Goal: Task Accomplishment & Management: Manage account settings

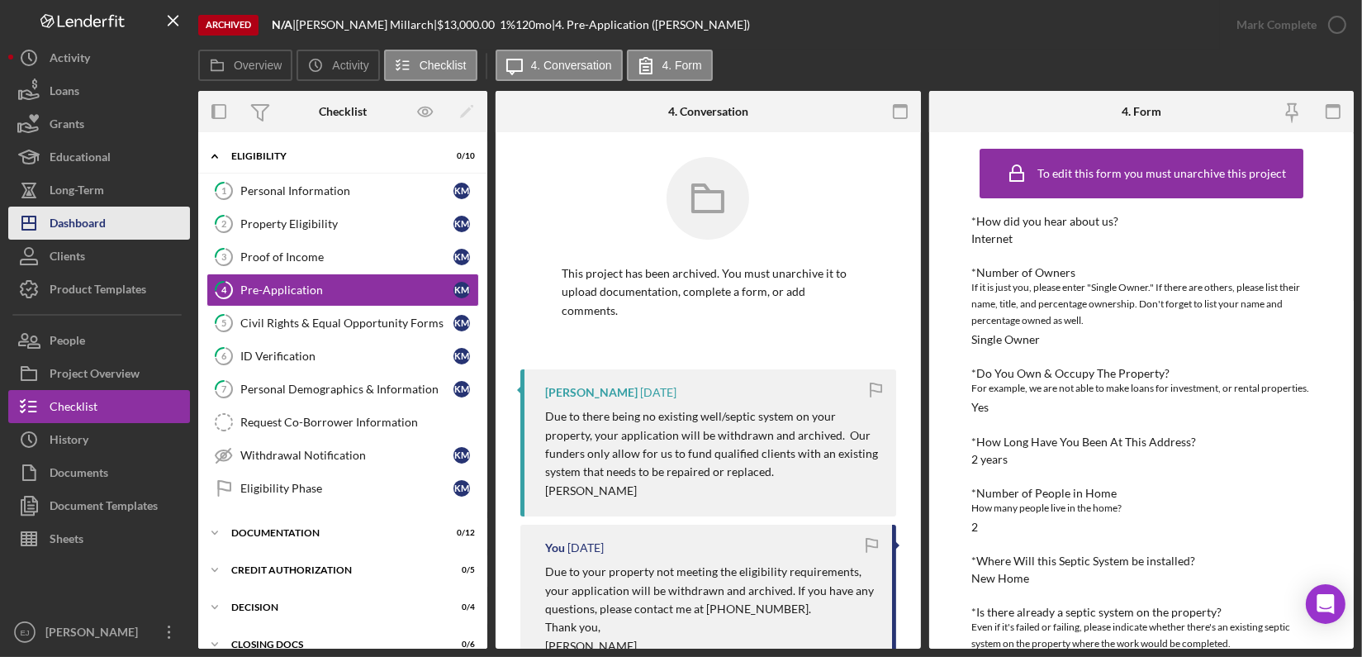
click at [51, 216] on div "Dashboard" at bounding box center [78, 224] width 56 height 37
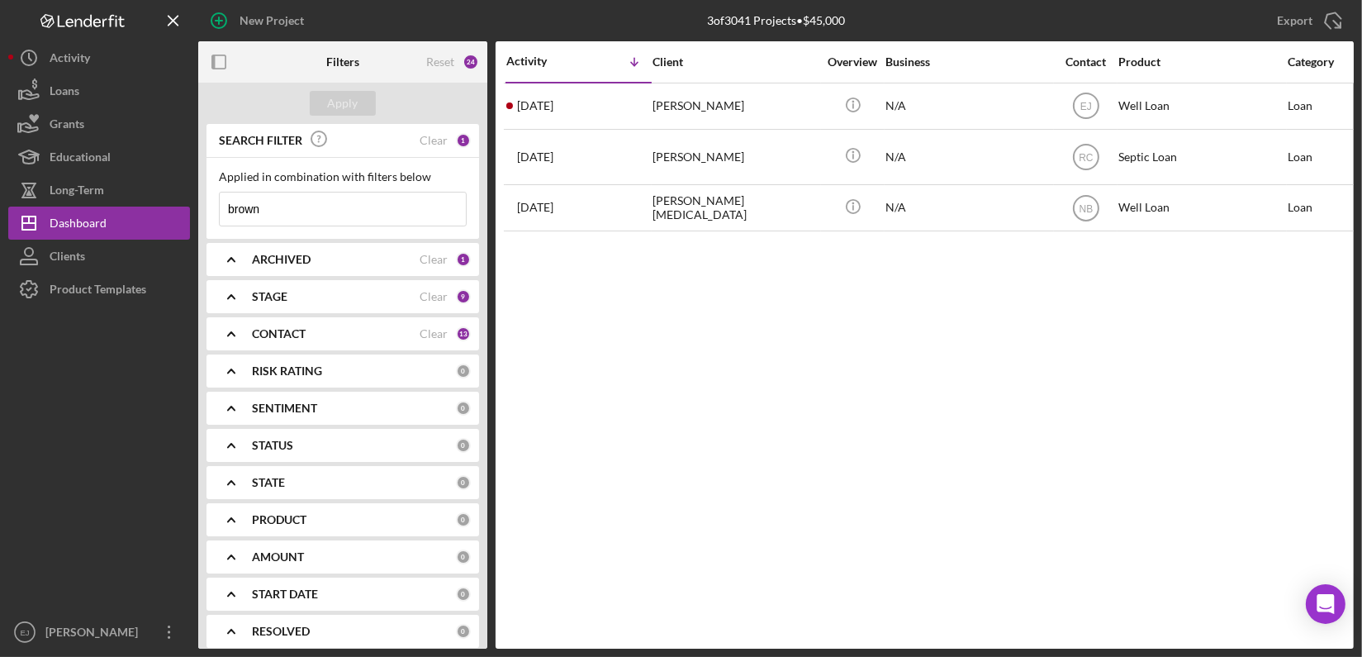
click at [311, 213] on input "brown" at bounding box center [343, 208] width 246 height 33
type input "b"
click at [337, 97] on div "Apply" at bounding box center [343, 103] width 31 height 25
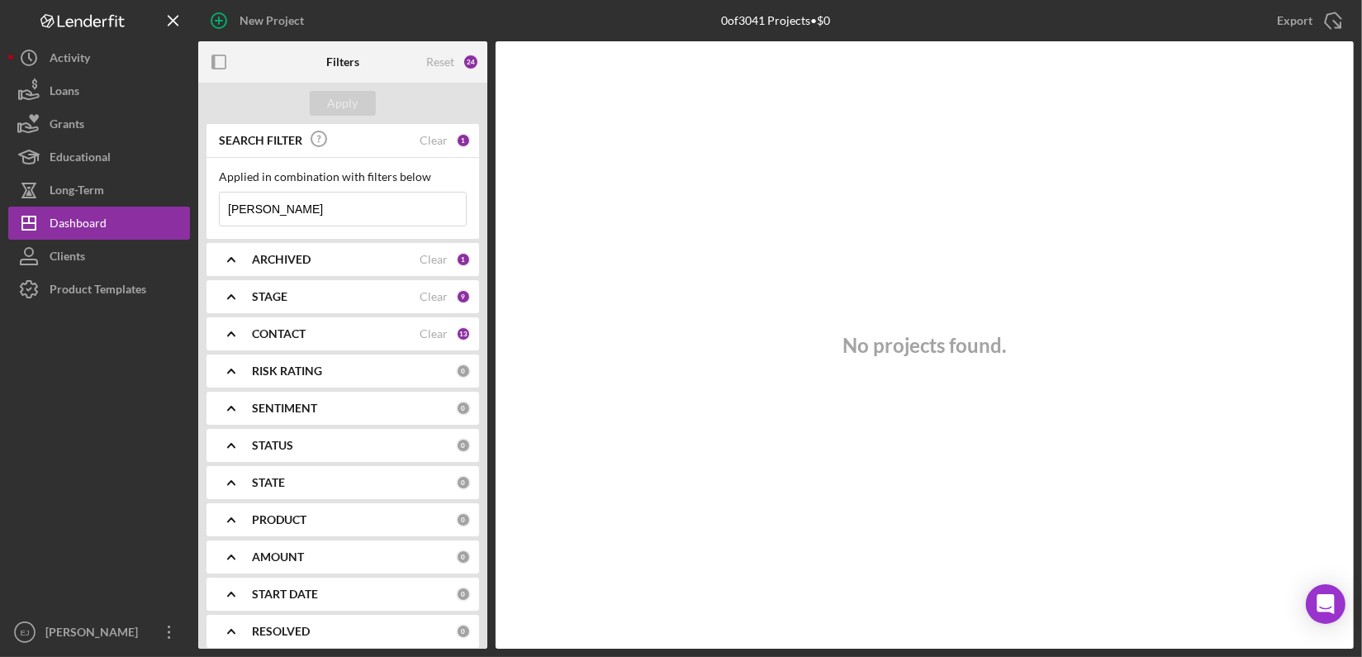
click at [235, 263] on icon "Icon/Expander" at bounding box center [231, 259] width 41 height 41
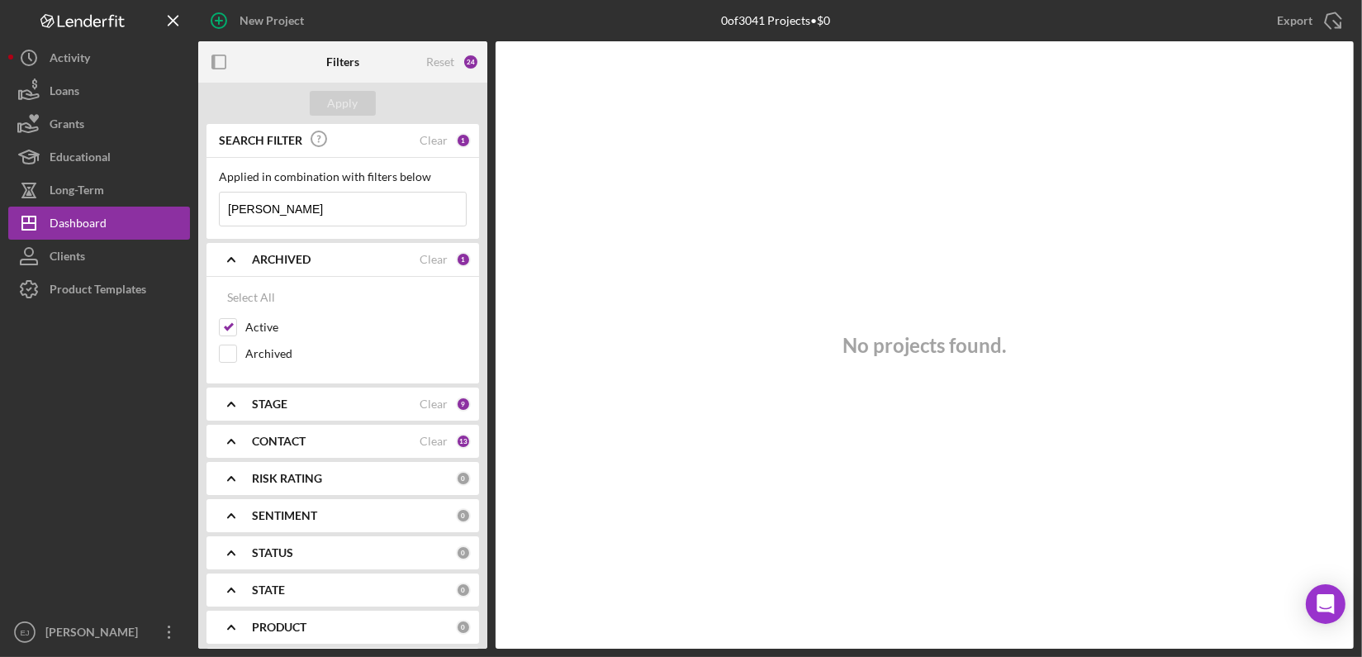
click at [235, 263] on icon "Icon/Expander" at bounding box center [231, 259] width 41 height 41
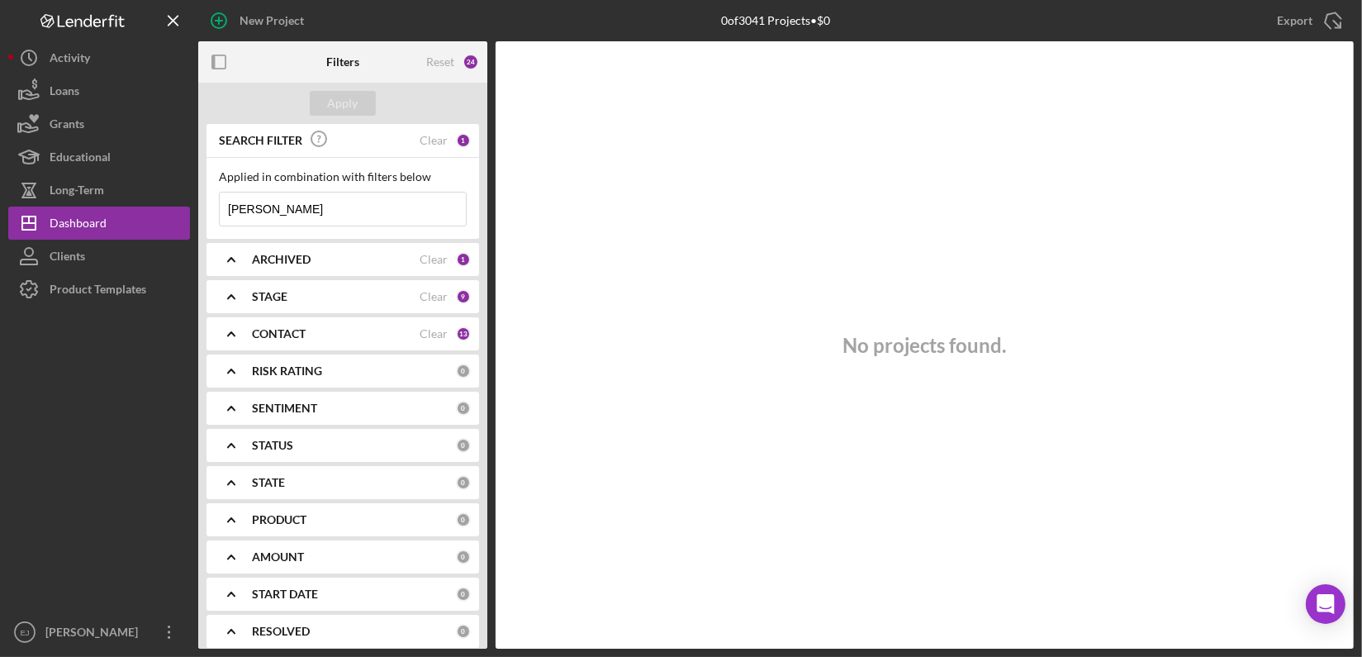
click at [229, 295] on icon "Icon/Expander" at bounding box center [231, 296] width 41 height 41
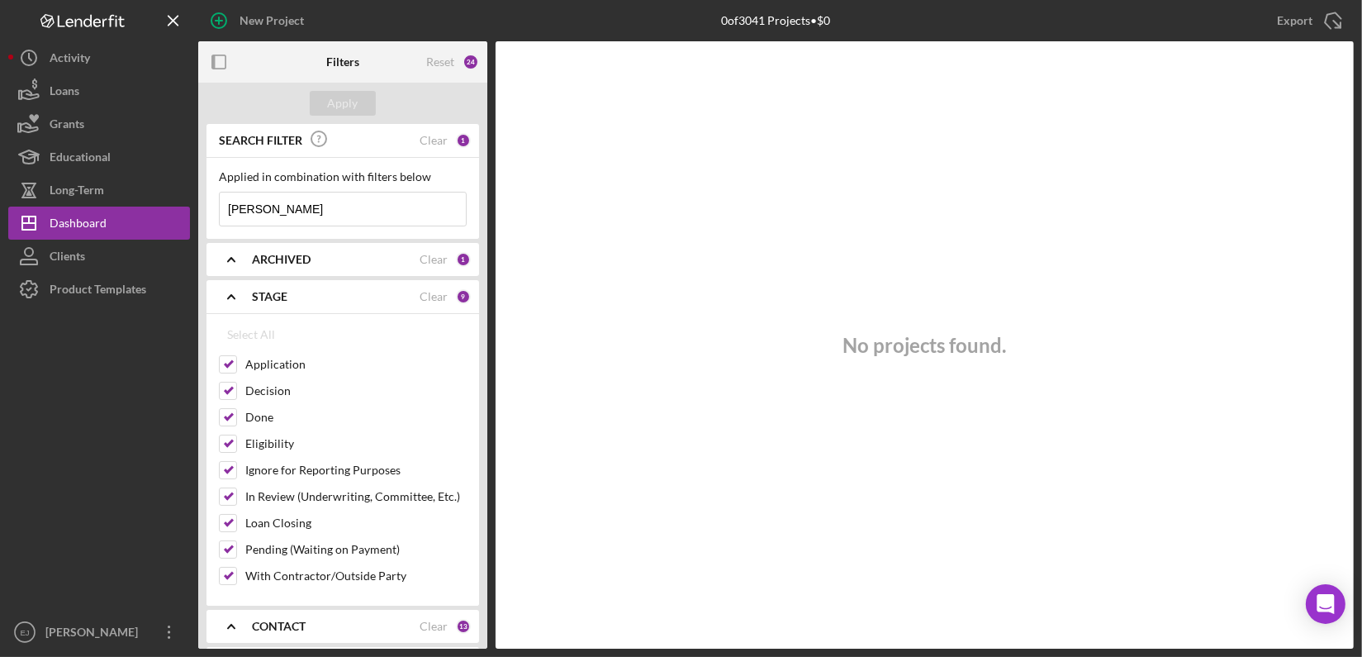
click at [229, 295] on icon "Icon/Expander" at bounding box center [231, 296] width 41 height 41
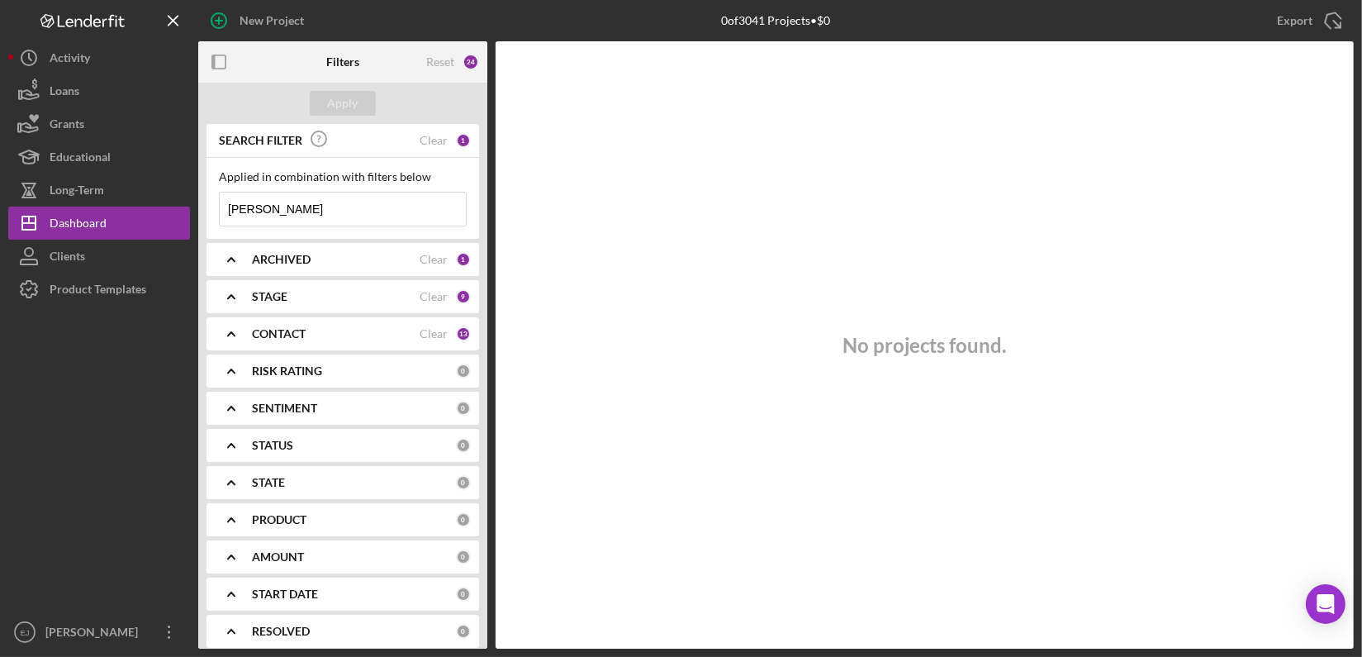
click at [232, 331] on icon "Icon/Expander" at bounding box center [231, 333] width 41 height 41
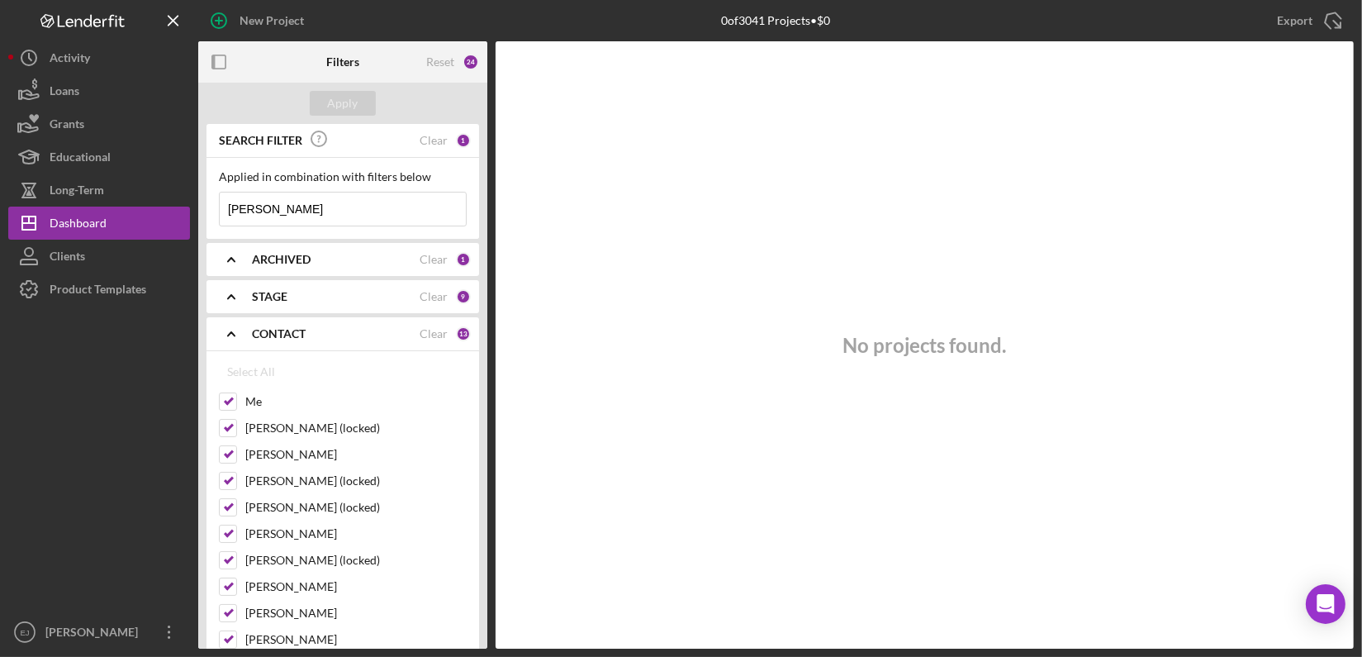
click at [232, 331] on icon "Icon/Expander" at bounding box center [231, 333] width 41 height 41
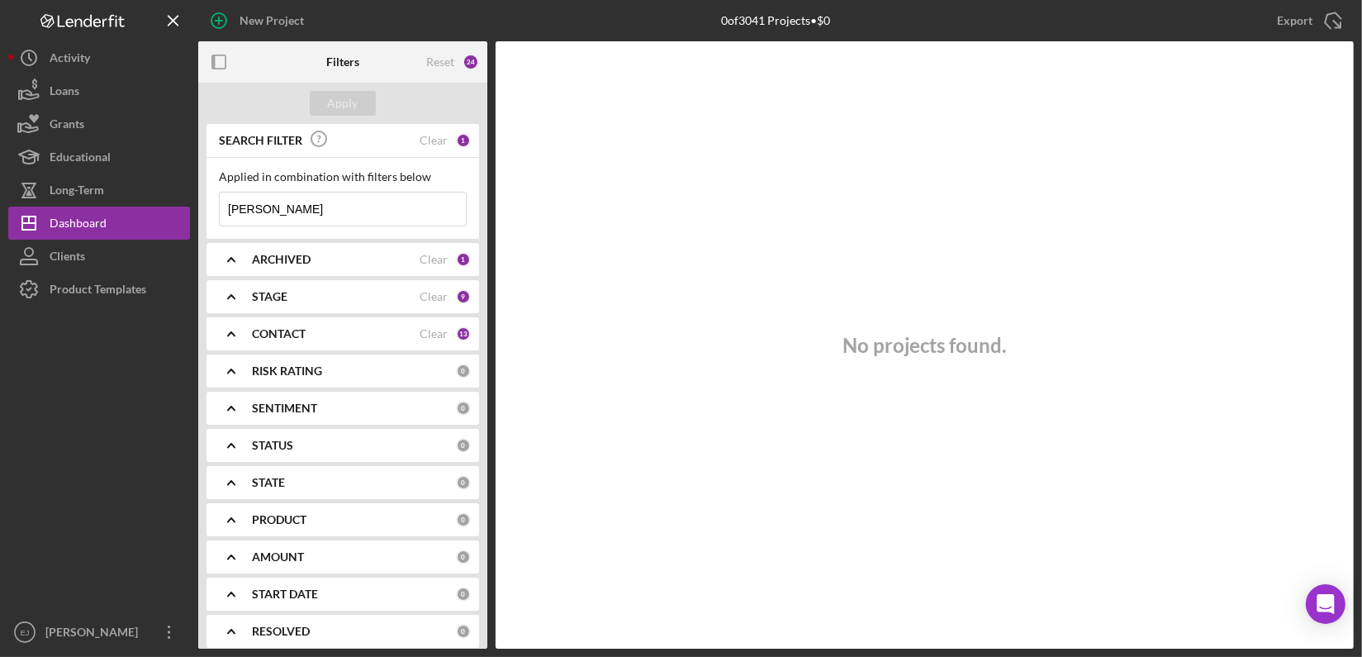
click at [310, 205] on input "colman" at bounding box center [343, 208] width 246 height 33
type input "c"
type input "Jenkins"
click at [353, 103] on div "Apply" at bounding box center [343, 103] width 31 height 25
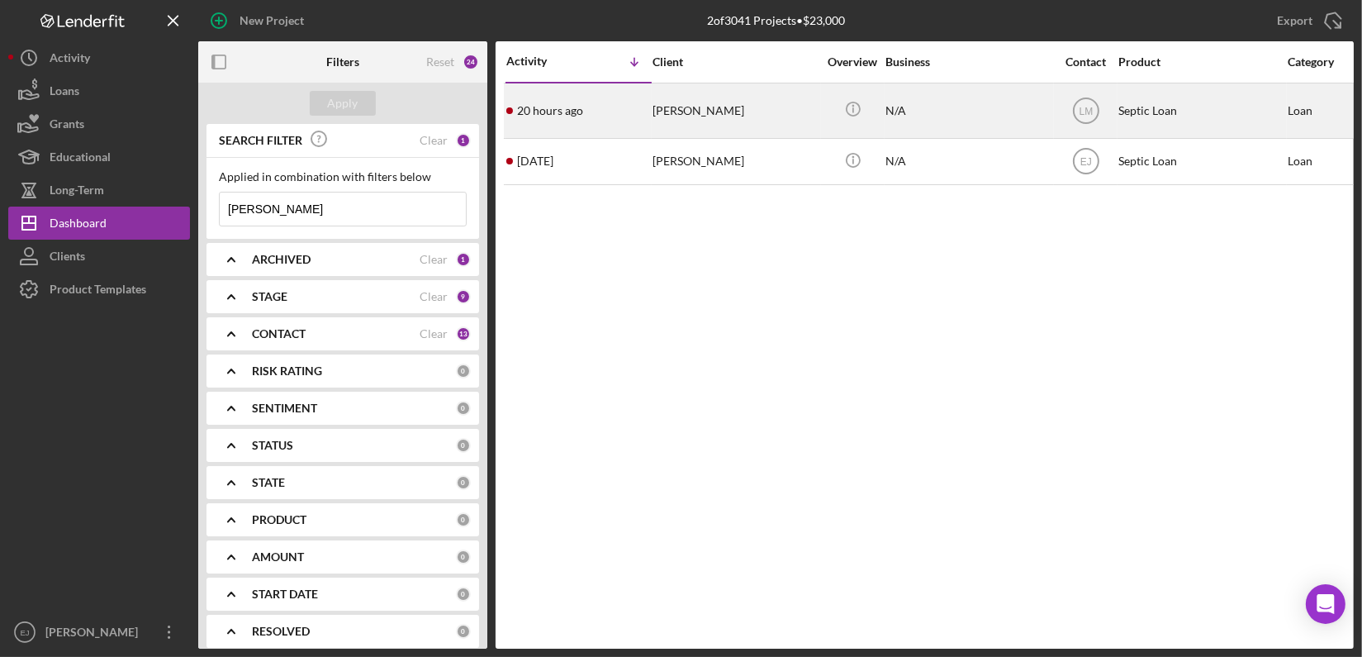
click at [716, 118] on div "Keveri Jenkins" at bounding box center [735, 110] width 165 height 53
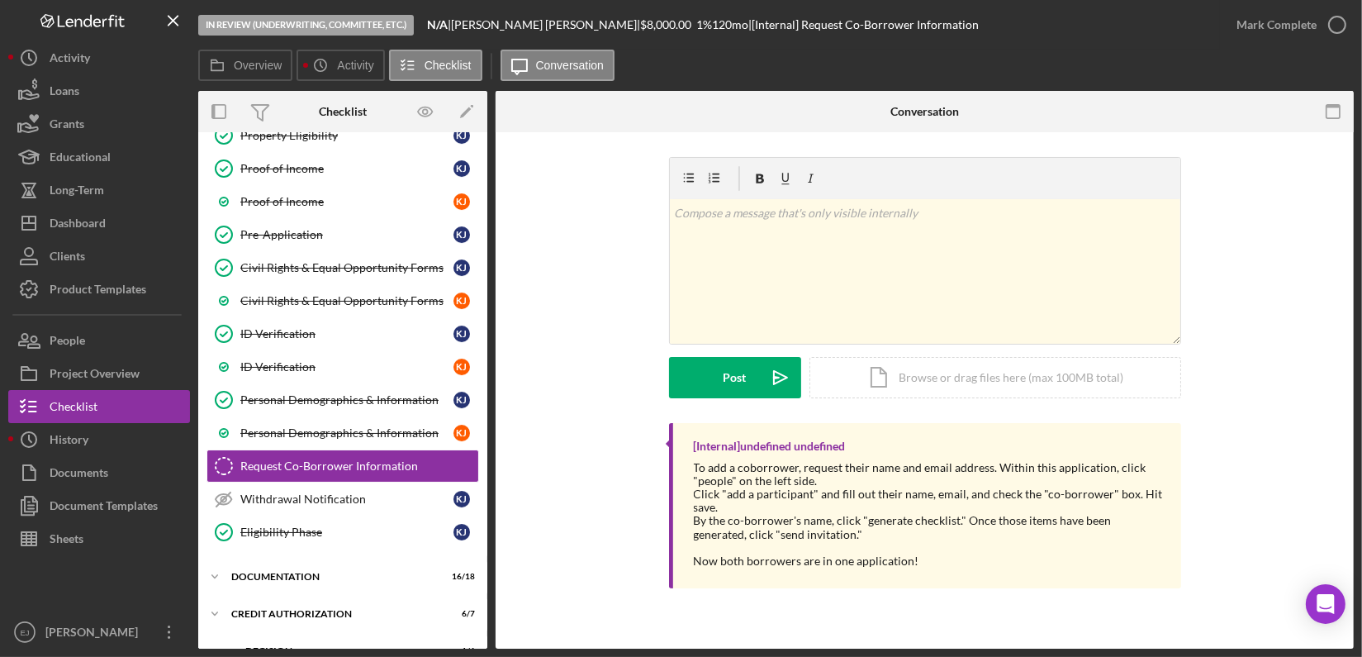
scroll to position [229, 0]
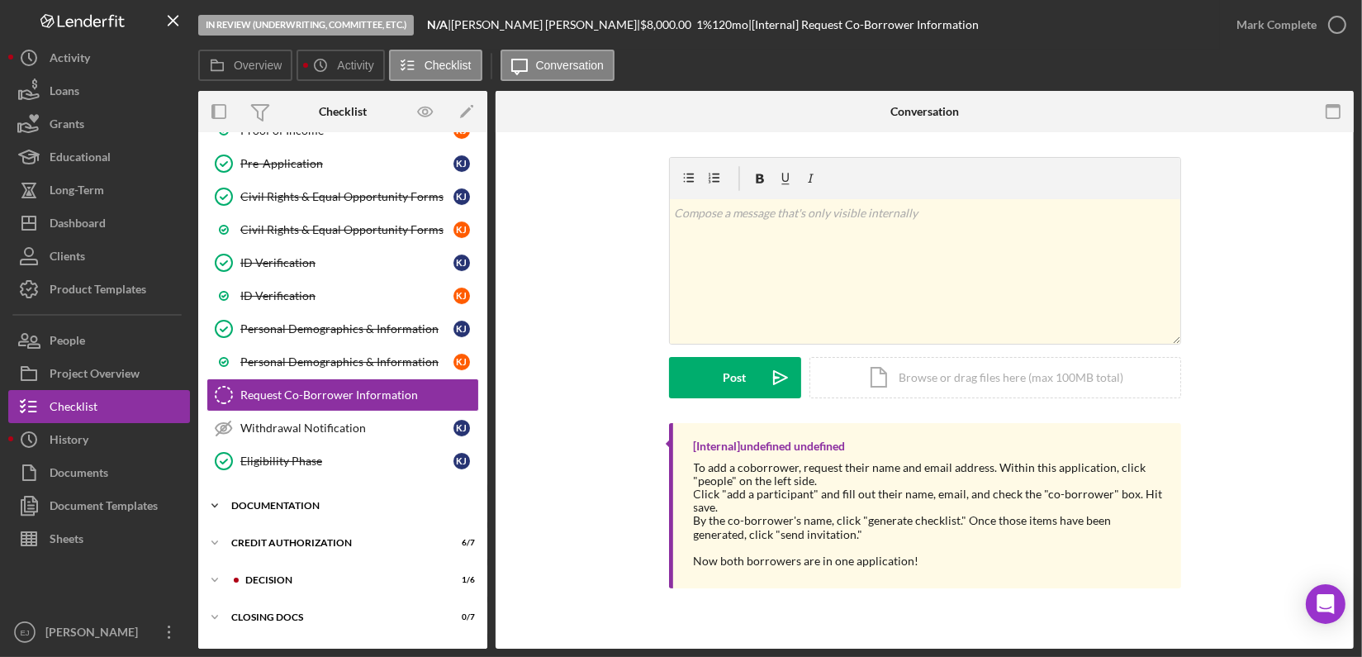
click at [220, 500] on icon "Icon/Expander" at bounding box center [214, 505] width 33 height 33
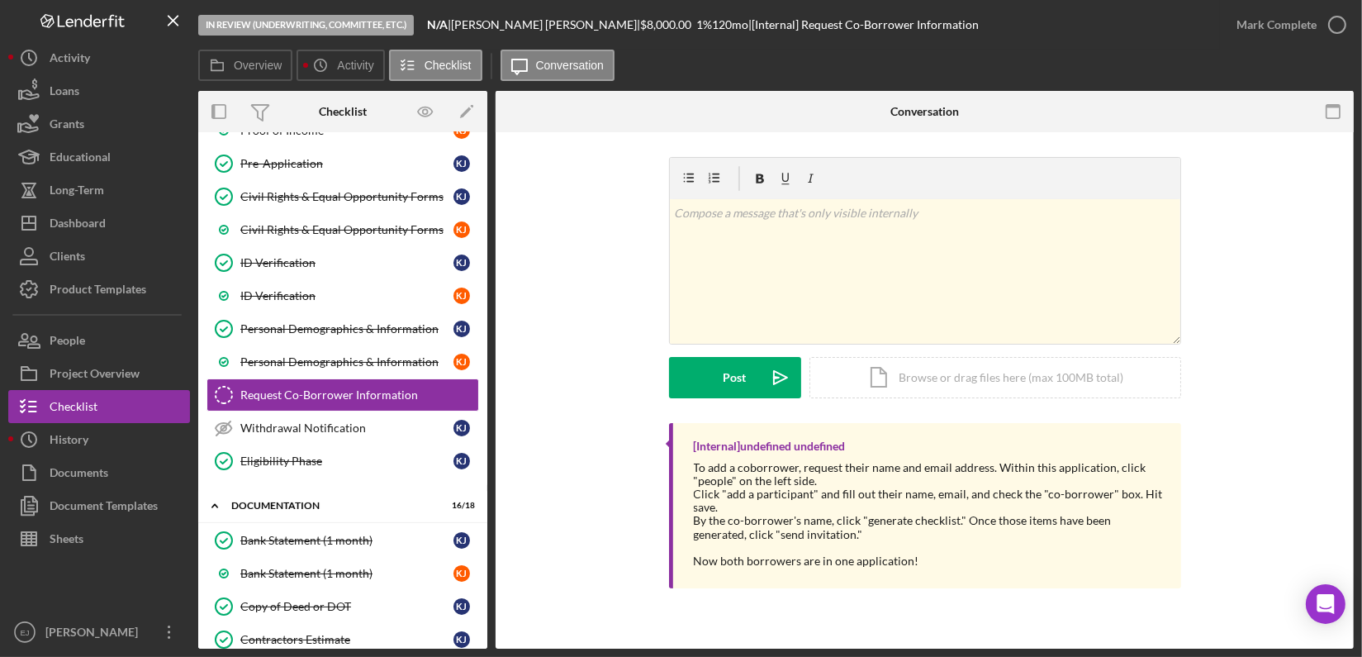
click at [487, 577] on div "Overview Internal Workflow Stage In Review (Underwriting, Committee, Etc.) Icon…" at bounding box center [776, 370] width 1156 height 558
click at [488, 577] on div "Overview Internal Workflow Stage In Review (Underwriting, Committee, Etc.) Icon…" at bounding box center [776, 370] width 1156 height 558
click at [487, 572] on div "Overview Internal Workflow Stage In Review (Underwriting, Committee, Etc.) Icon…" at bounding box center [776, 370] width 1156 height 558
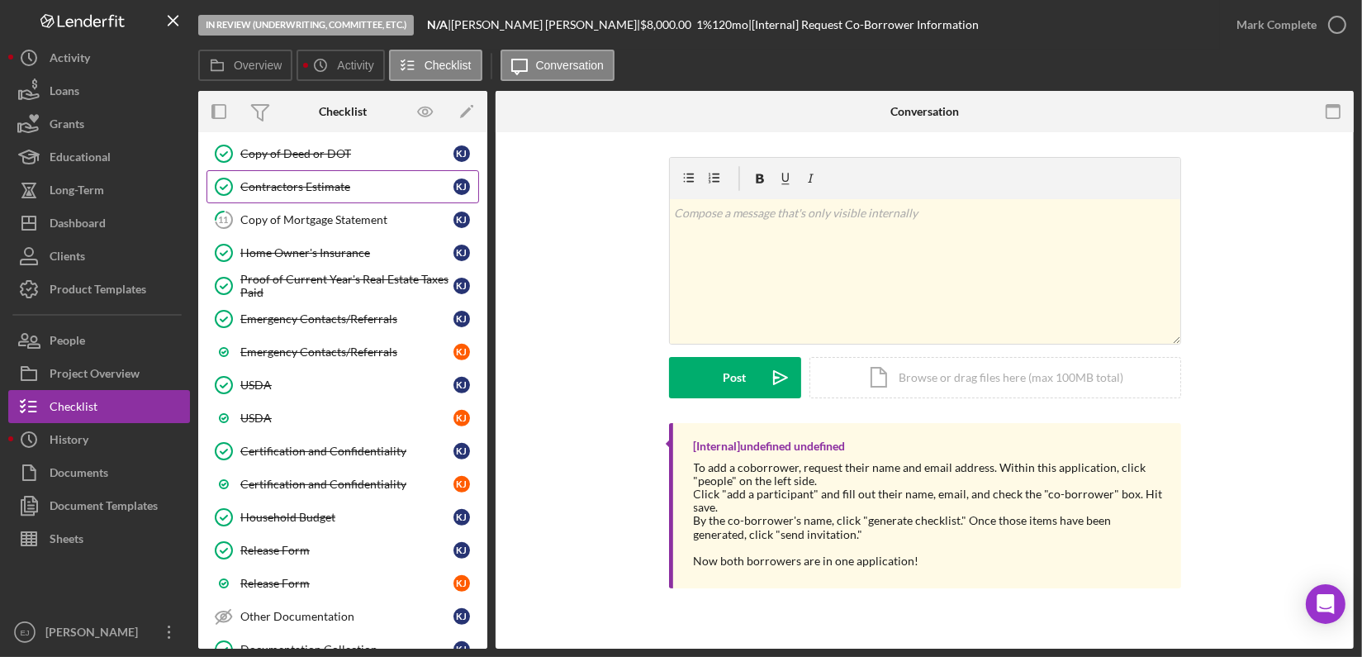
click at [344, 181] on div "Contractors Estimate" at bounding box center [346, 186] width 213 height 13
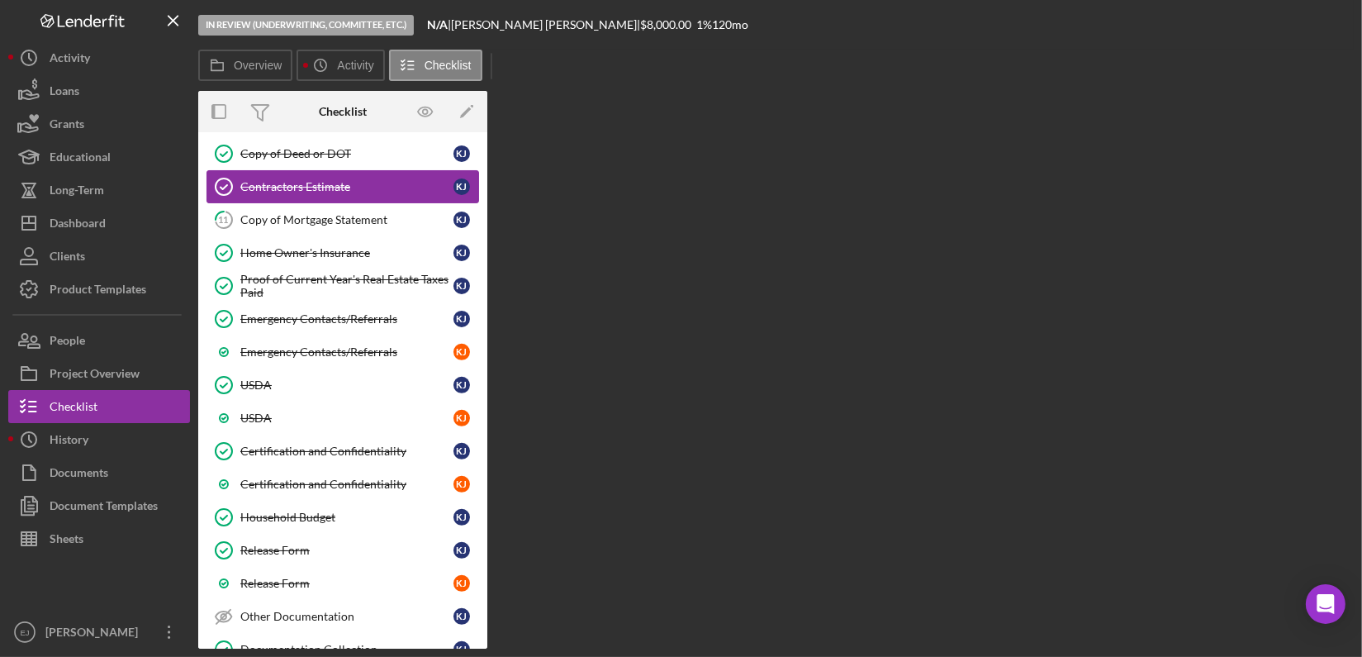
click at [344, 181] on div "Contractors Estimate" at bounding box center [346, 186] width 213 height 13
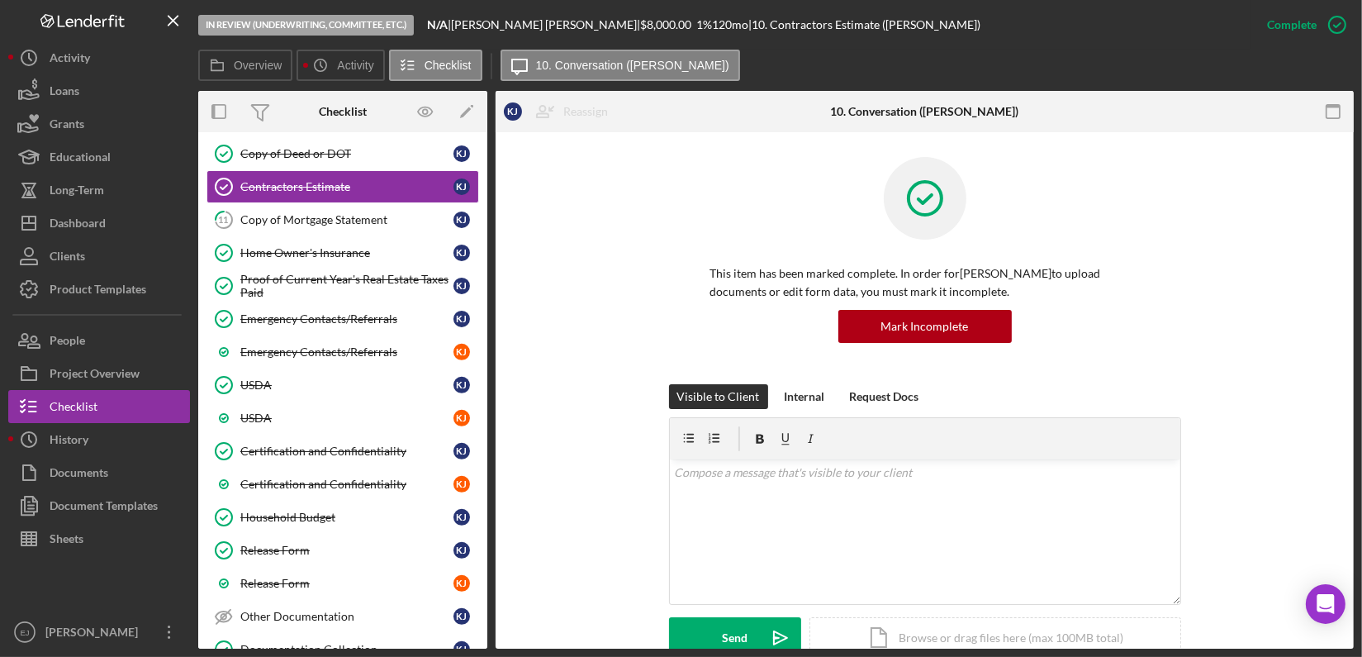
scroll to position [452, 0]
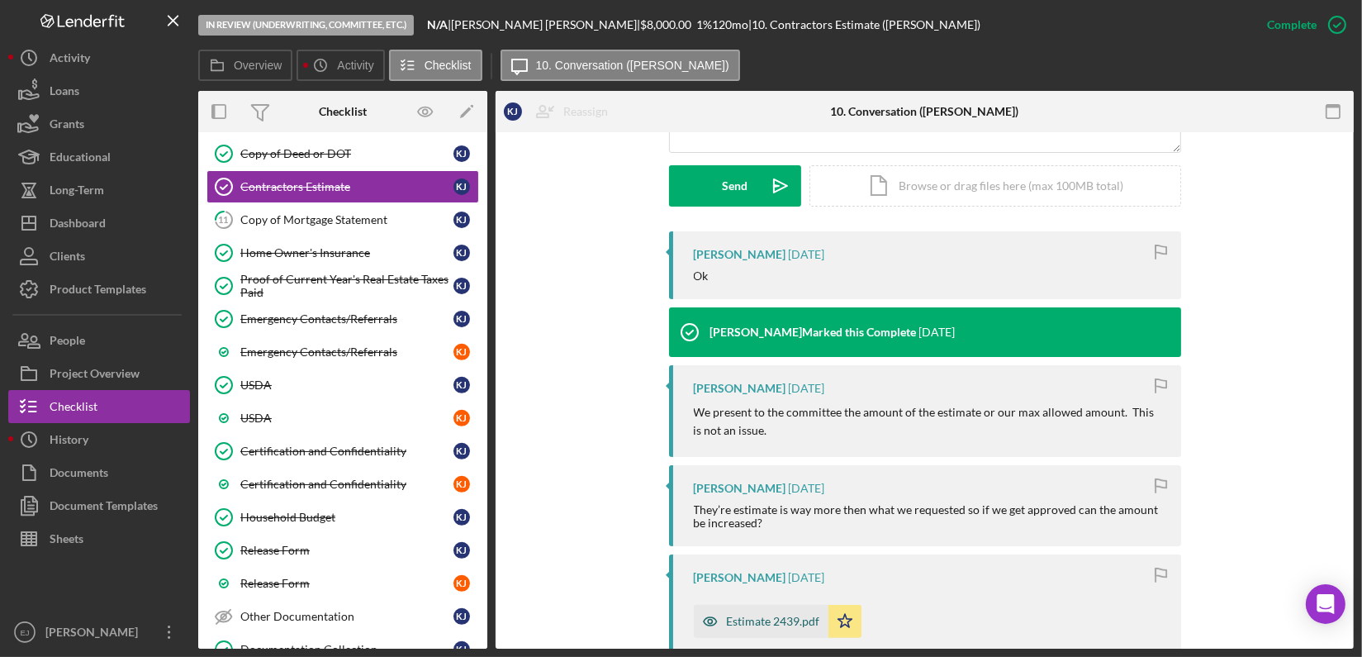
click at [787, 618] on div "Estimate 2439.pdf" at bounding box center [773, 621] width 93 height 13
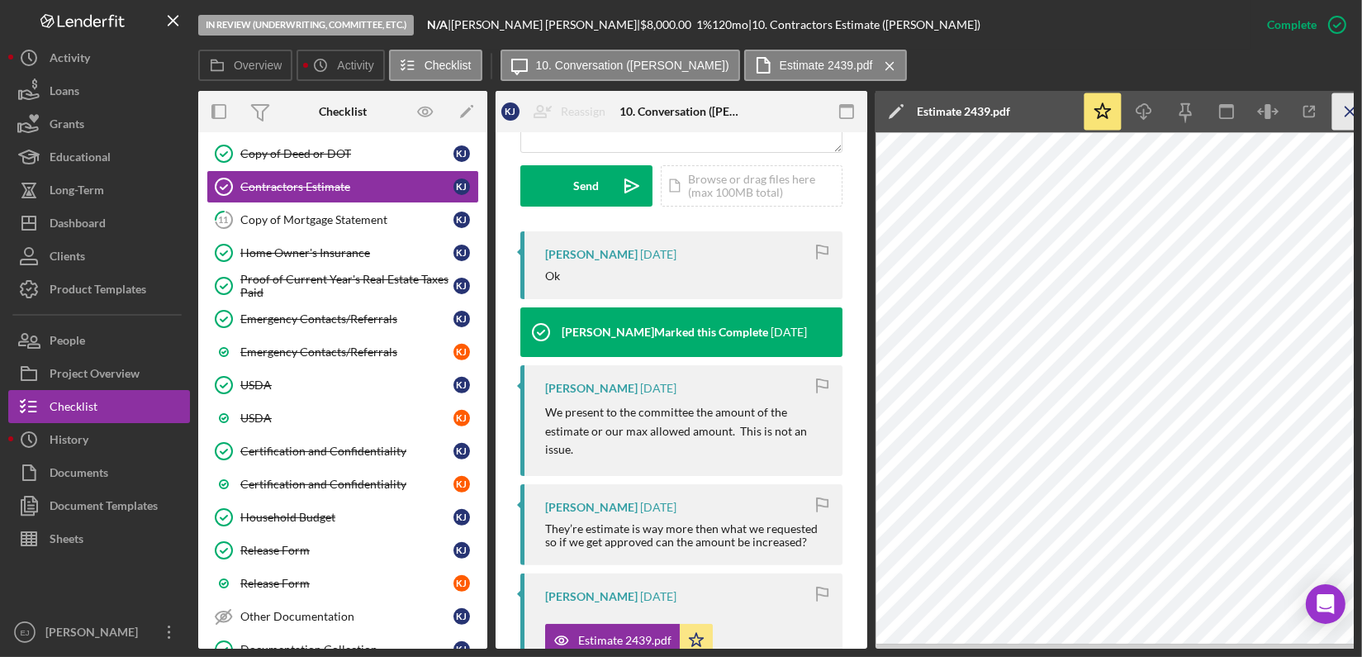
click at [1346, 107] on line "button" at bounding box center [1350, 111] width 9 height 9
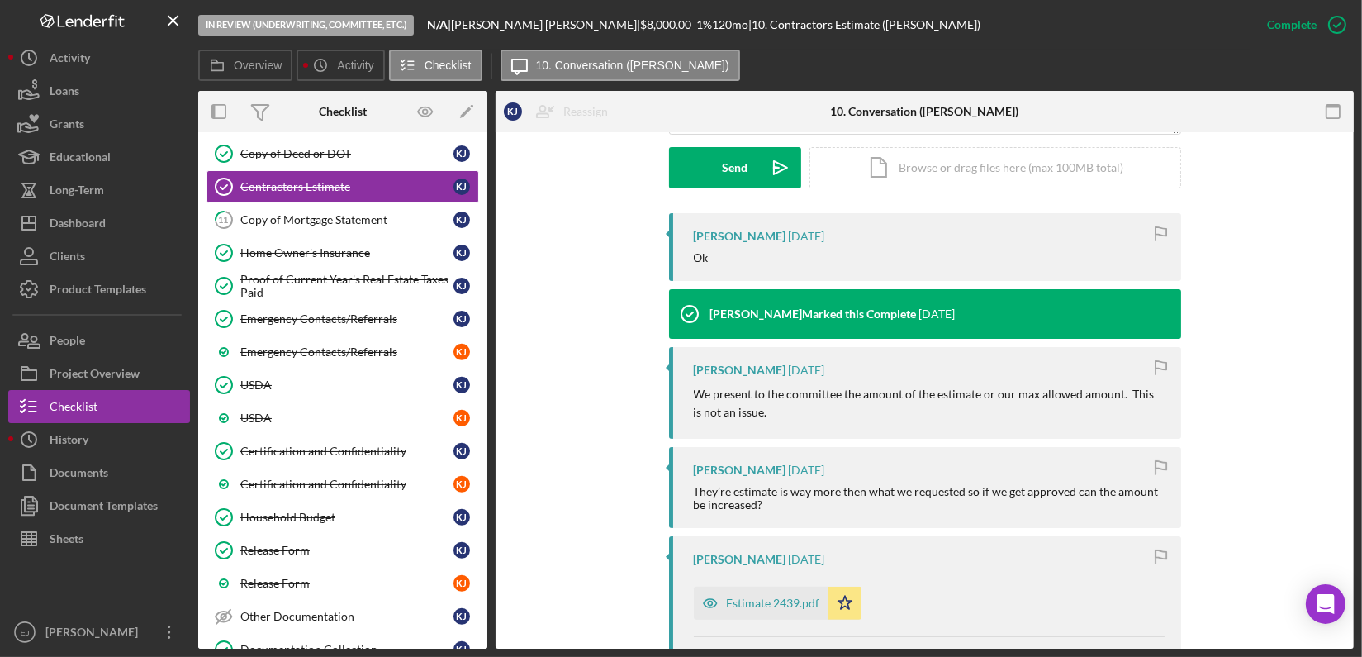
scroll to position [452, 0]
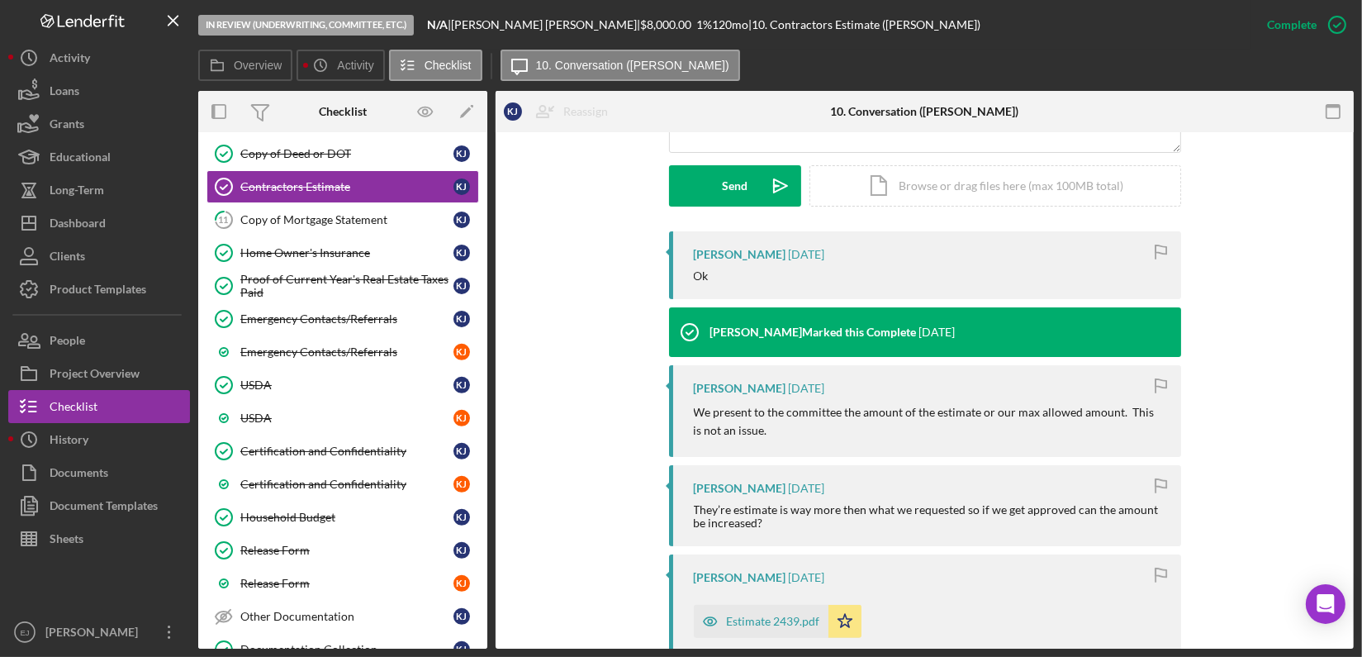
click at [488, 175] on div "Overview Internal Workflow Stage In Review (Underwriting, Committee, Etc.) Icon…" at bounding box center [776, 370] width 1156 height 558
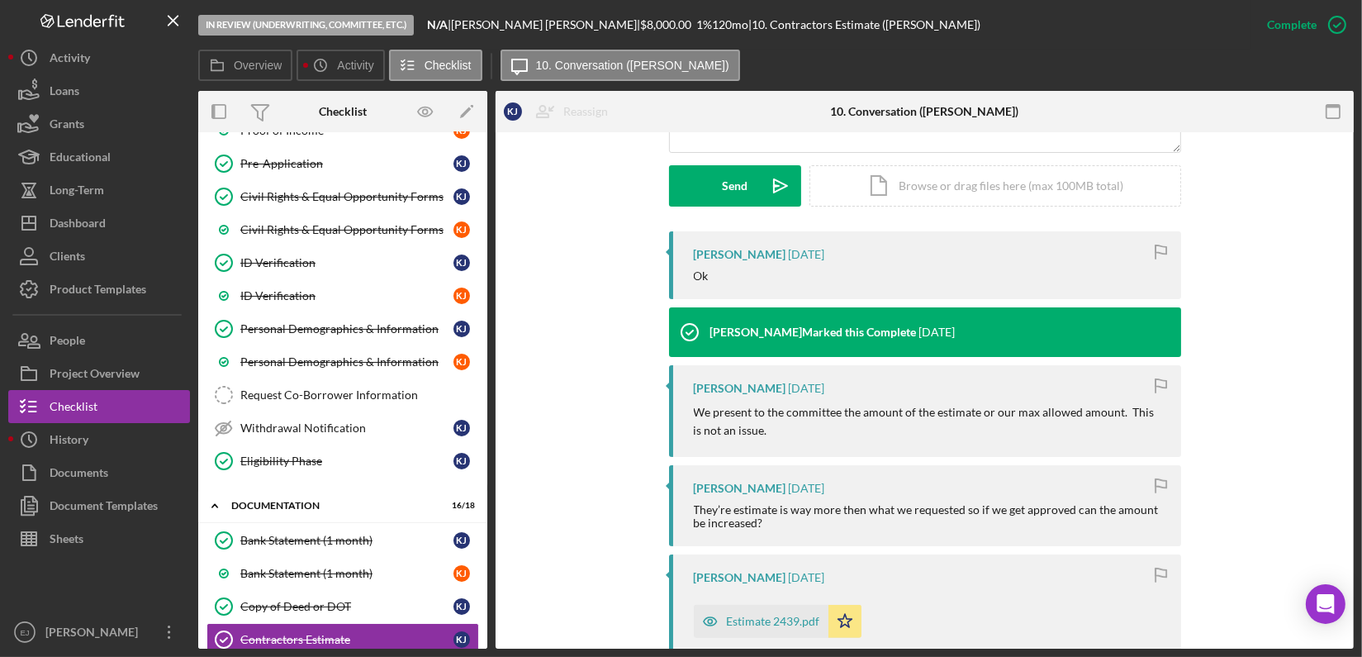
click at [488, 164] on div "Overview Internal Workflow Stage In Review (Underwriting, Committee, Etc.) Icon…" at bounding box center [776, 370] width 1156 height 558
click at [487, 164] on div "Overview Internal Workflow Stage In Review (Underwriting, Committee, Etc.) Icon…" at bounding box center [776, 370] width 1156 height 558
click at [482, 169] on div "Personal Information Personal Information K J Personal Information K J Property…" at bounding box center [342, 234] width 289 height 504
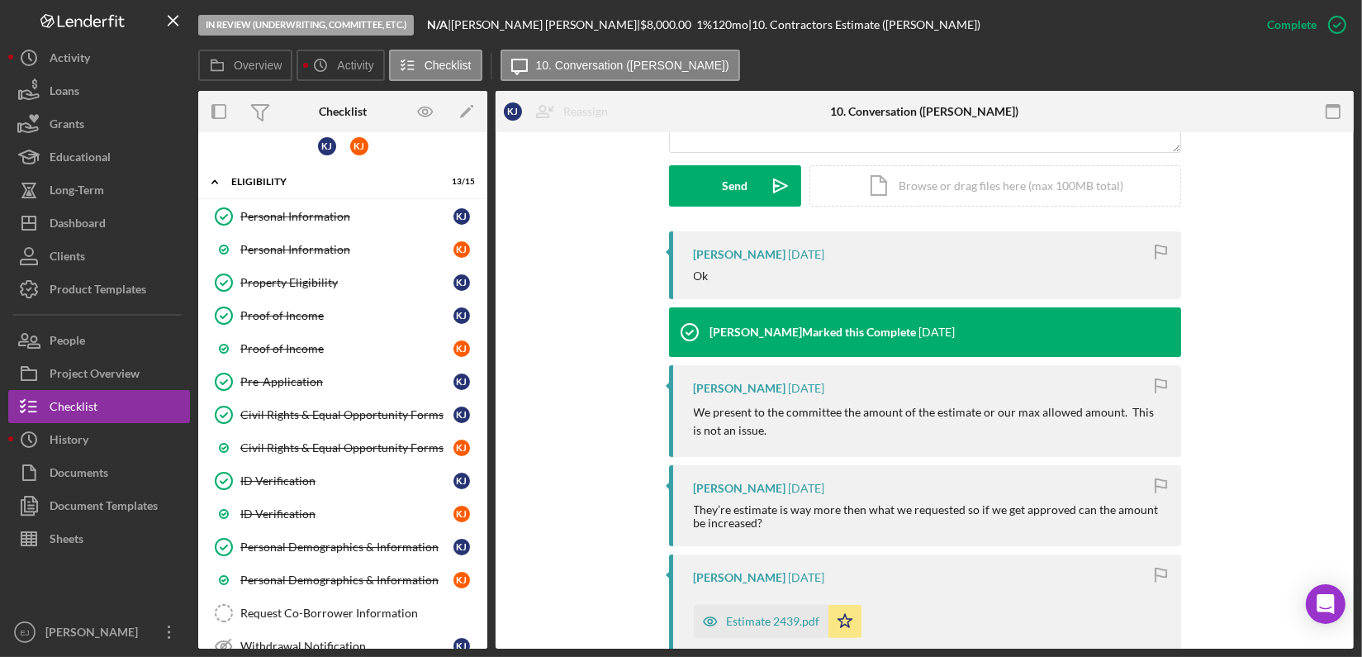
scroll to position [0, 0]
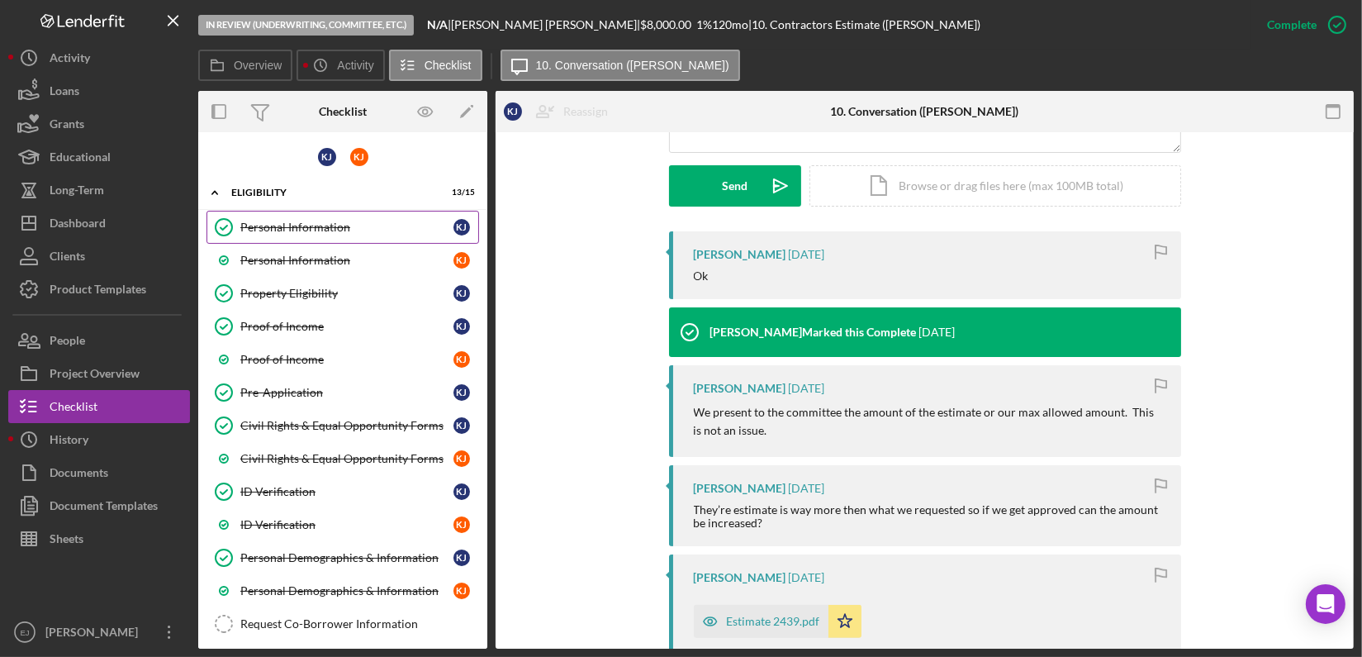
click at [376, 218] on link "Personal Information Personal Information K J" at bounding box center [342, 227] width 273 height 33
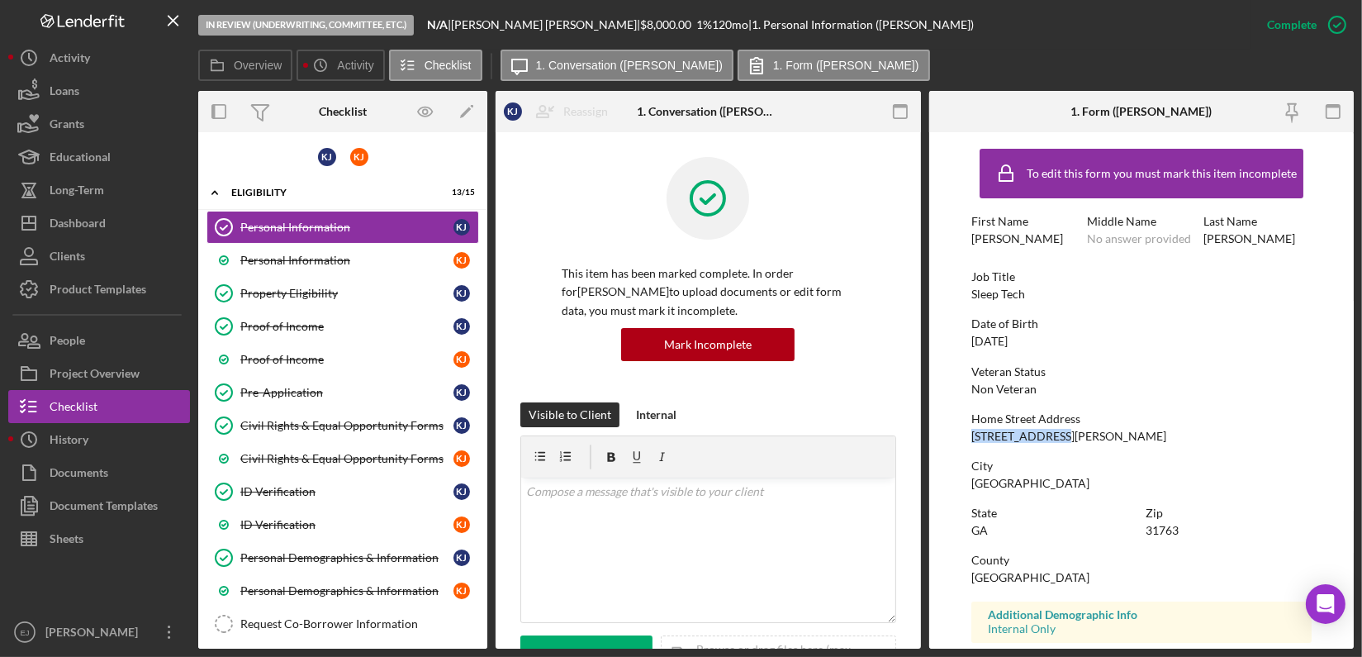
drag, startPoint x: 961, startPoint y: 434, endPoint x: 1061, endPoint y: 431, distance: 100.0
click at [1061, 431] on form "To edit this form you must mark this item incomplete First Name Keveri Middle N…" at bounding box center [1141, 390] width 425 height 516
copy div "121 Colee Court"
click at [138, 230] on button "Icon/Dashboard Dashboard" at bounding box center [99, 222] width 182 height 33
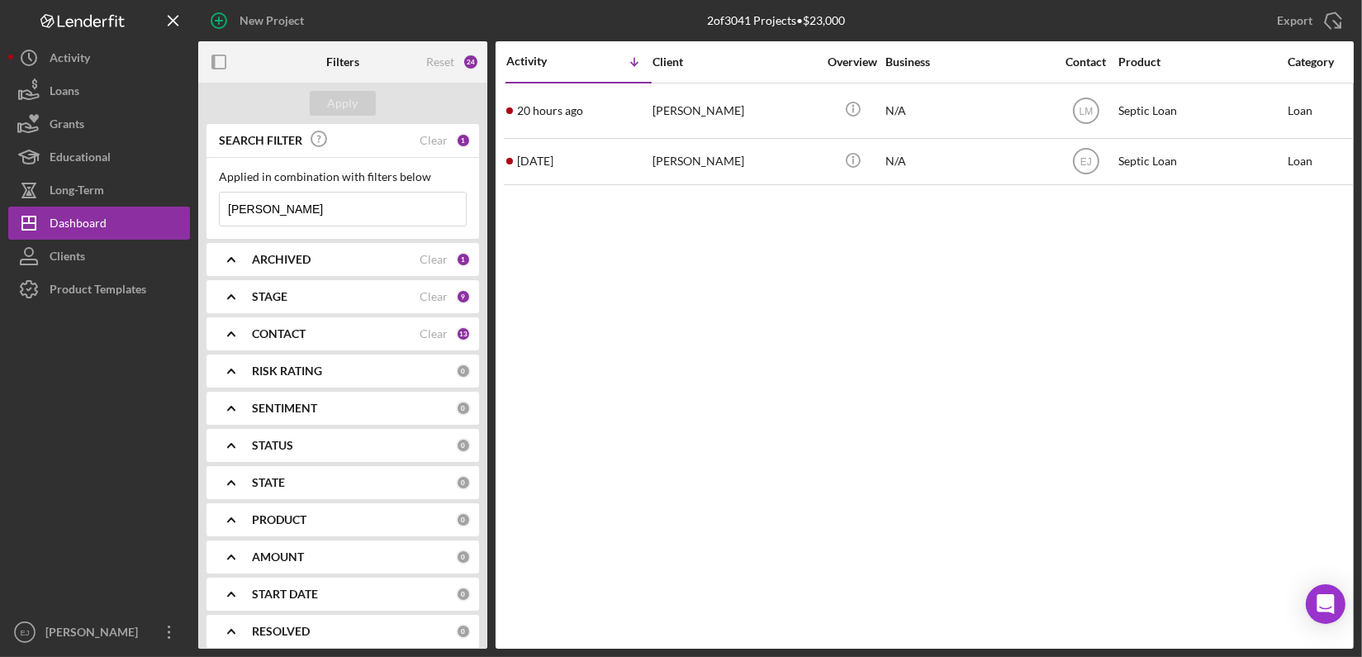
click at [370, 209] on input "Jenkins" at bounding box center [343, 208] width 246 height 33
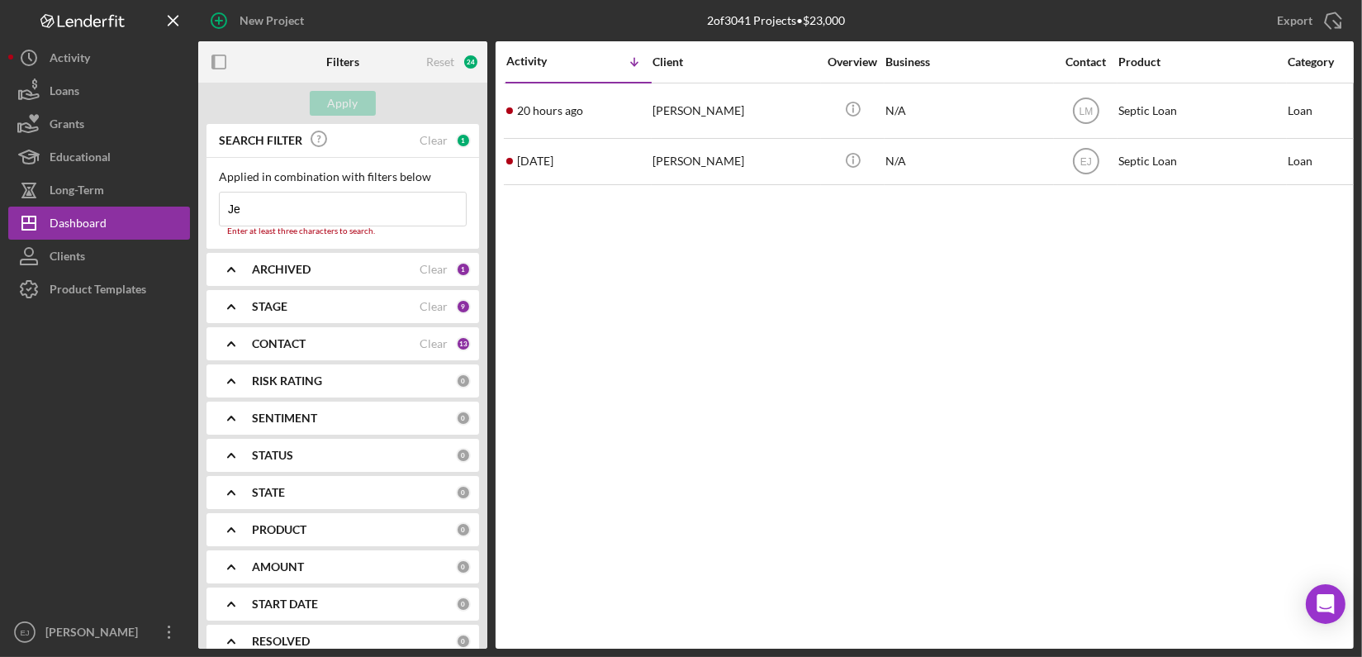
type input "J"
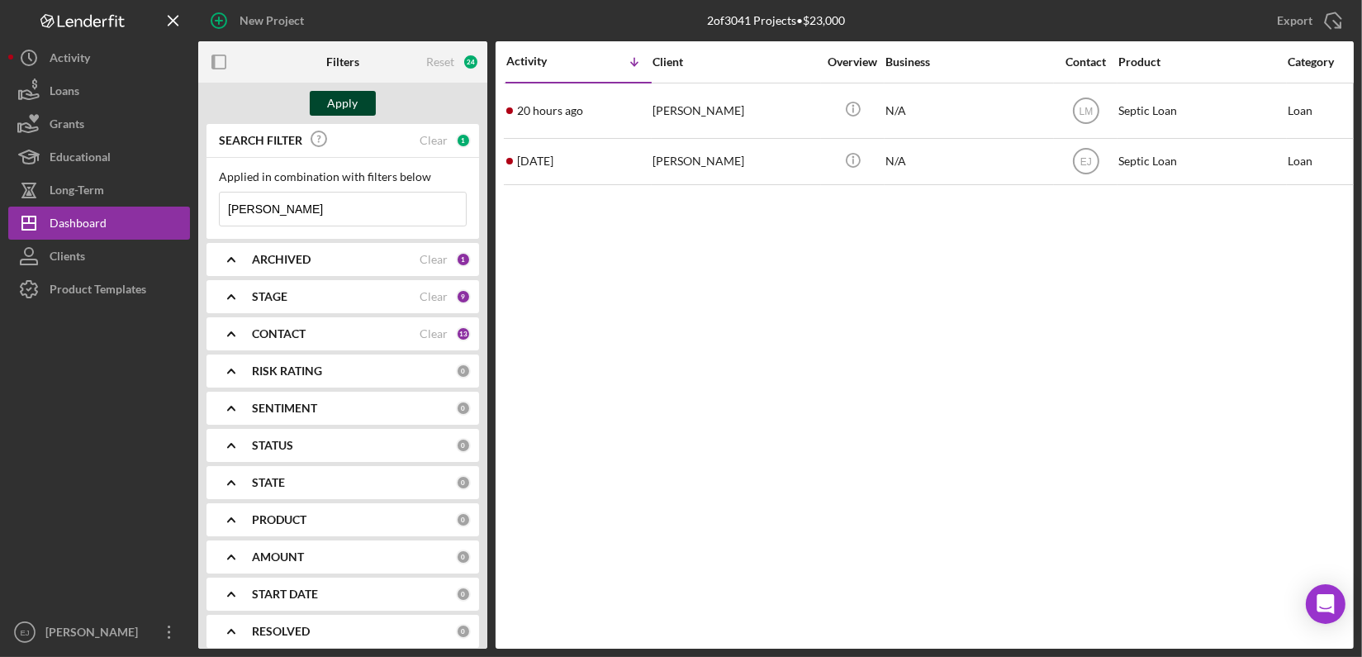
type input "Eckstein"
click at [343, 91] on div "Apply" at bounding box center [343, 103] width 31 height 25
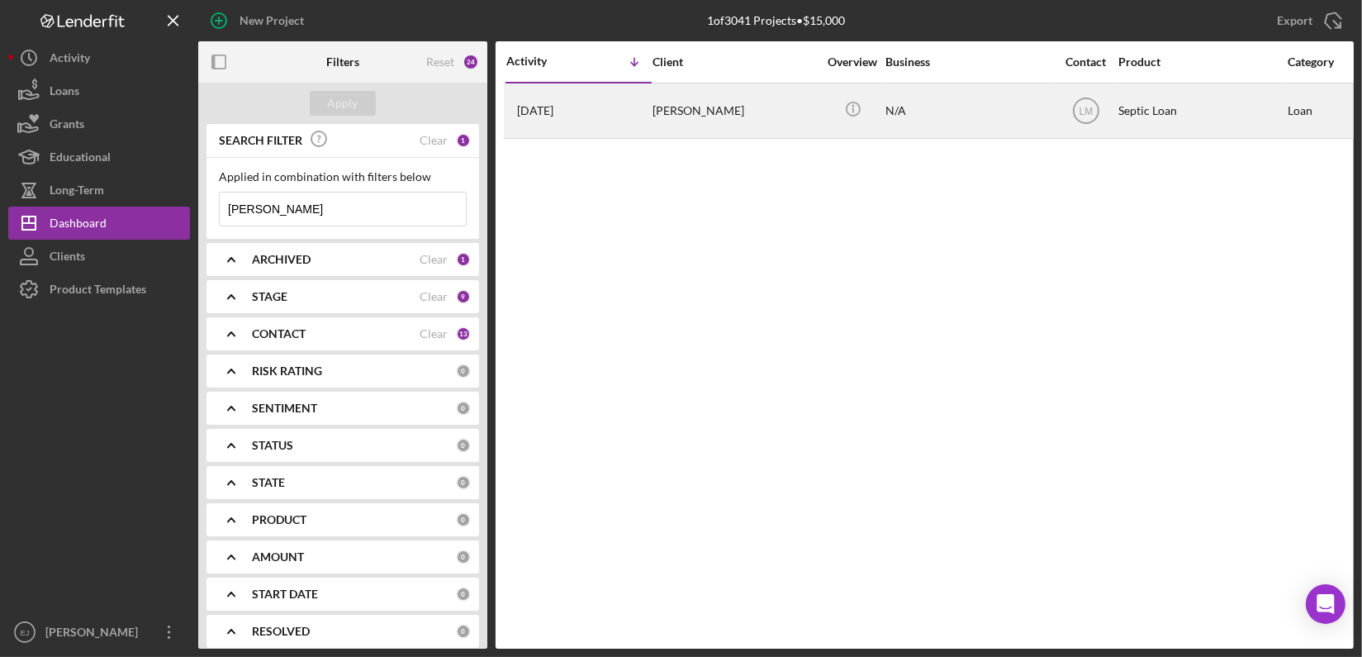
click at [681, 111] on div "Diane Eckstein" at bounding box center [735, 110] width 165 height 53
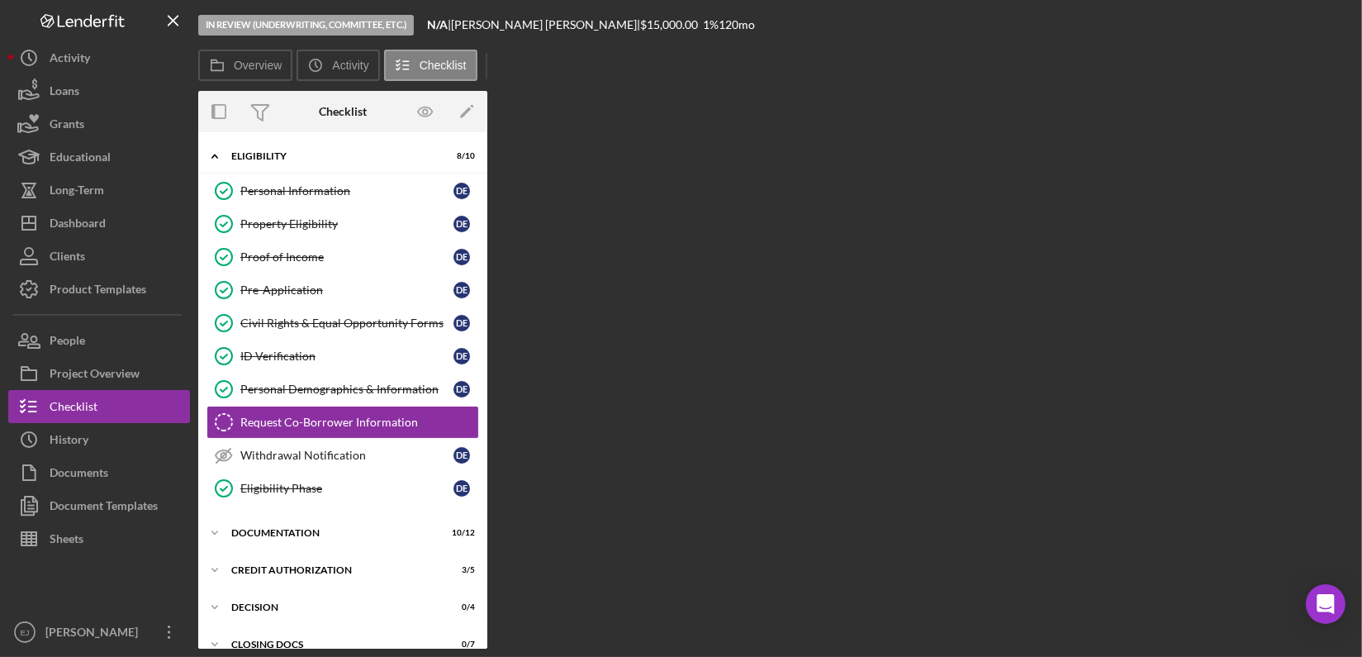
scroll to position [30, 0]
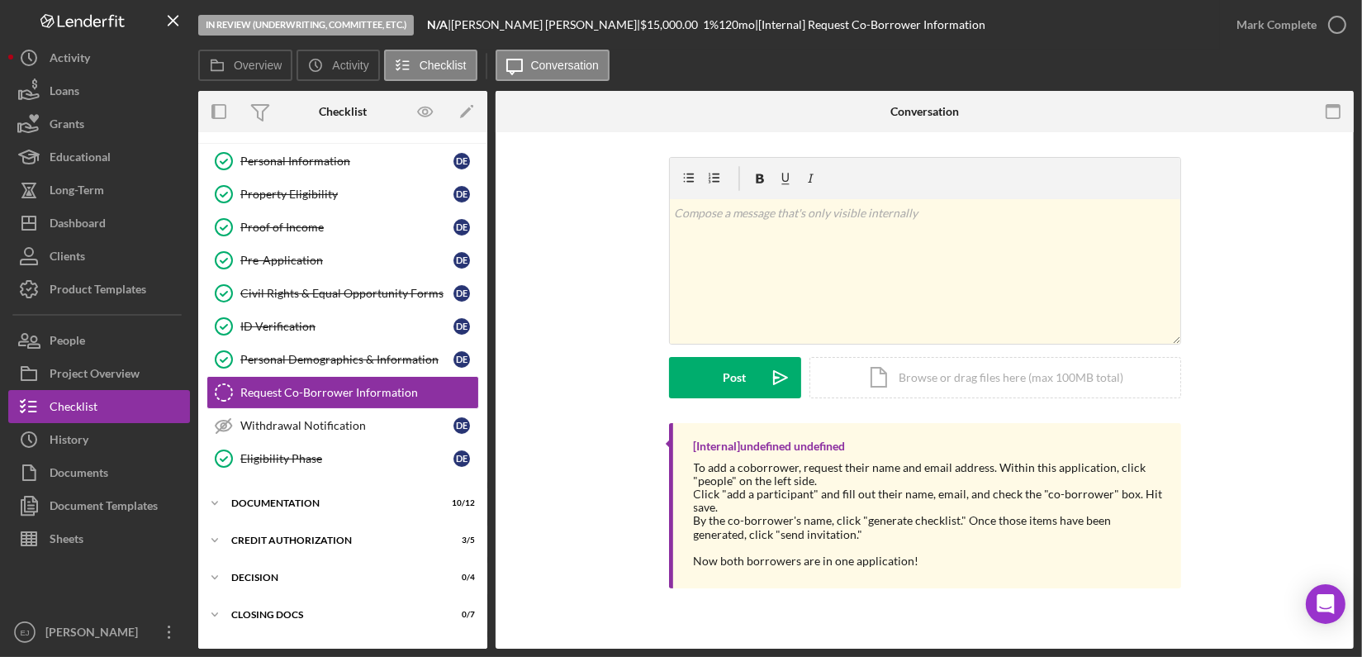
click at [592, 474] on div "[Internal] undefined undefined To add a coborrower, request their name and emai…" at bounding box center [924, 509] width 809 height 173
click at [295, 159] on div "Personal Information" at bounding box center [346, 160] width 213 height 13
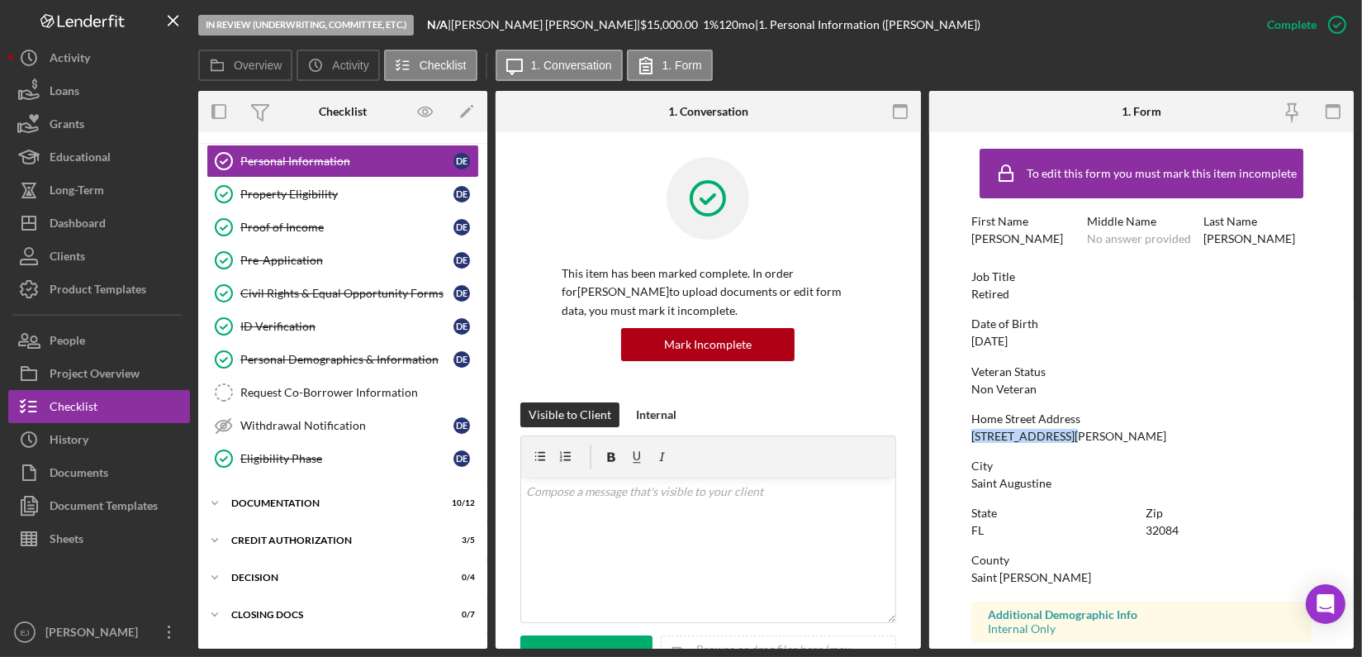
drag, startPoint x: 967, startPoint y: 439, endPoint x: 1073, endPoint y: 439, distance: 105.7
click at [1073, 439] on form "To edit this form you must mark this item incomplete First Name Diane Middle Na…" at bounding box center [1141, 390] width 425 height 516
copy div "1880 Prunier Road"
click at [105, 373] on div "Project Overview" at bounding box center [95, 375] width 90 height 37
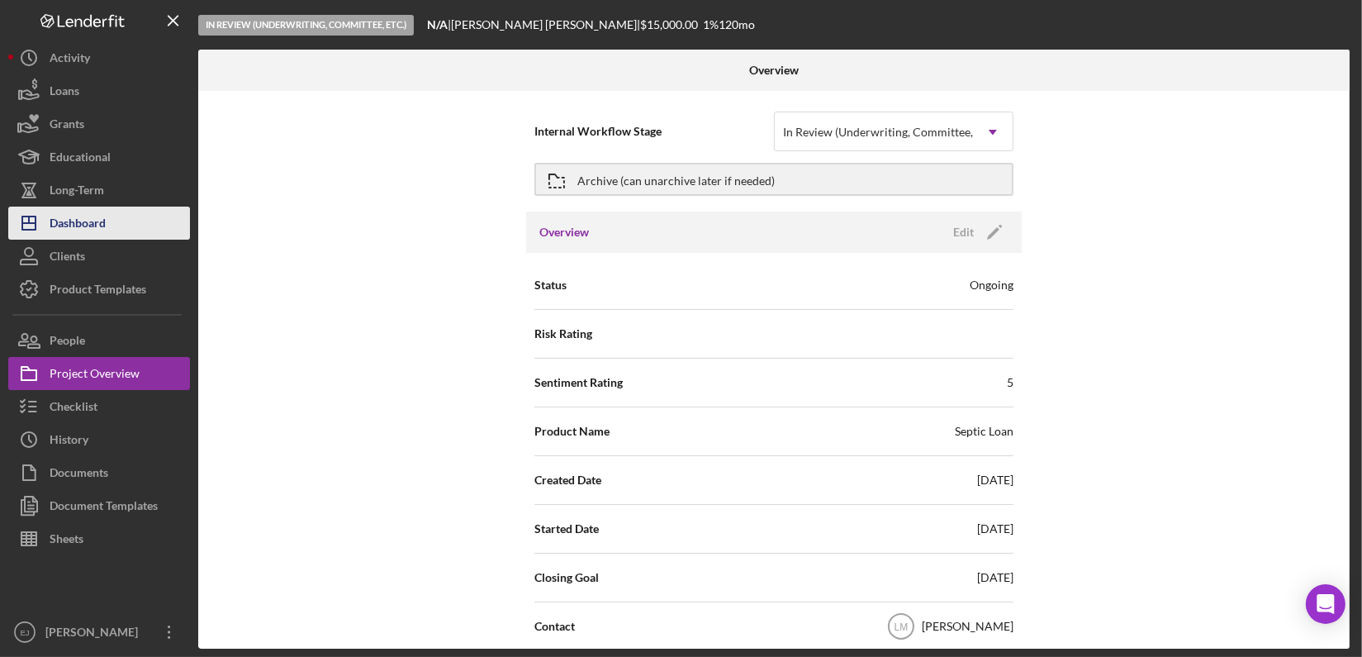
click at [126, 225] on button "Icon/Dashboard Dashboard" at bounding box center [99, 222] width 182 height 33
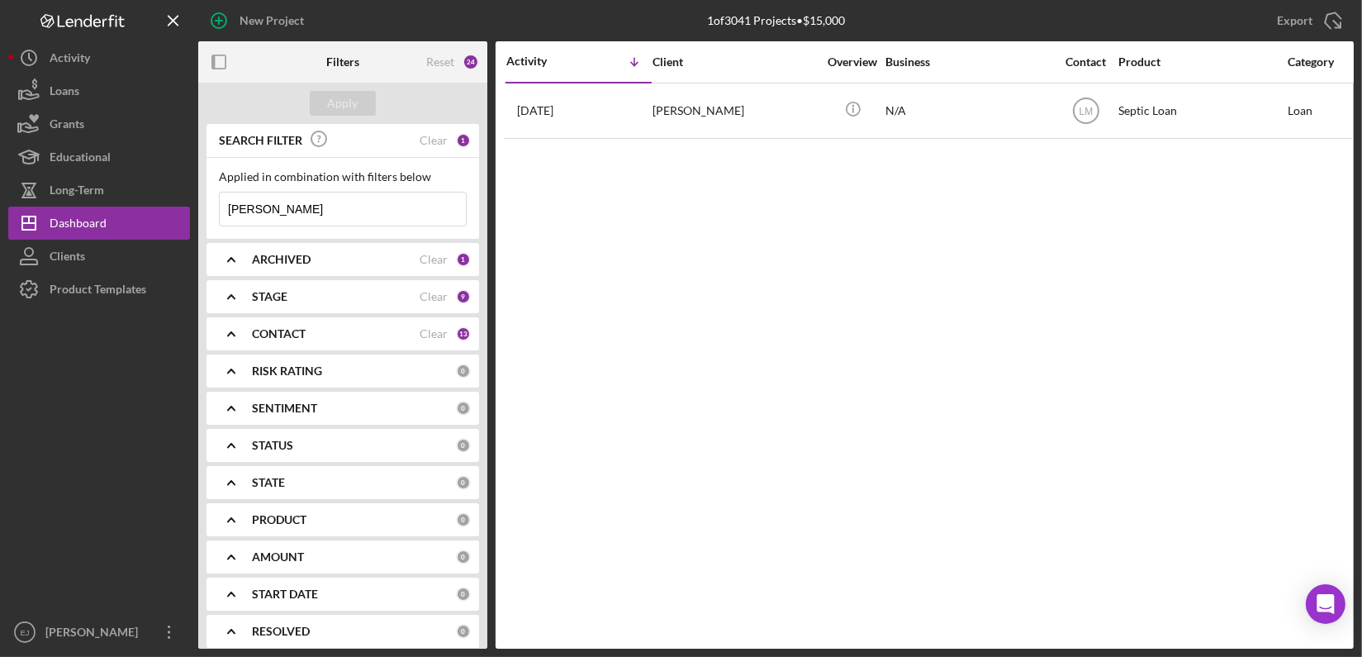
click at [319, 211] on input "Eckstein" at bounding box center [343, 208] width 246 height 33
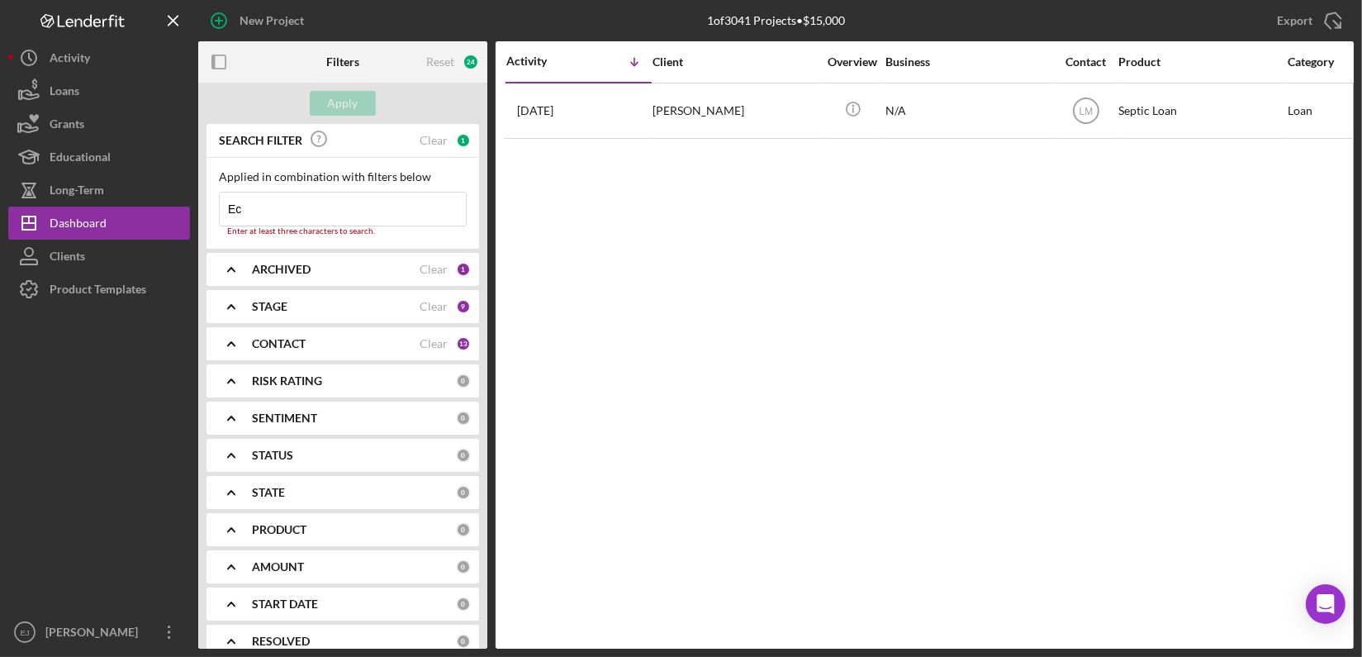
type input "E"
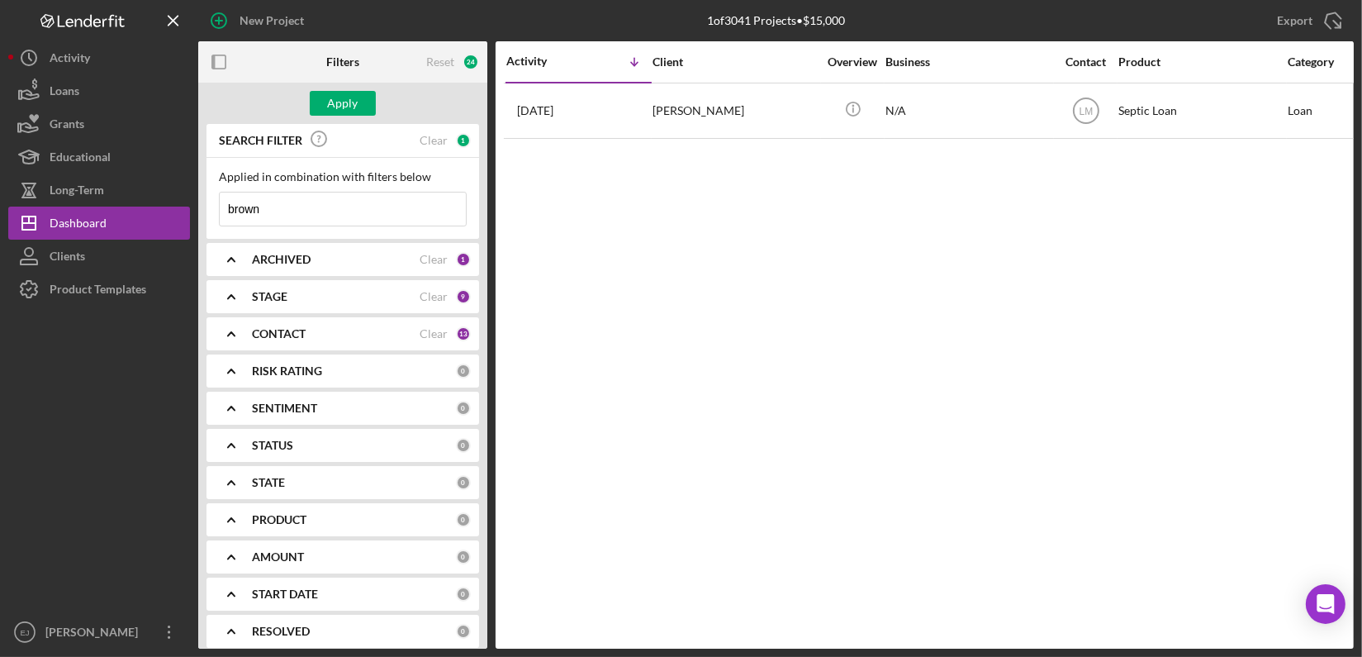
type input "brown"
click at [349, 83] on div "Apply" at bounding box center [342, 103] width 289 height 41
click at [349, 107] on div "Apply" at bounding box center [343, 103] width 31 height 25
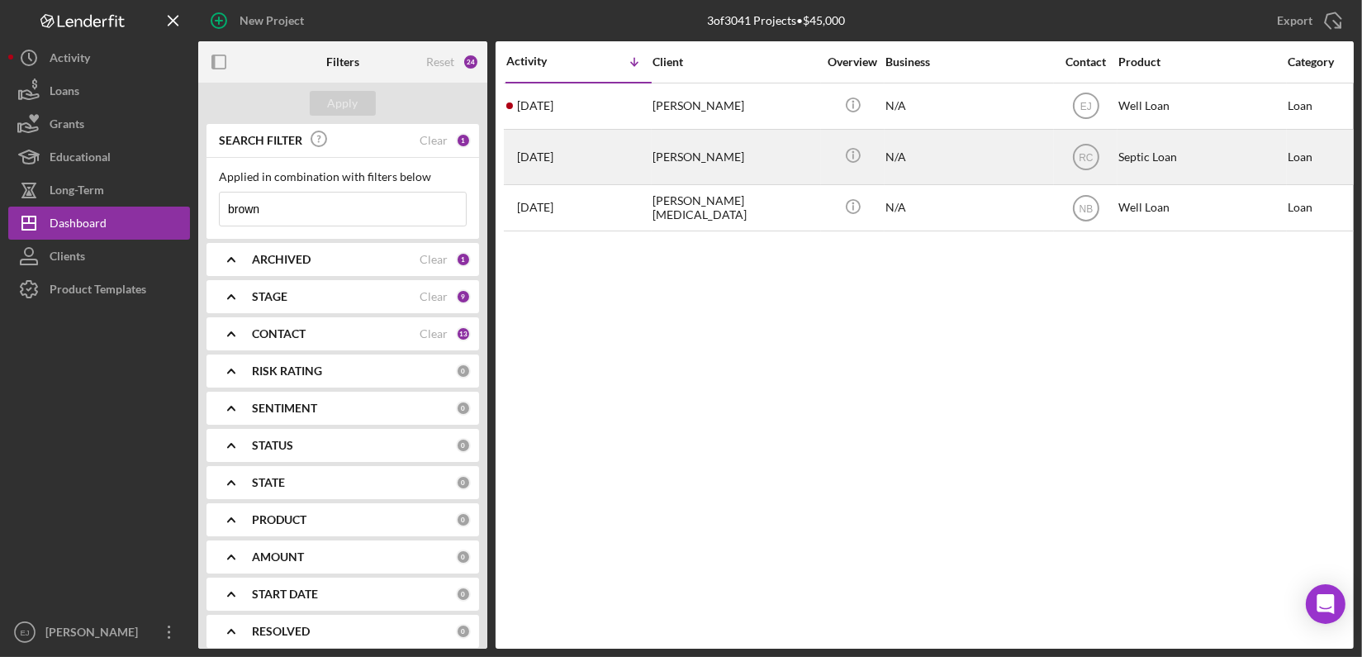
click at [718, 149] on div "[PERSON_NAME]" at bounding box center [735, 157] width 165 height 53
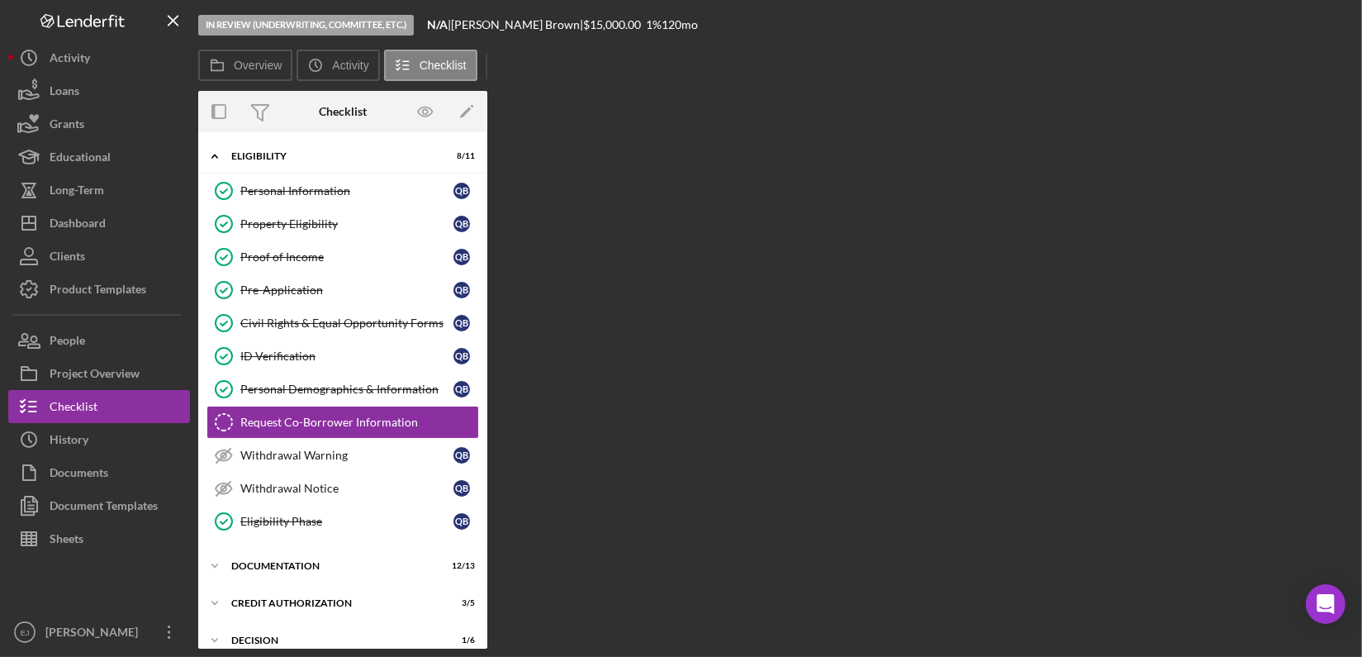
scroll to position [30, 0]
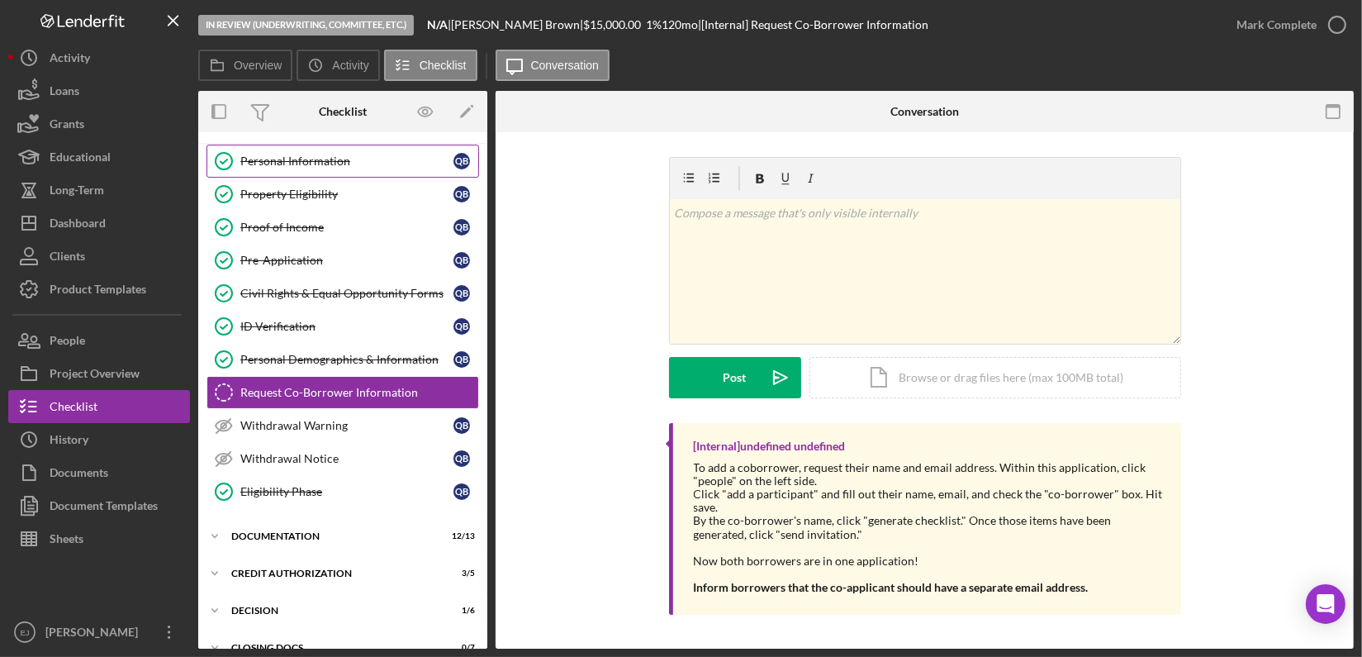
click at [360, 175] on link "Personal Information Personal Information Q B" at bounding box center [342, 161] width 273 height 33
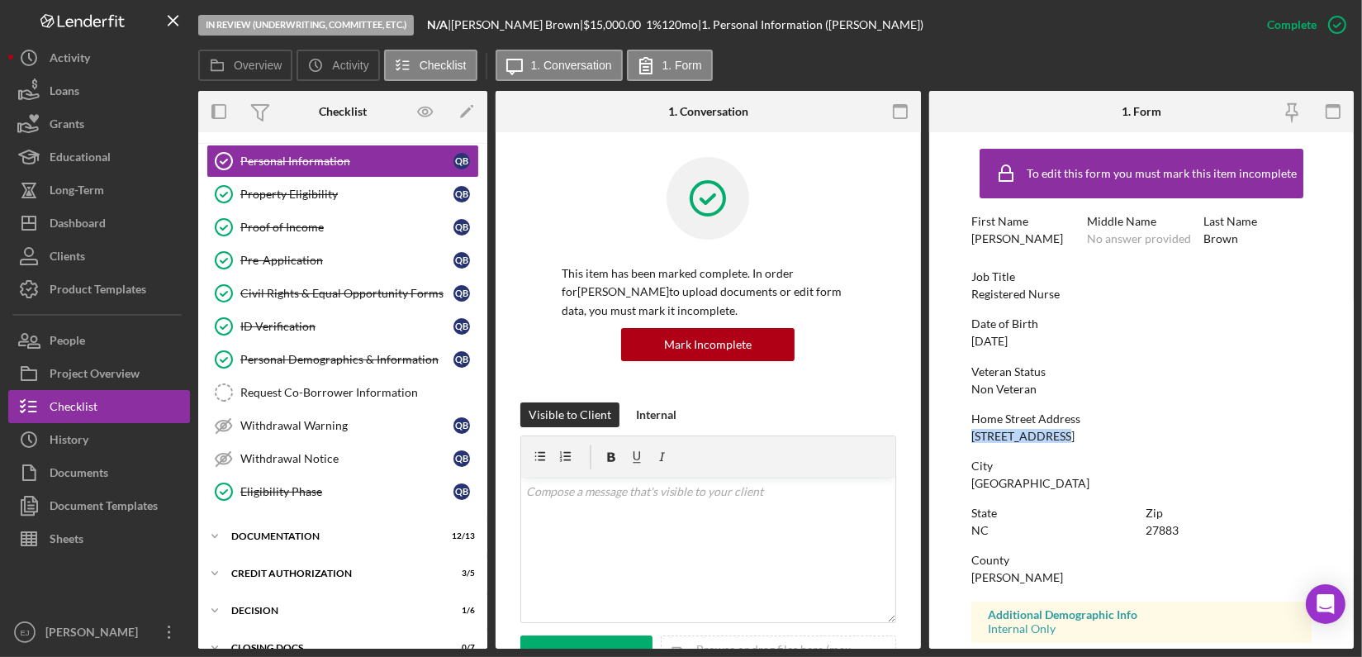
drag, startPoint x: 966, startPoint y: 442, endPoint x: 1083, endPoint y: 434, distance: 117.5
click at [1083, 434] on form "To edit this form you must mark this item incomplete First Name Quanisha Middle…" at bounding box center [1141, 390] width 425 height 516
copy div "7309 NC Hwy 222"
click at [63, 384] on div "Project Overview" at bounding box center [95, 375] width 90 height 37
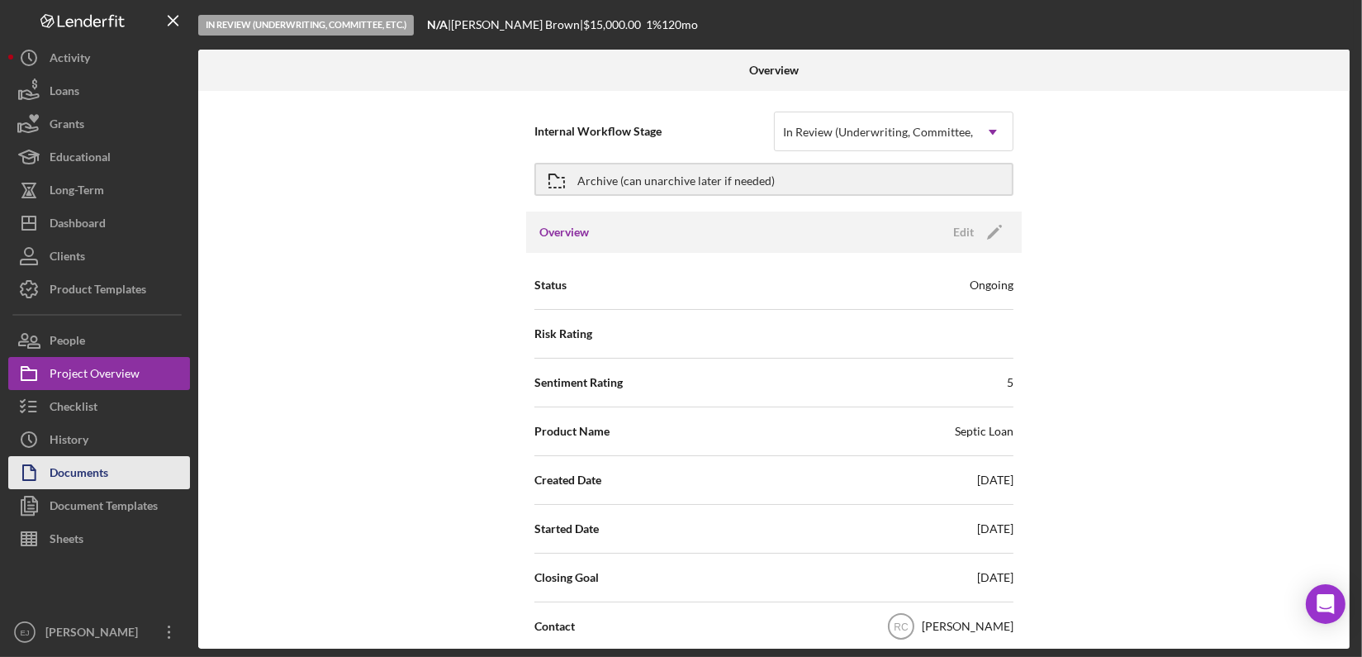
click at [129, 477] on button "Documents" at bounding box center [99, 472] width 182 height 33
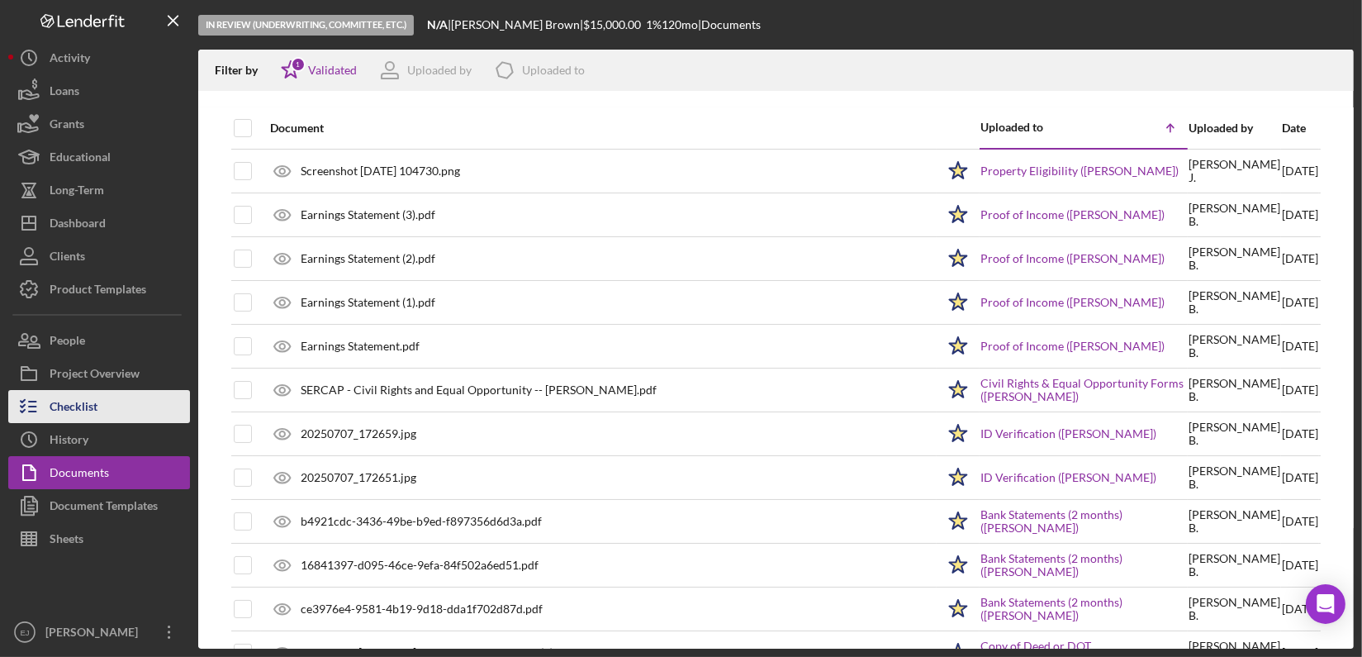
click at [97, 411] on div "Checklist" at bounding box center [74, 408] width 48 height 37
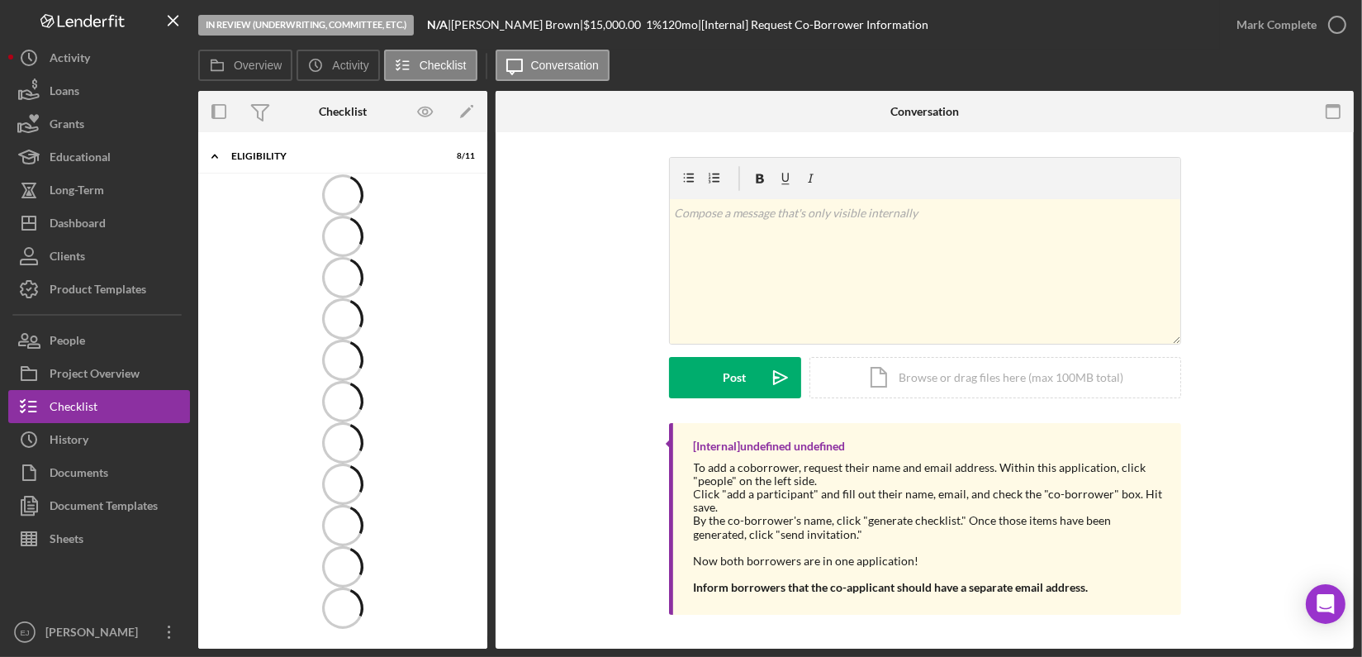
scroll to position [30, 0]
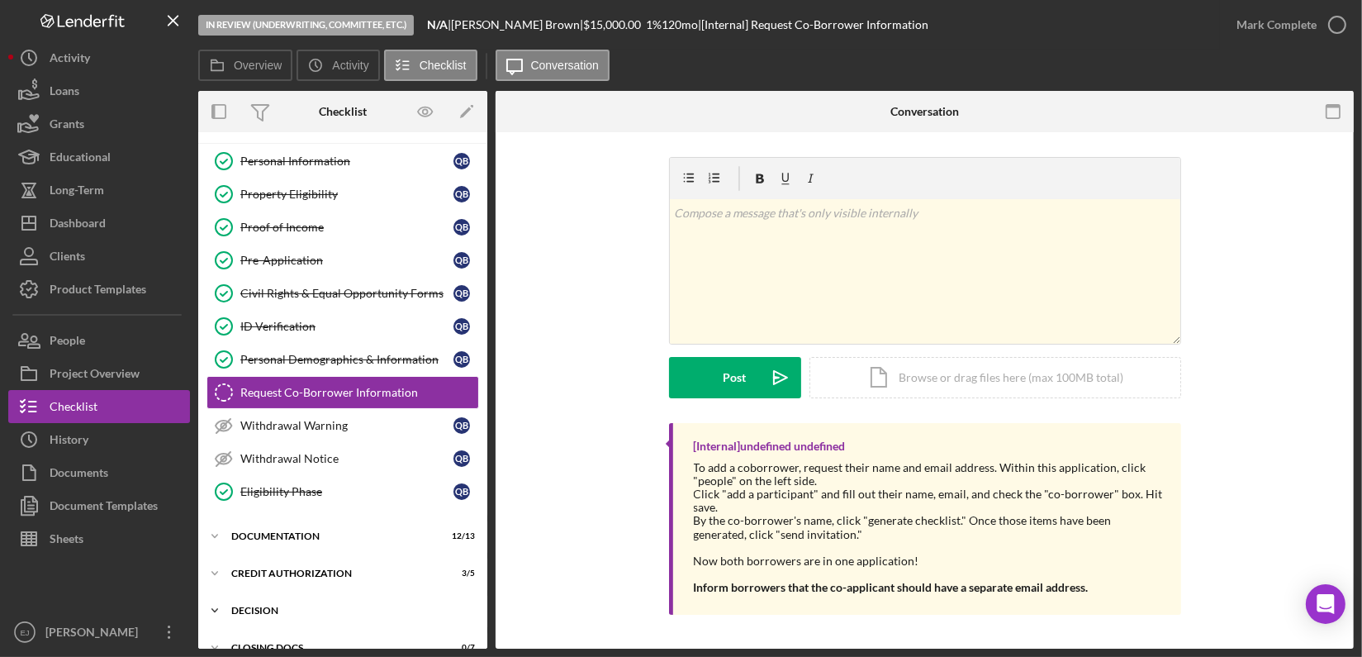
click at [263, 606] on div "Decision" at bounding box center [348, 610] width 235 height 10
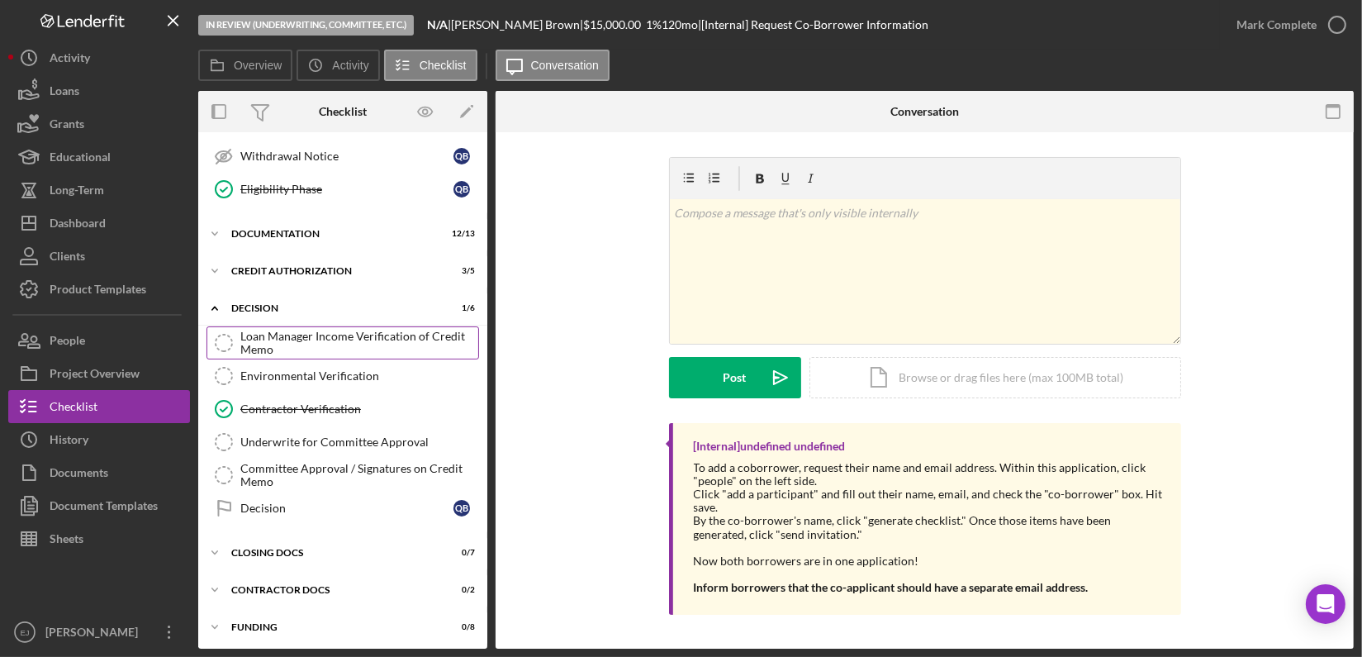
click at [377, 342] on div "Loan Manager Income Verification of Credit Memo" at bounding box center [359, 343] width 238 height 26
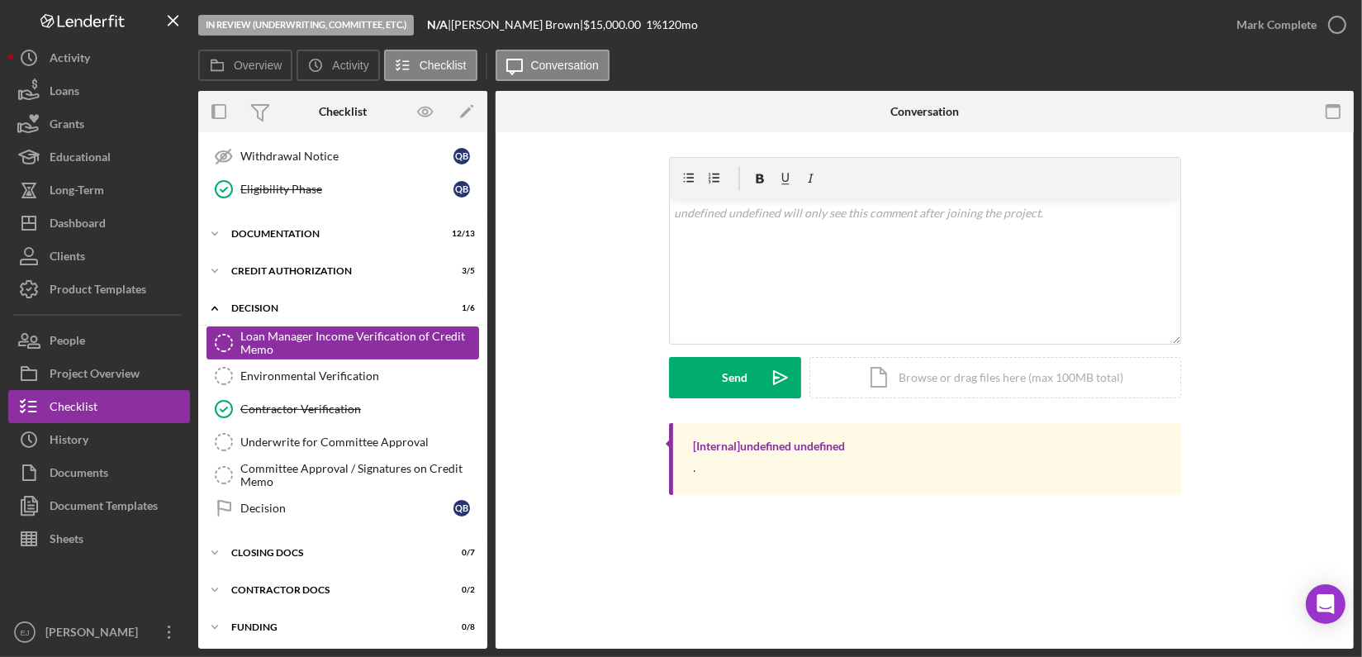
scroll to position [332, 0]
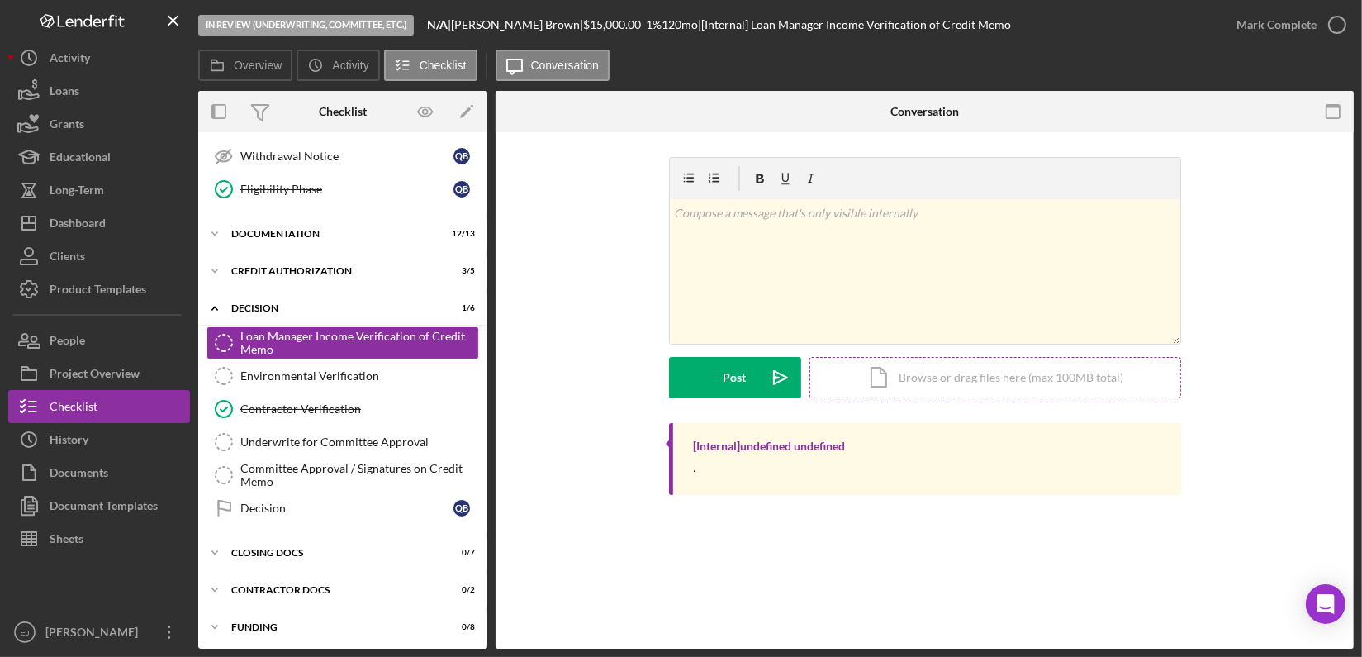
click at [1060, 368] on div "Icon/Document Browse or drag files here (max 100MB total) Tap to choose files o…" at bounding box center [995, 377] width 372 height 41
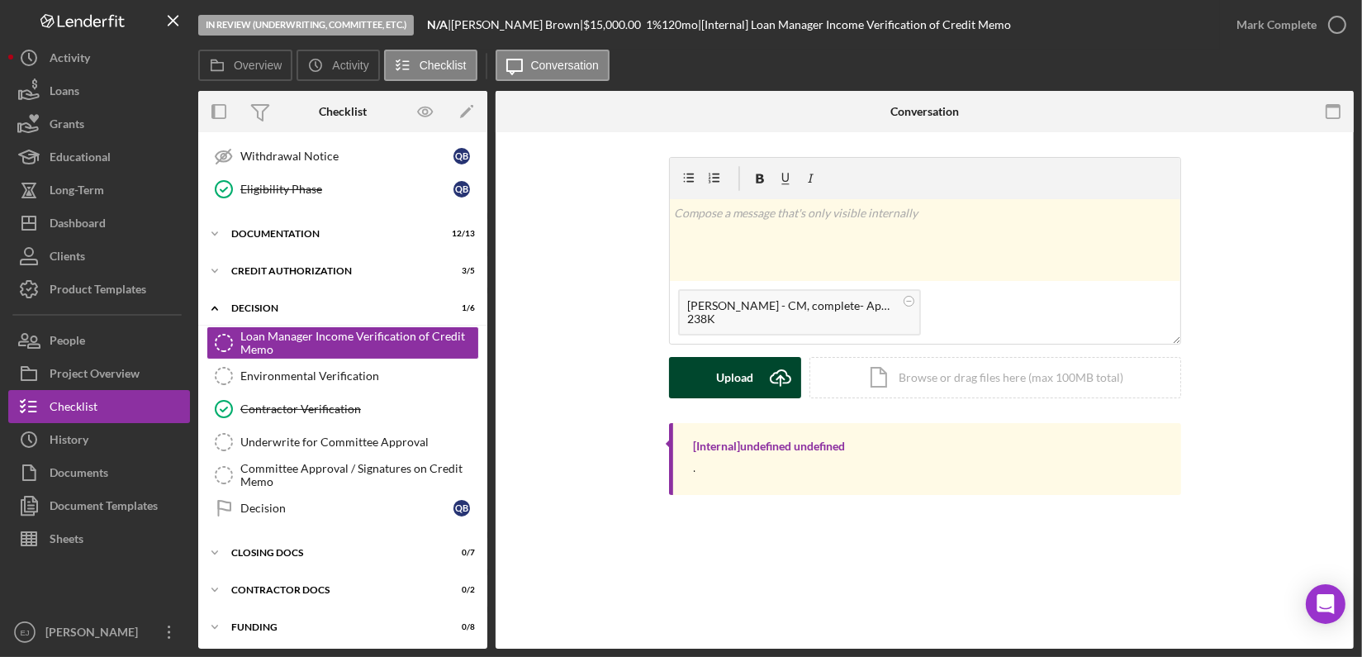
click at [768, 376] on icon "Icon/Upload" at bounding box center [780, 377] width 41 height 41
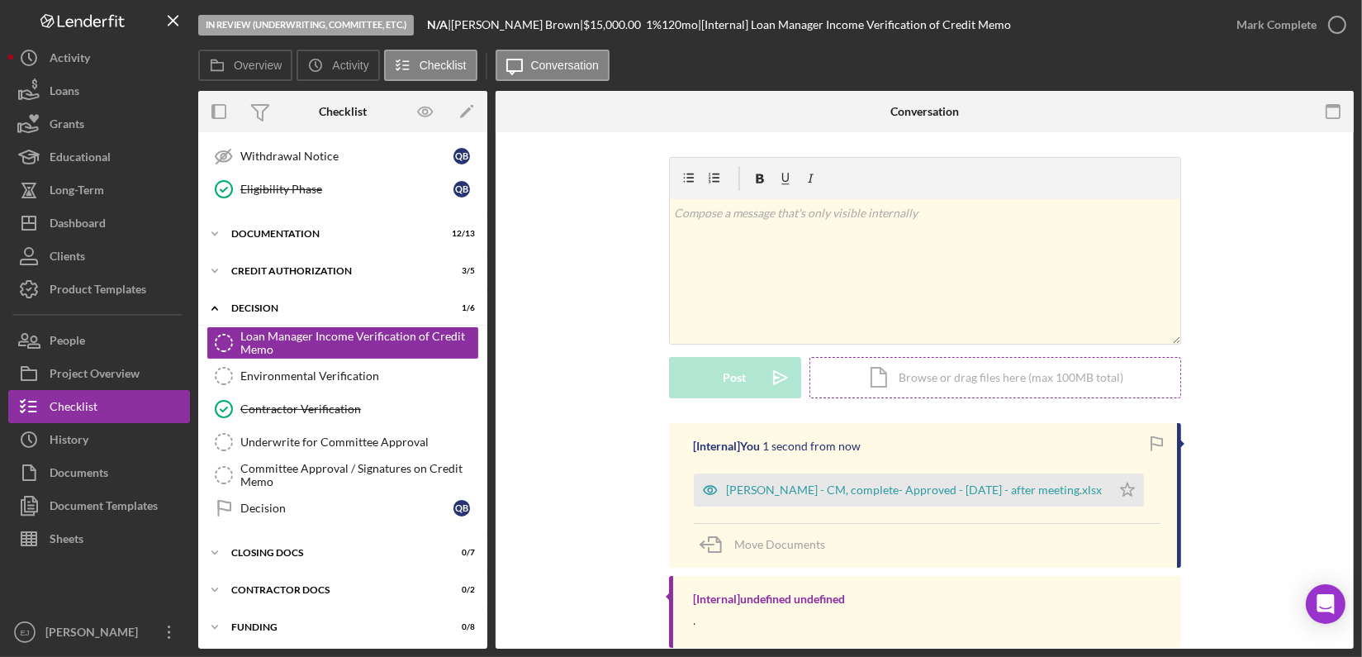
click at [906, 378] on div "Icon/Document Browse or drag files here (max 100MB total) Tap to choose files o…" at bounding box center [995, 377] width 372 height 41
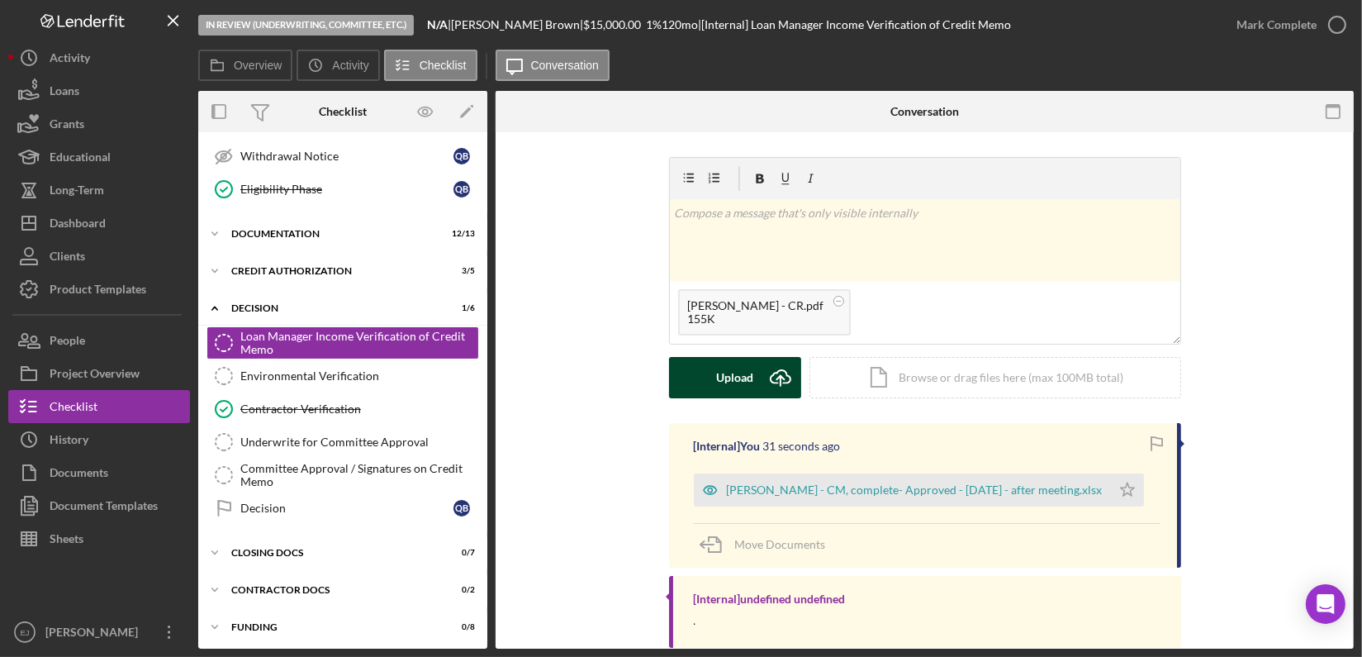
click at [769, 392] on icon "Icon/Upload" at bounding box center [780, 377] width 41 height 41
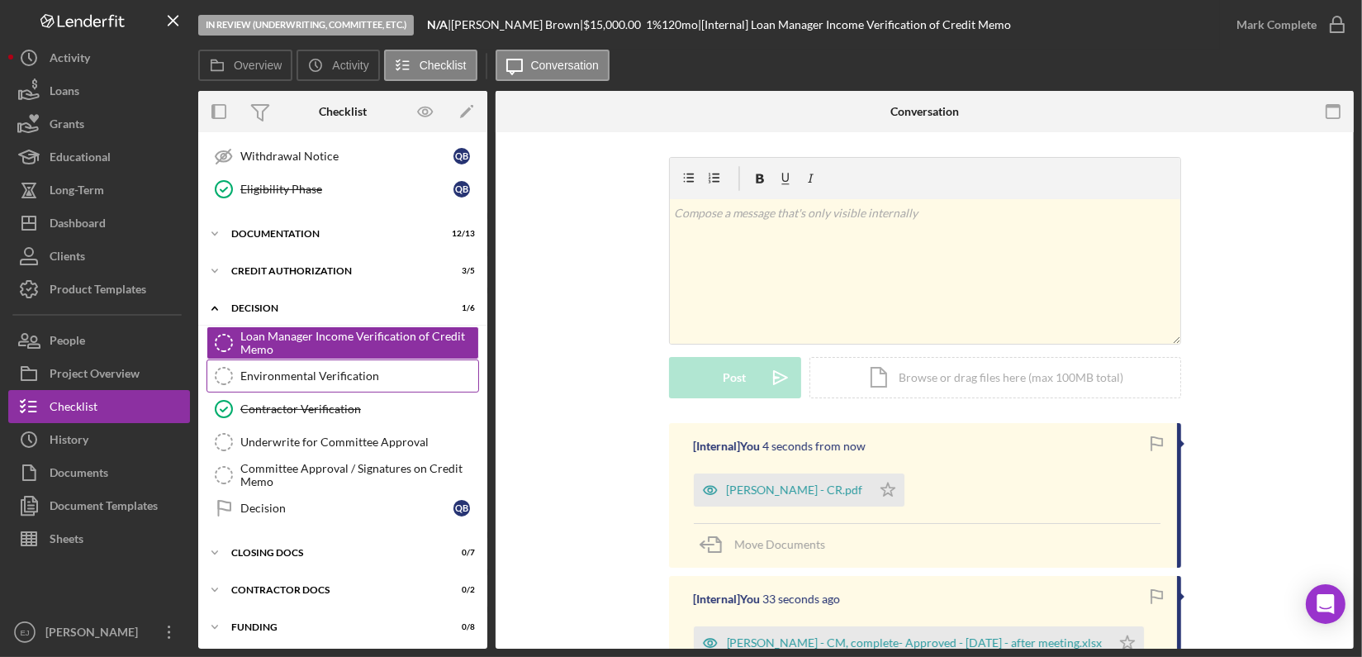
click at [336, 382] on link "Environmental Verification Environmental Verification" at bounding box center [342, 375] width 273 height 33
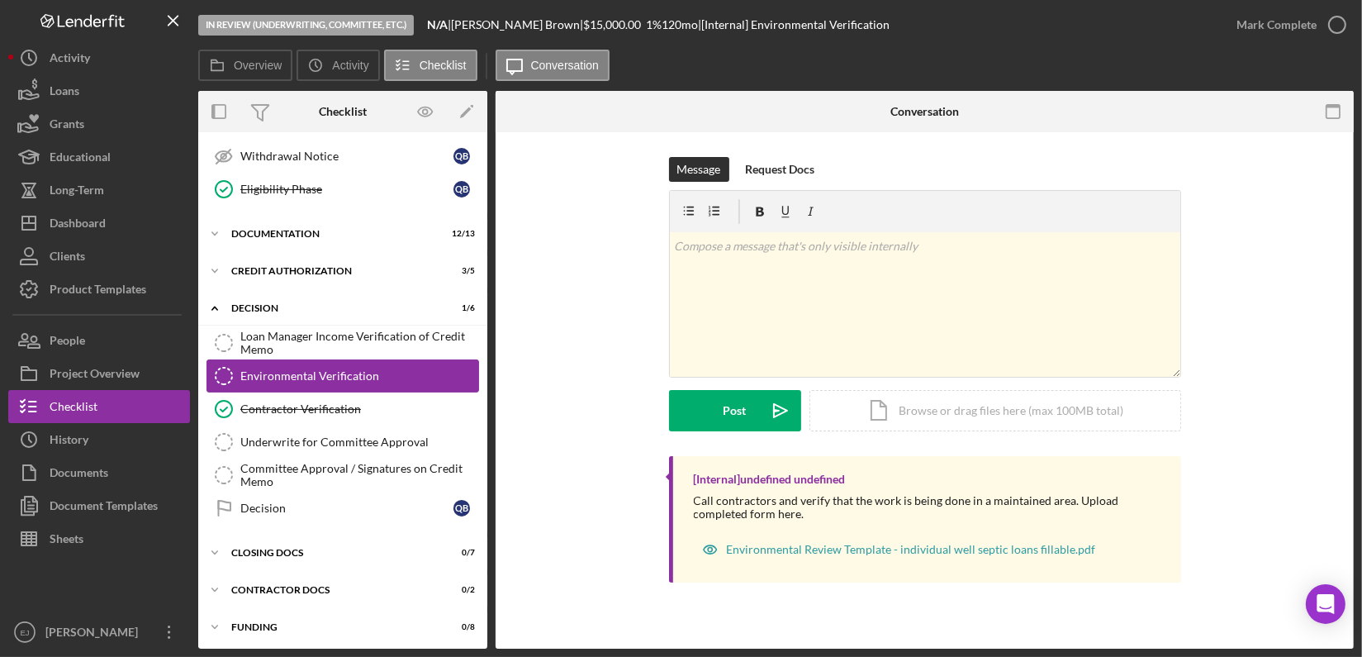
scroll to position [332, 0]
click at [911, 411] on div "Icon/Document Browse or drag files here (max 100MB total) Tap to choose files o…" at bounding box center [995, 410] width 372 height 41
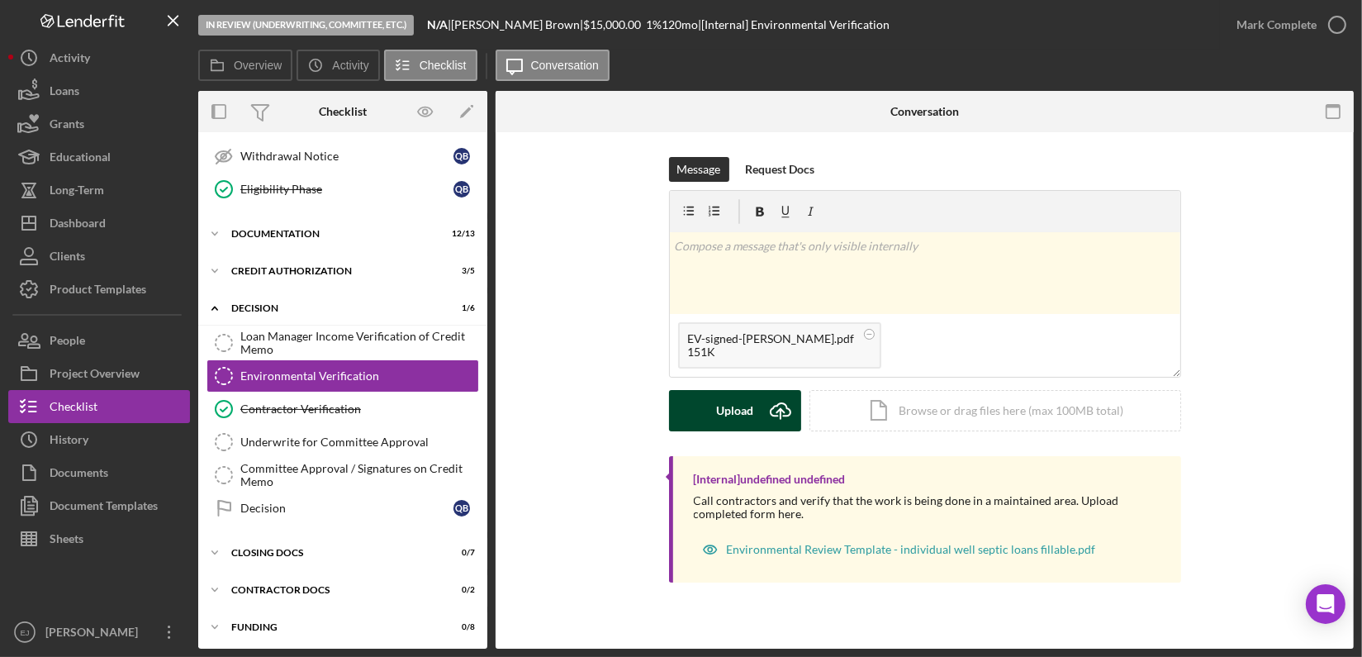
click at [713, 411] on button "Upload Icon/Upload" at bounding box center [735, 410] width 132 height 41
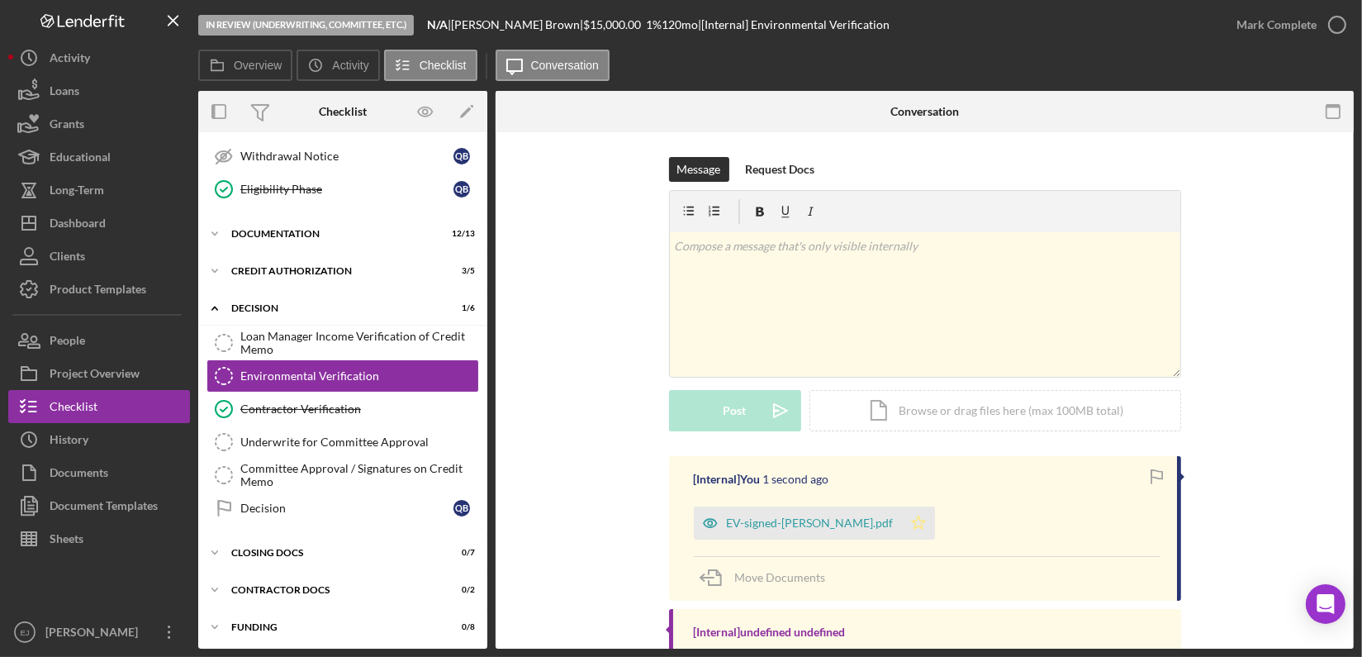
click at [910, 523] on icon "Icon/Star" at bounding box center [918, 522] width 33 height 33
click at [1339, 19] on icon "button" at bounding box center [1337, 24] width 41 height 41
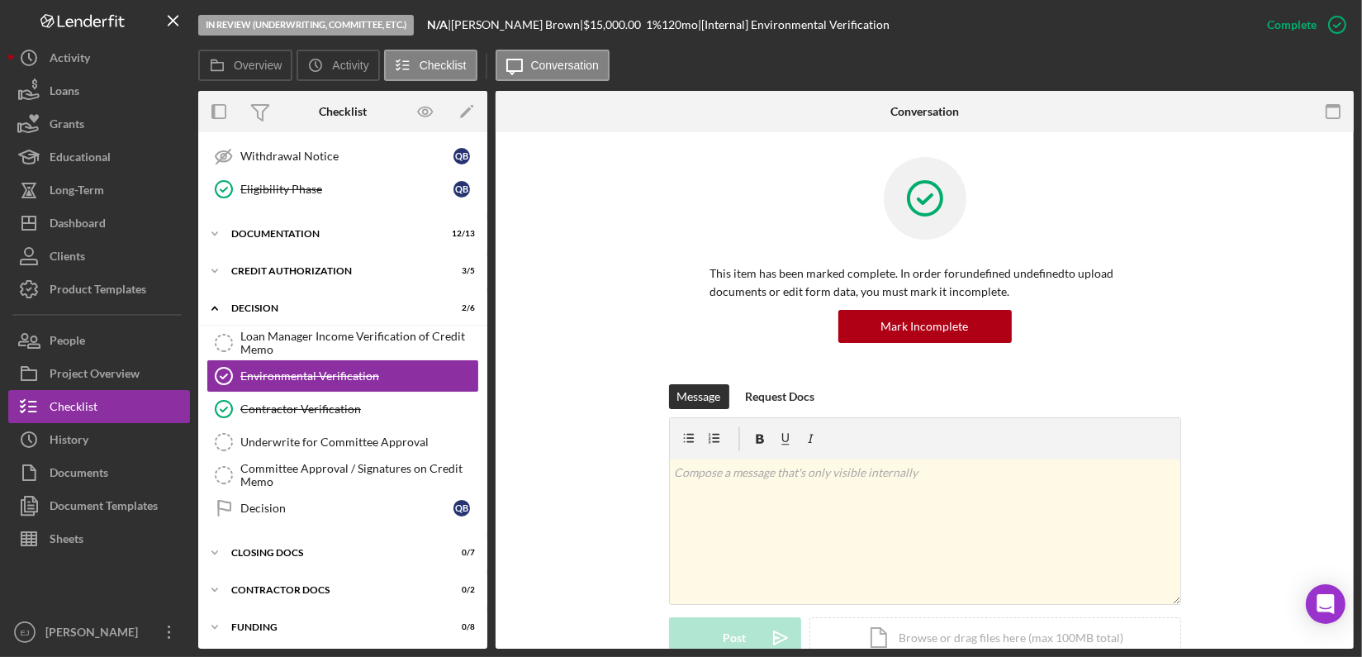
click at [1353, 458] on div "Environmental Verification Environmental Verification This item has been marked…" at bounding box center [925, 390] width 858 height 516
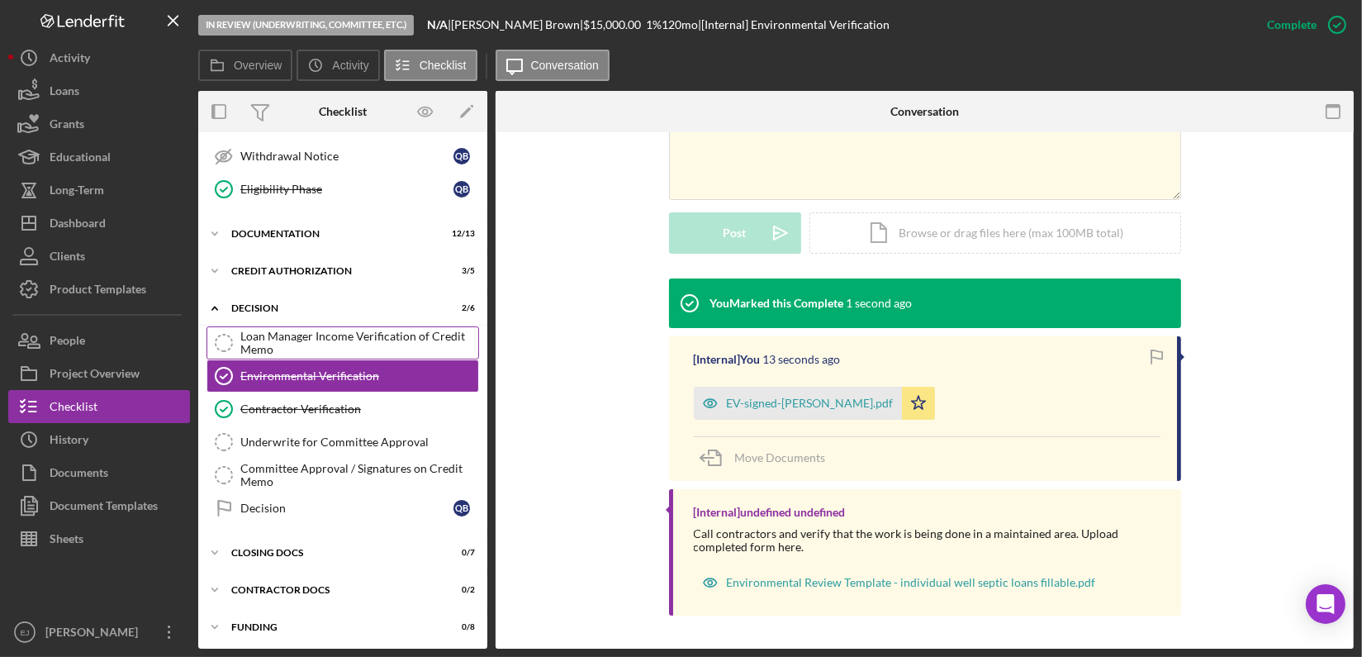
click at [354, 337] on div "Loan Manager Income Verification of Credit Memo" at bounding box center [359, 343] width 238 height 26
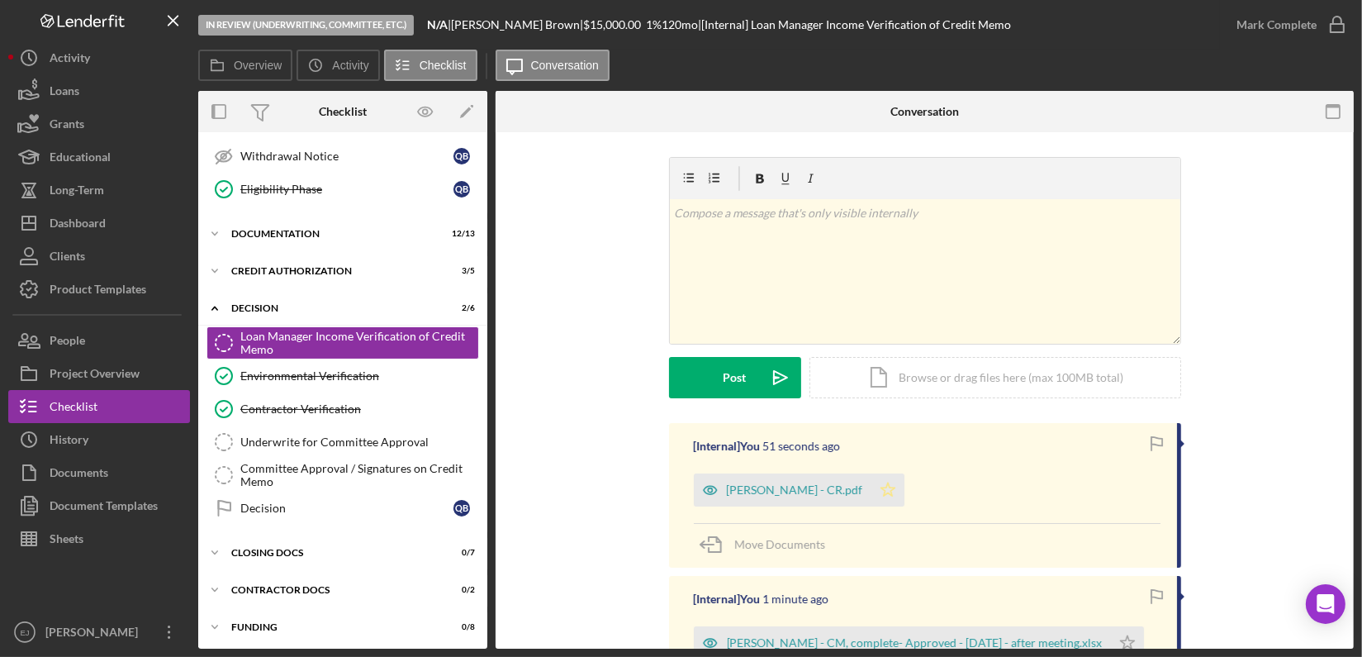
click at [881, 493] on polygon "button" at bounding box center [887, 488] width 14 height 13
click at [1123, 635] on icon "Icon/Star" at bounding box center [1127, 642] width 33 height 33
click at [1335, 21] on icon "button" at bounding box center [1337, 24] width 41 height 41
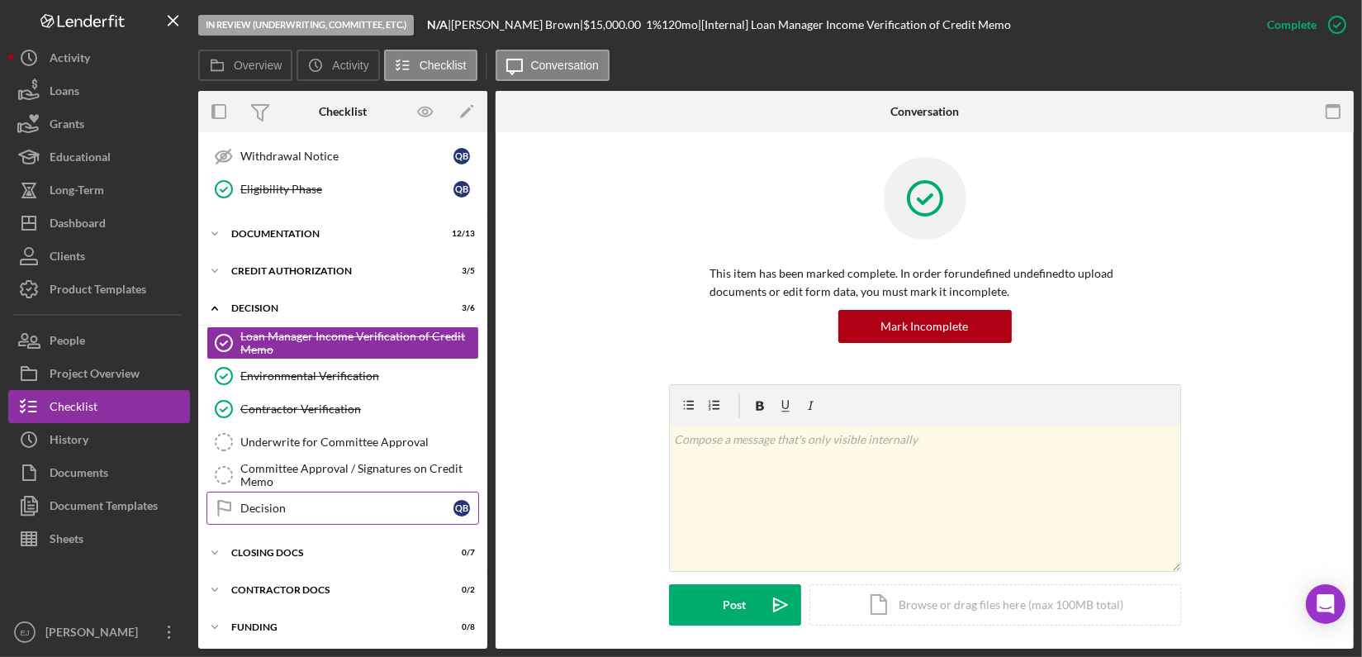
click at [348, 501] on div "Decision" at bounding box center [346, 507] width 213 height 13
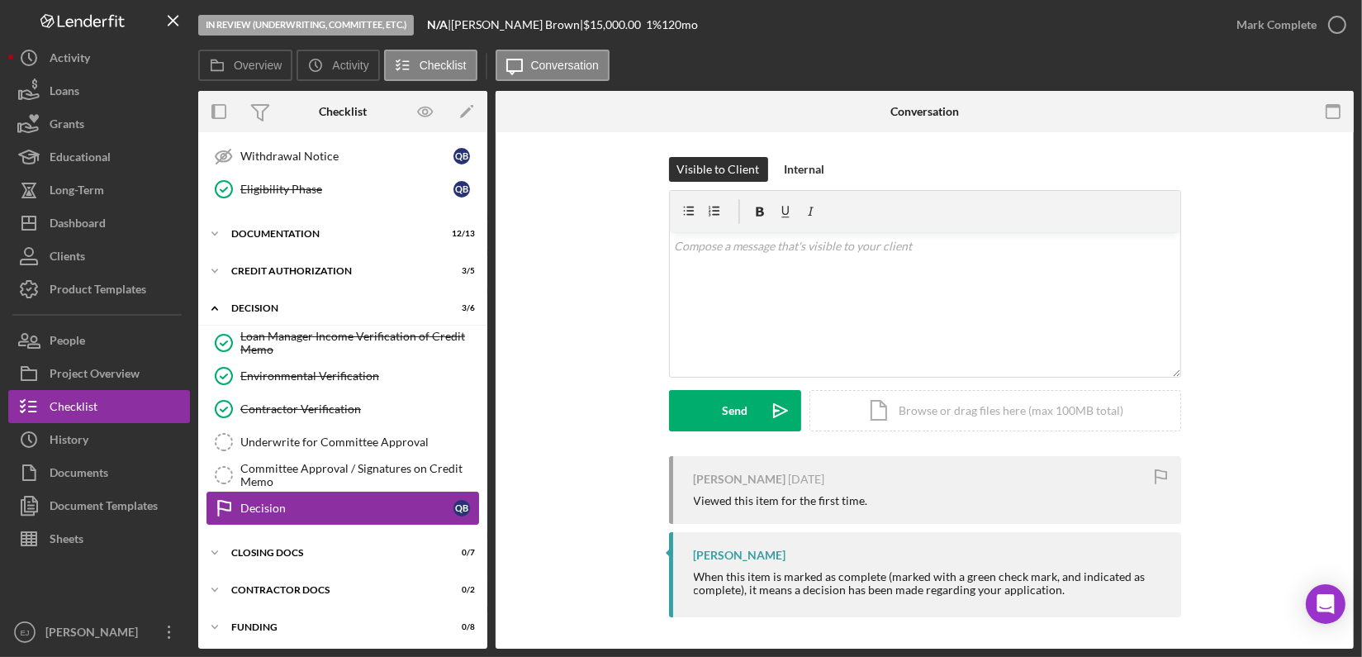
scroll to position [332, 0]
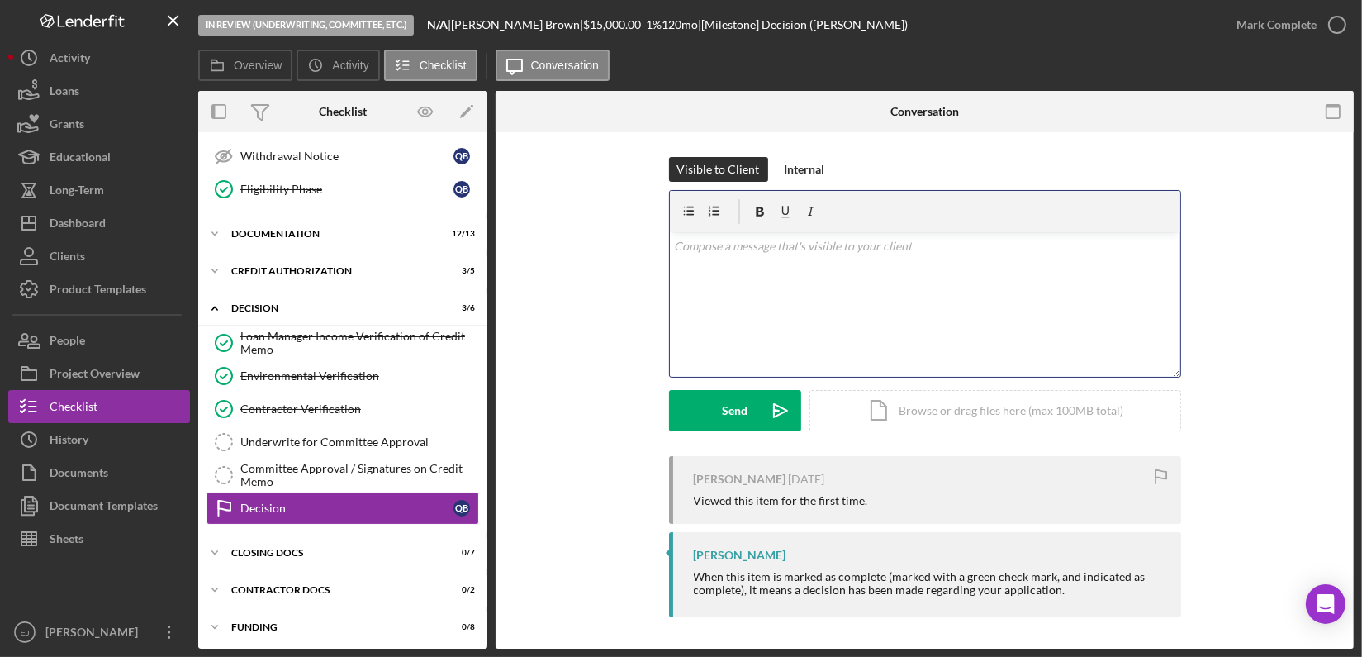
click at [758, 254] on p at bounding box center [924, 246] width 501 height 18
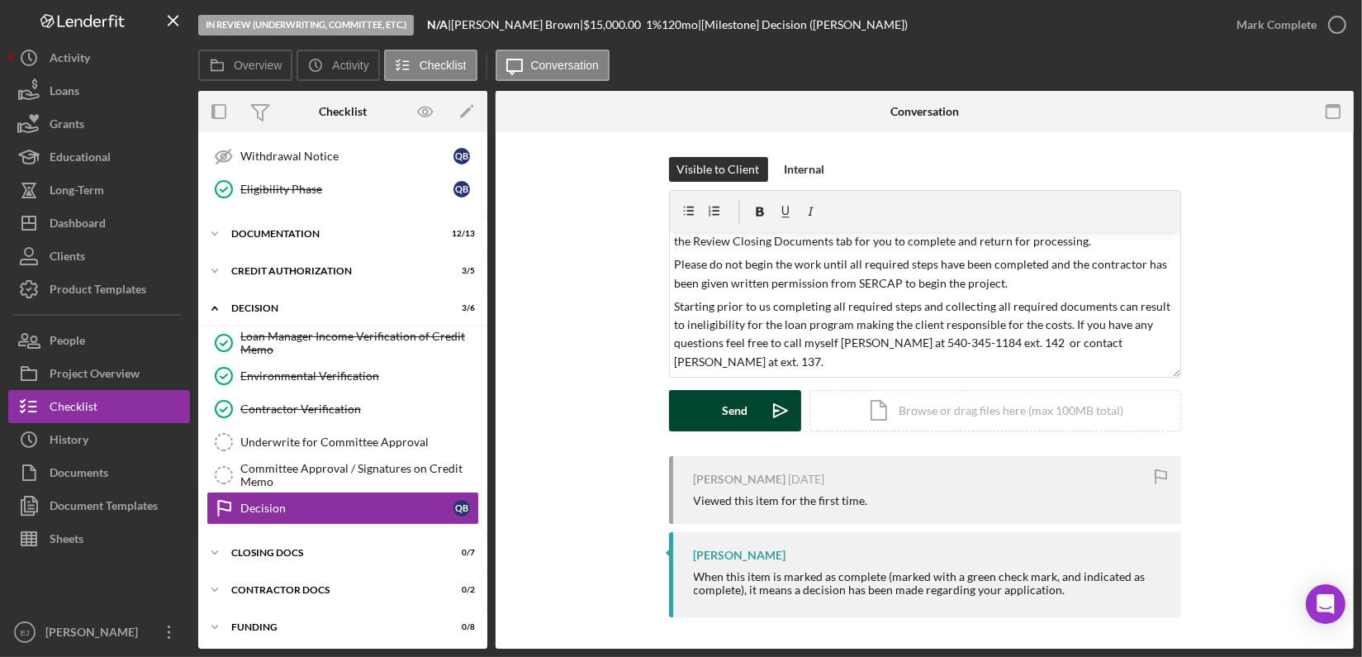
click at [738, 416] on div "Send" at bounding box center [735, 410] width 26 height 41
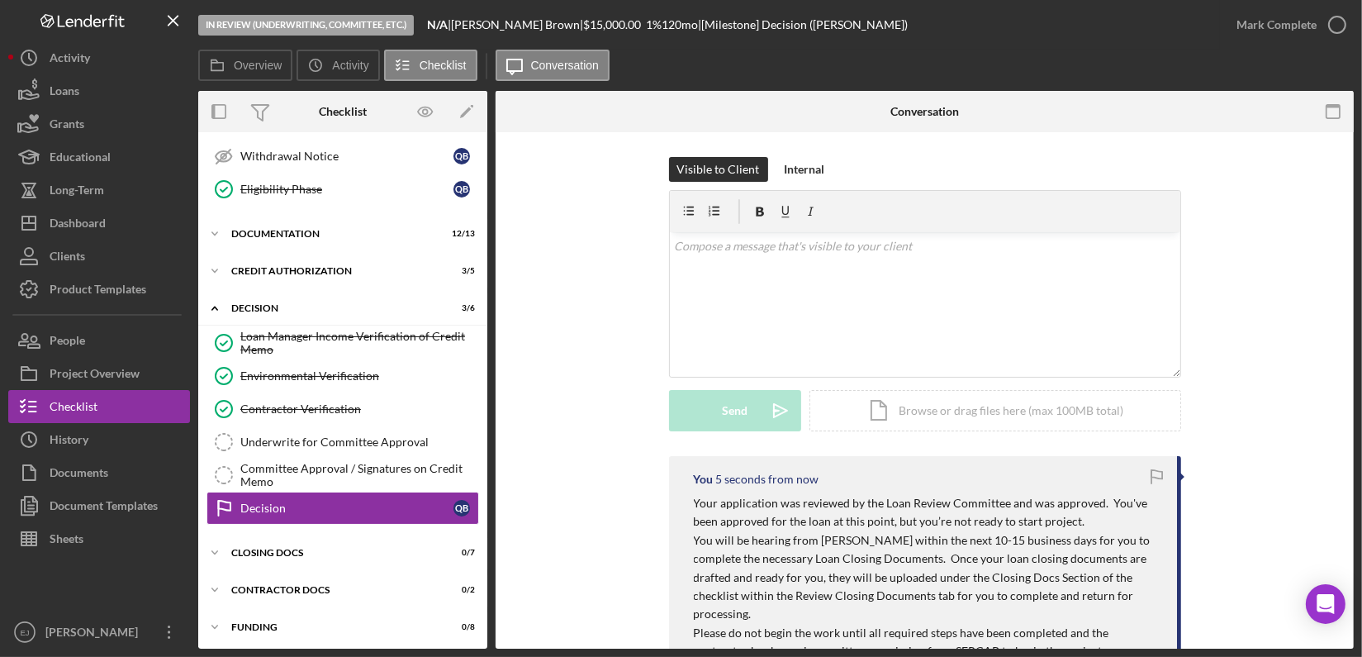
scroll to position [0, 0]
click at [1341, 21] on icon "button" at bounding box center [1337, 24] width 41 height 41
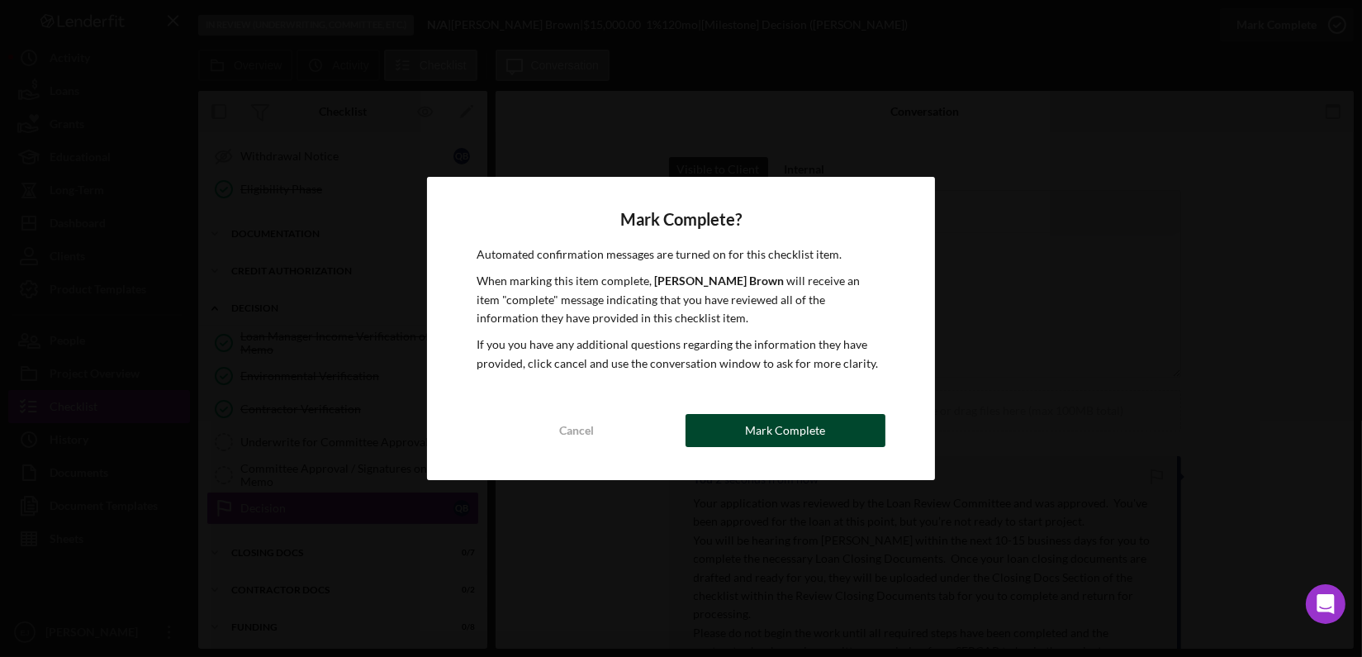
click at [852, 435] on button "Mark Complete" at bounding box center [786, 430] width 200 height 33
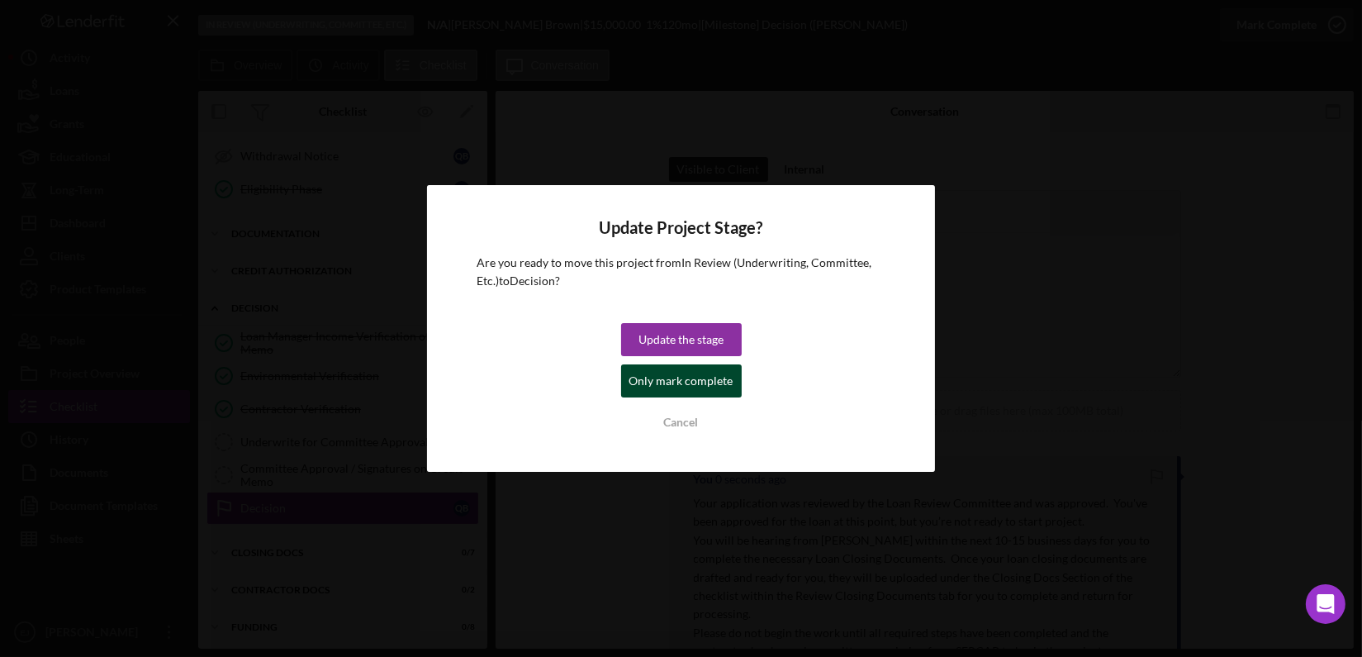
click at [714, 386] on div "Only mark complete" at bounding box center [681, 380] width 104 height 33
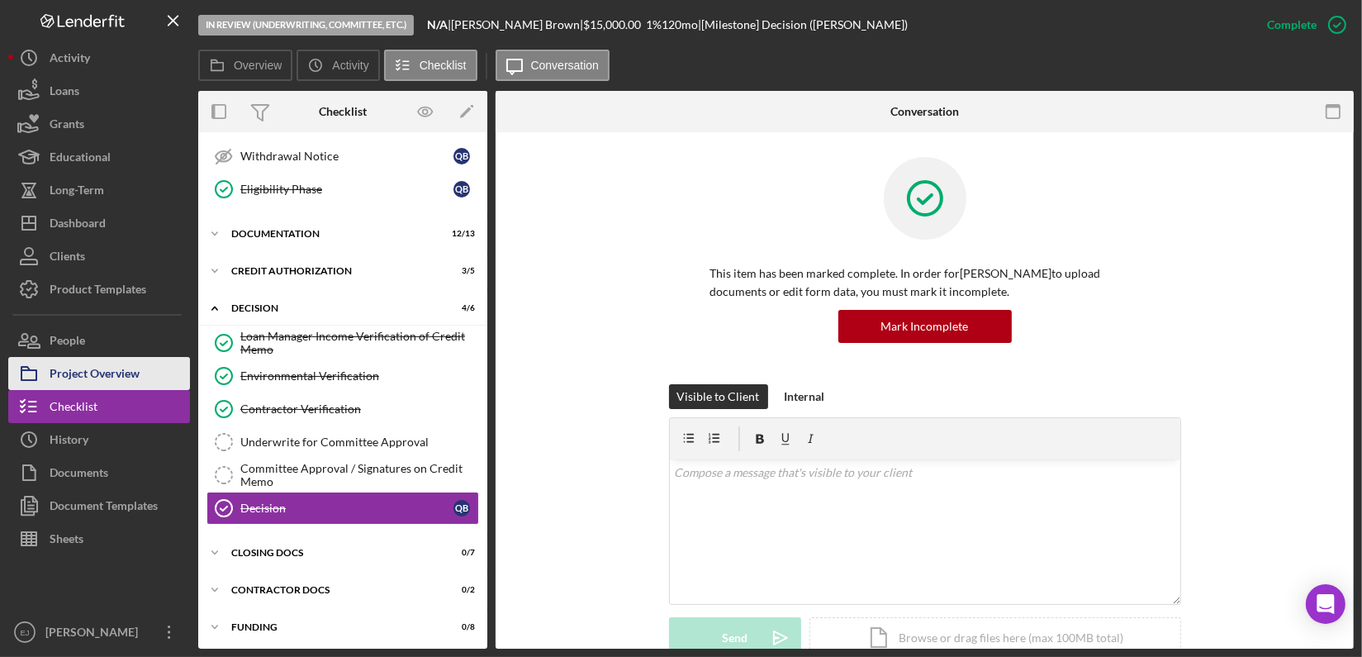
click at [140, 380] on button "Project Overview" at bounding box center [99, 373] width 182 height 33
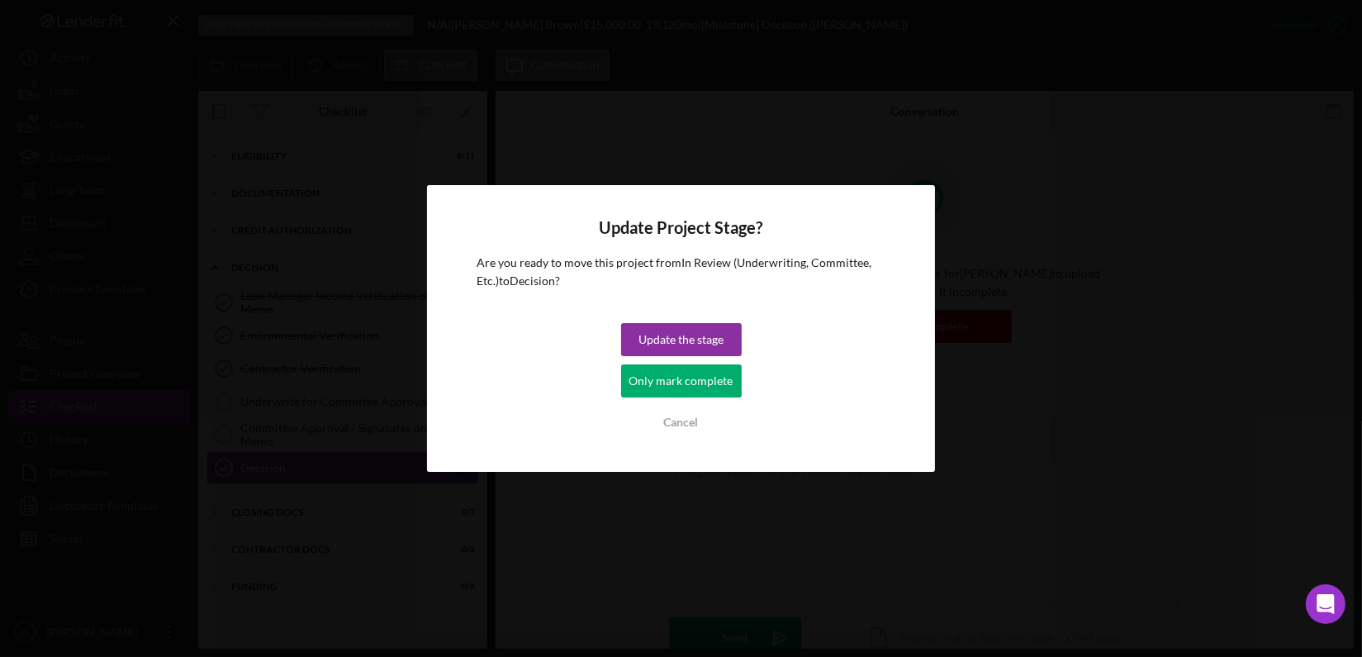
click at [670, 97] on div "Update Project Stage? Are you ready to move this project from In Review (Underw…" at bounding box center [681, 328] width 1362 height 657
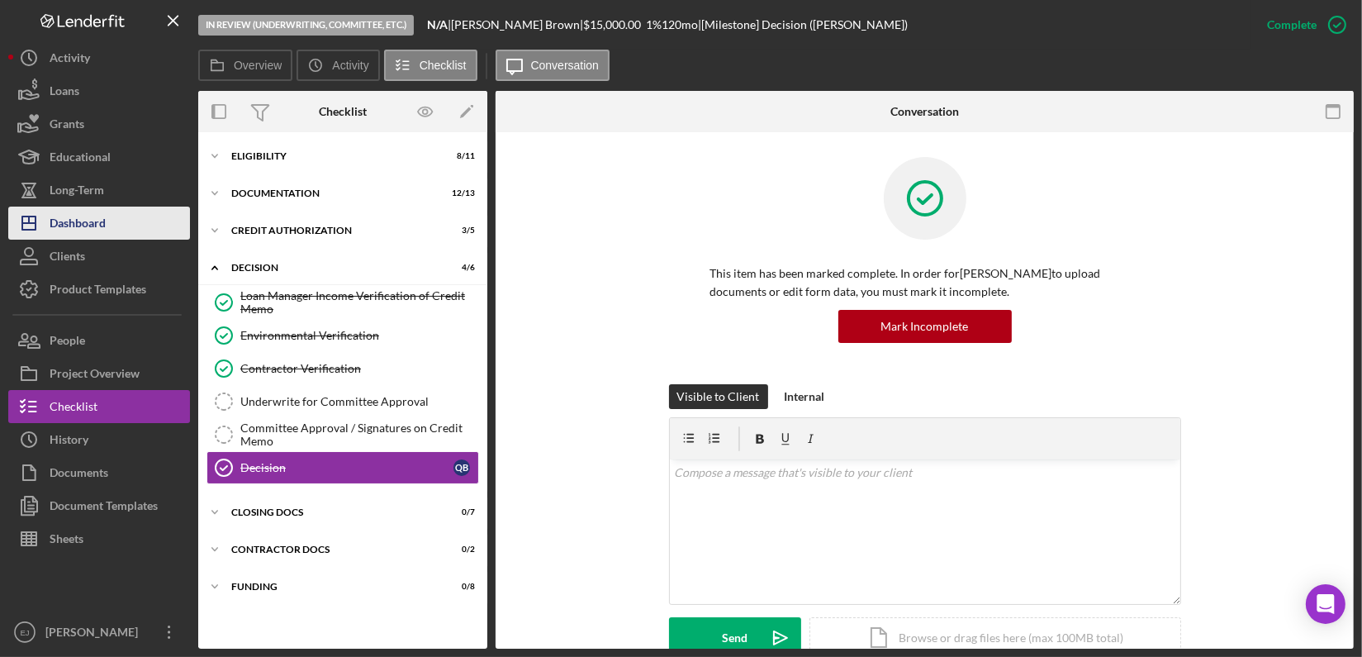
click at [104, 224] on div "Dashboard" at bounding box center [78, 224] width 56 height 37
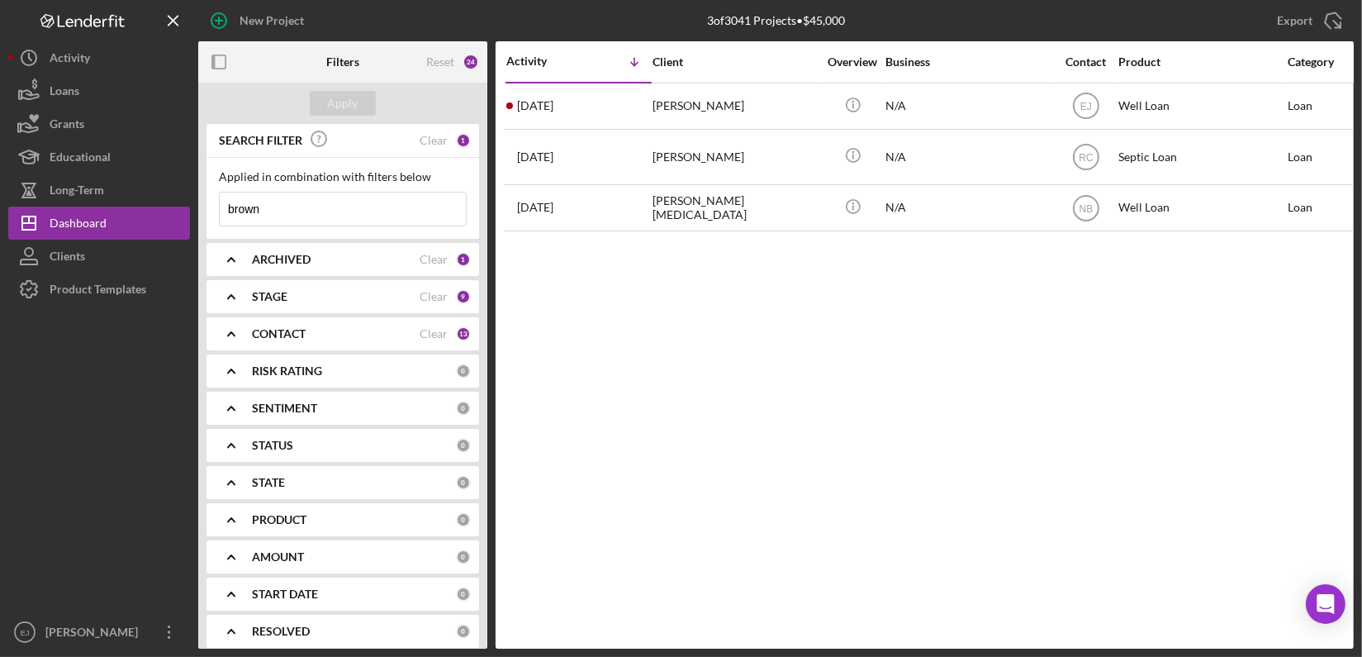
click at [329, 219] on input "brown" at bounding box center [343, 208] width 246 height 33
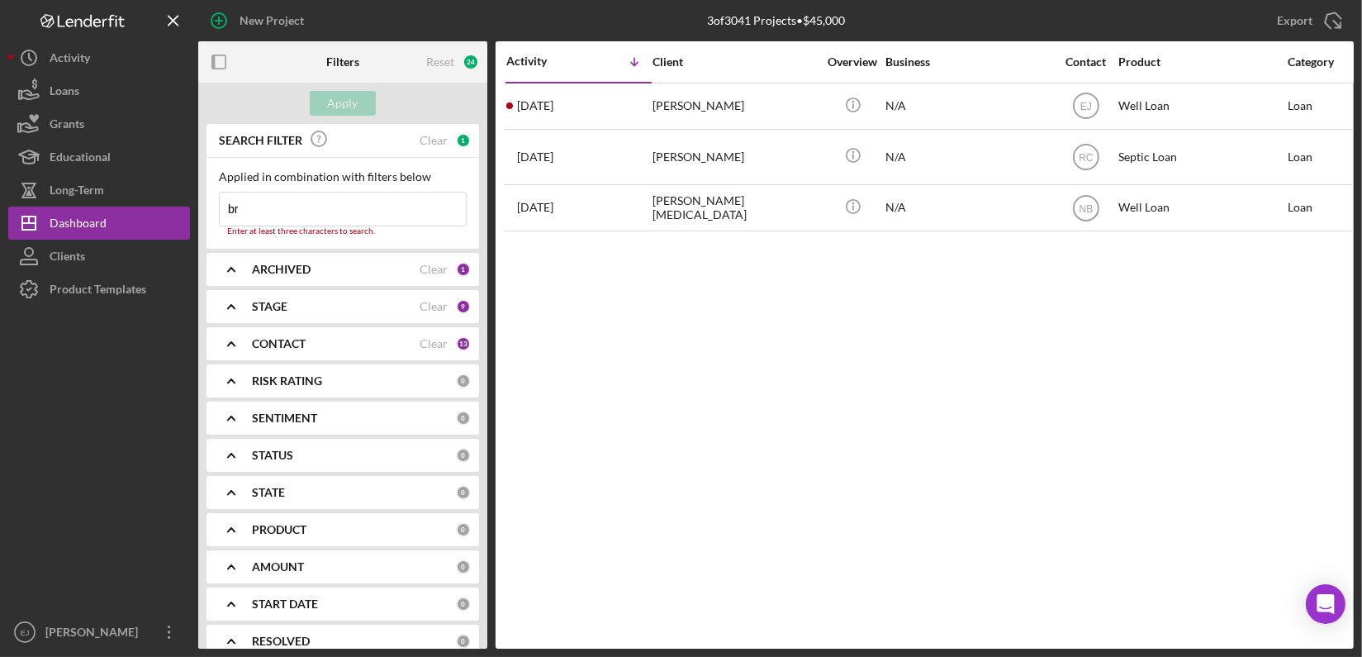
type input "b"
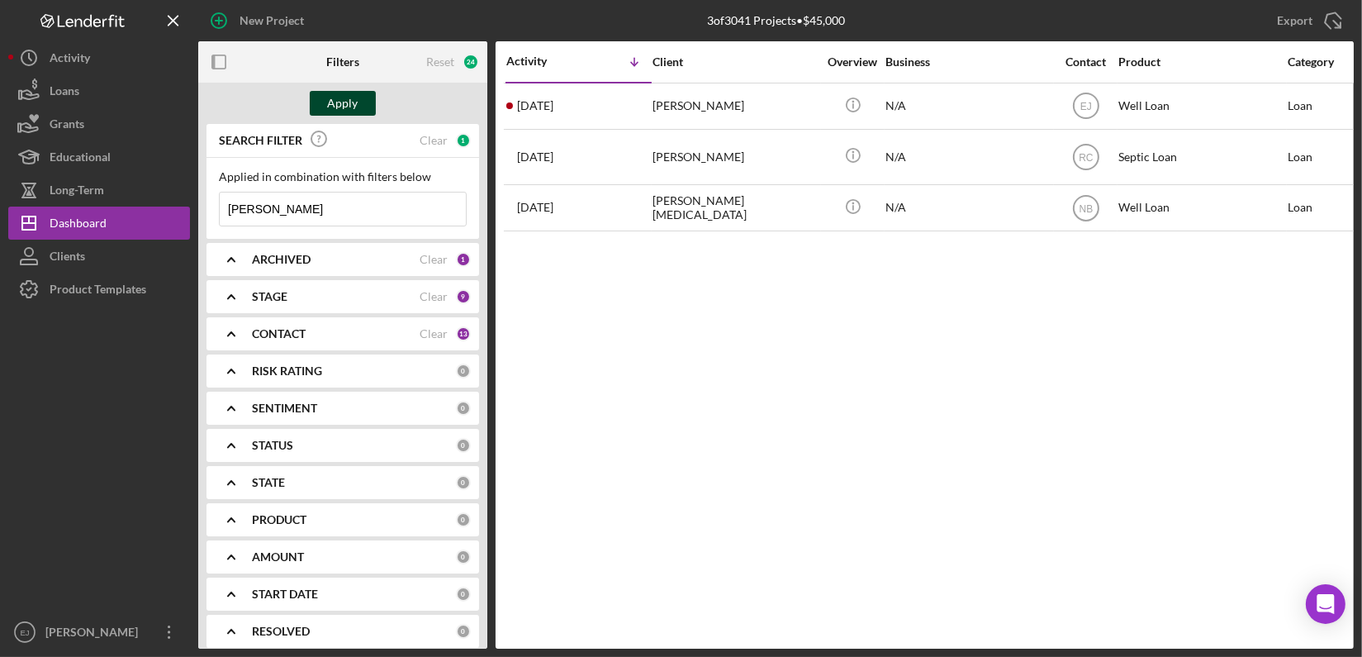
type input "[PERSON_NAME]"
click at [324, 111] on button "Apply" at bounding box center [343, 103] width 66 height 25
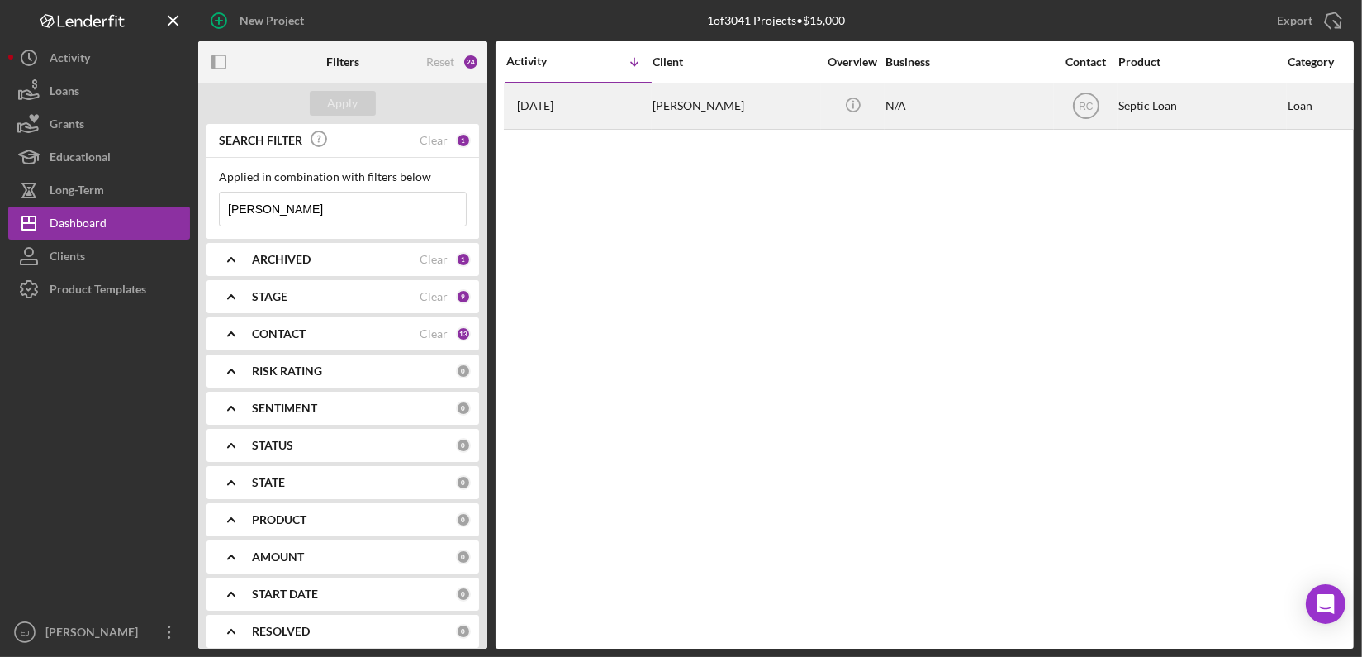
click at [744, 115] on div "[PERSON_NAME]" at bounding box center [735, 106] width 165 height 44
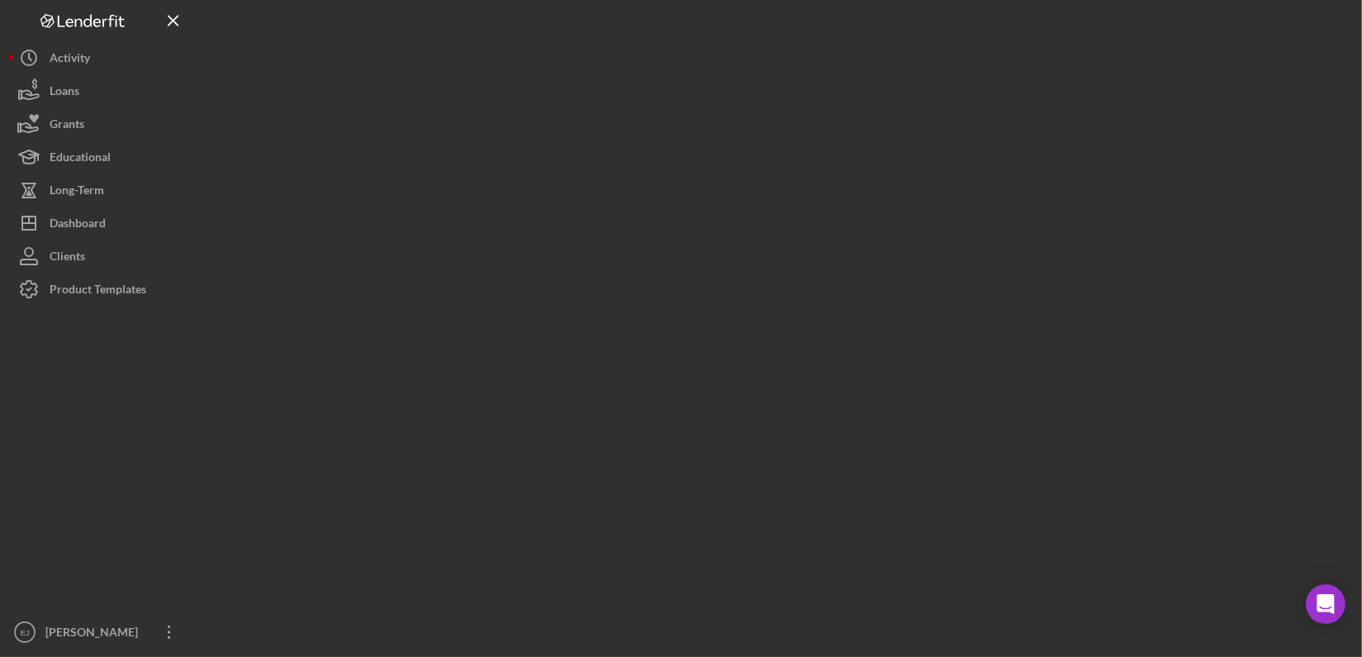
click at [744, 115] on div at bounding box center [776, 324] width 1156 height 648
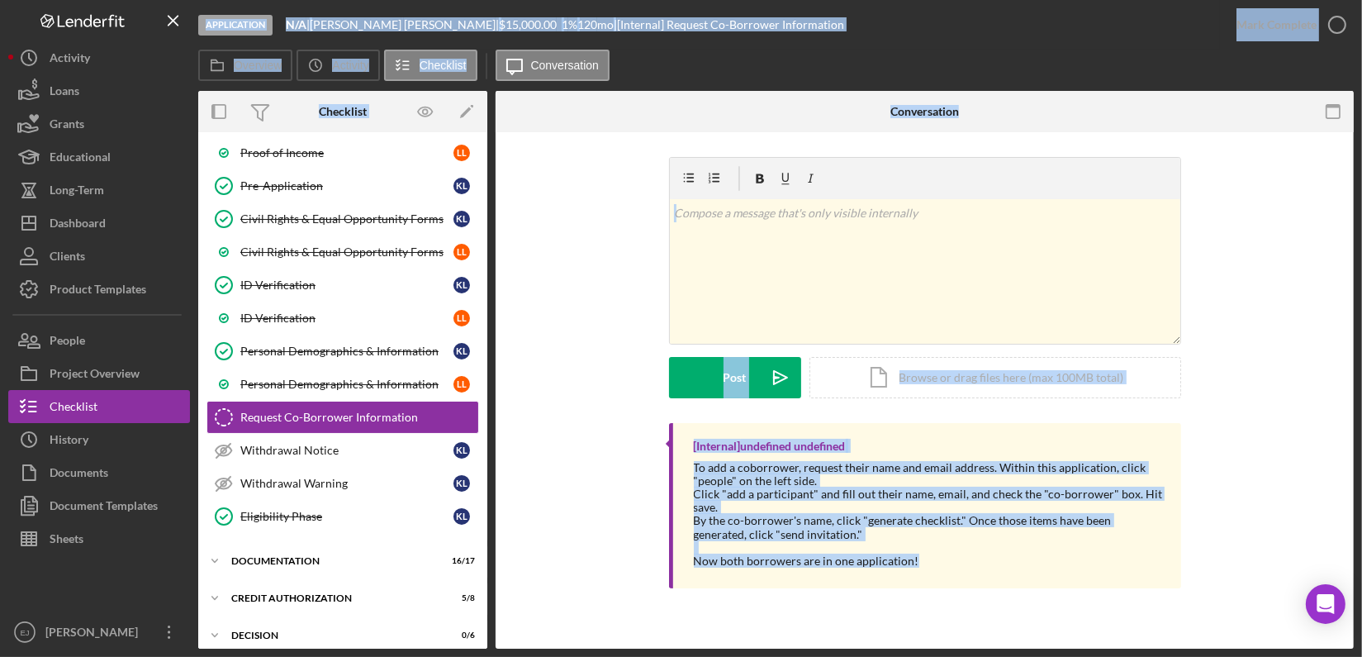
scroll to position [229, 0]
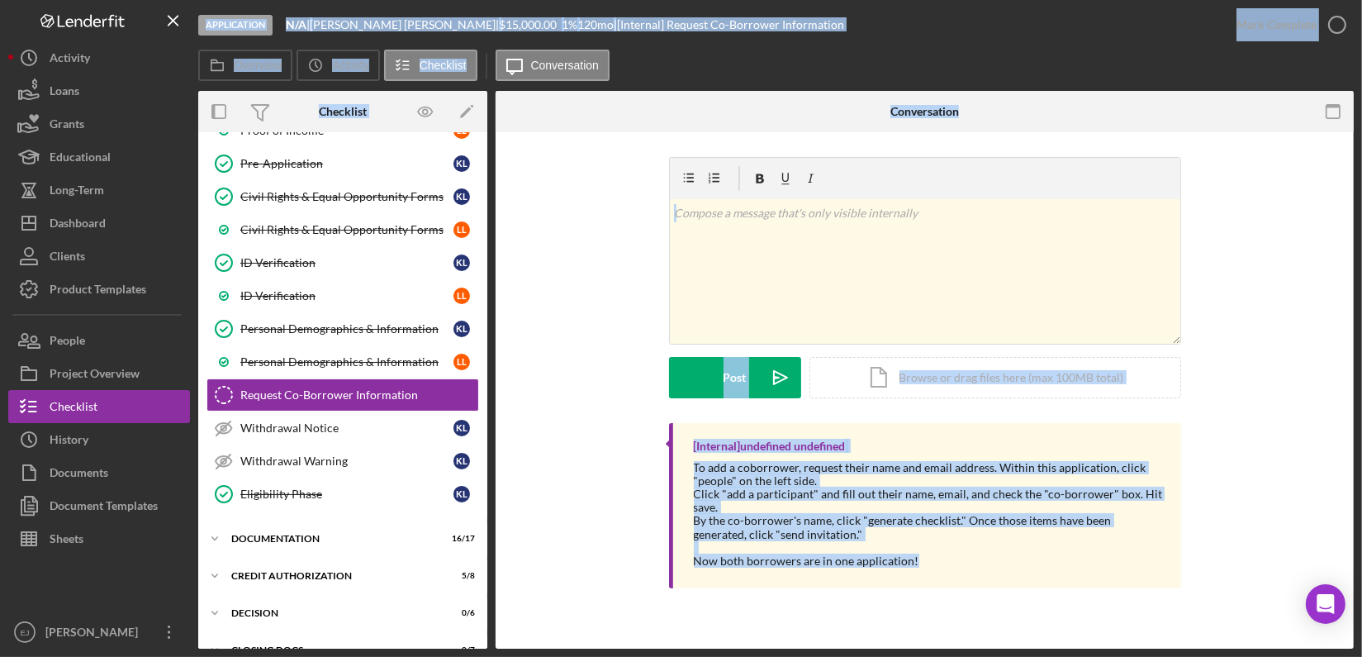
click at [570, 246] on div "v Color teal Color pink Remove color Add row above Add row below Add column bef…" at bounding box center [924, 290] width 809 height 266
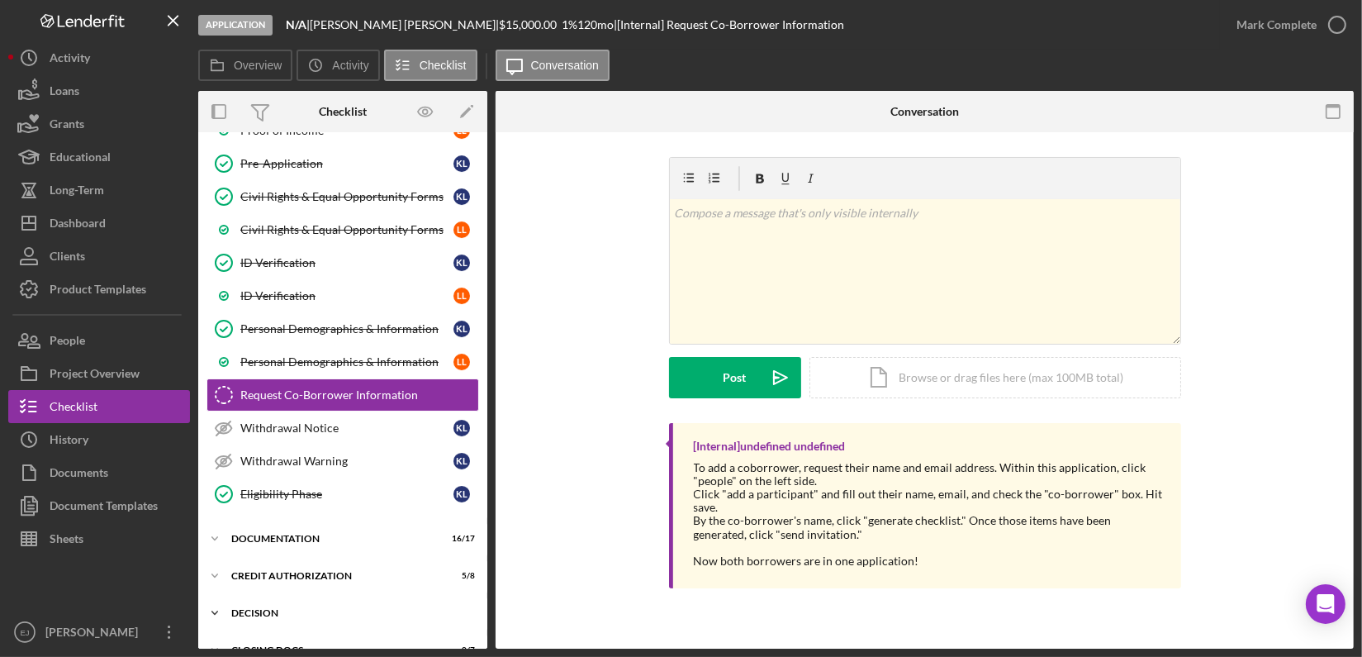
click at [237, 596] on div "Icon/Expander Decision 0 / 6" at bounding box center [342, 612] width 289 height 33
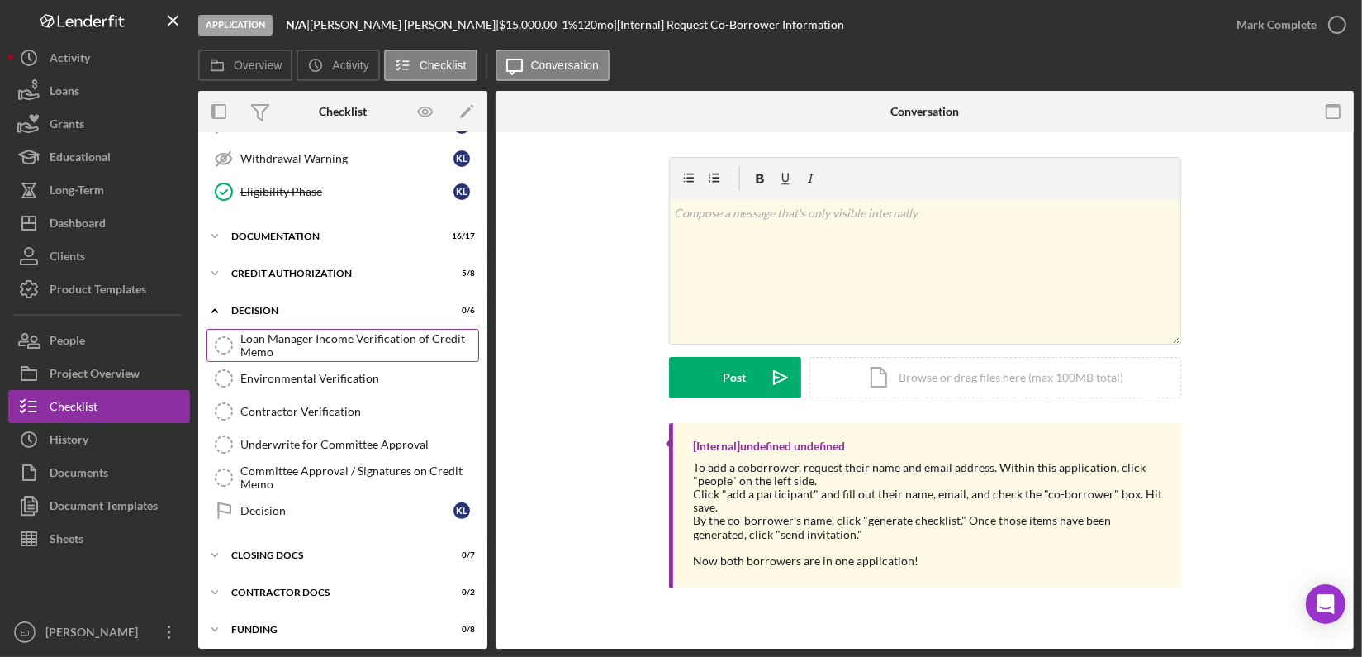
click at [411, 332] on div "Loan Manager Income Verification of Credit Memo" at bounding box center [359, 345] width 238 height 26
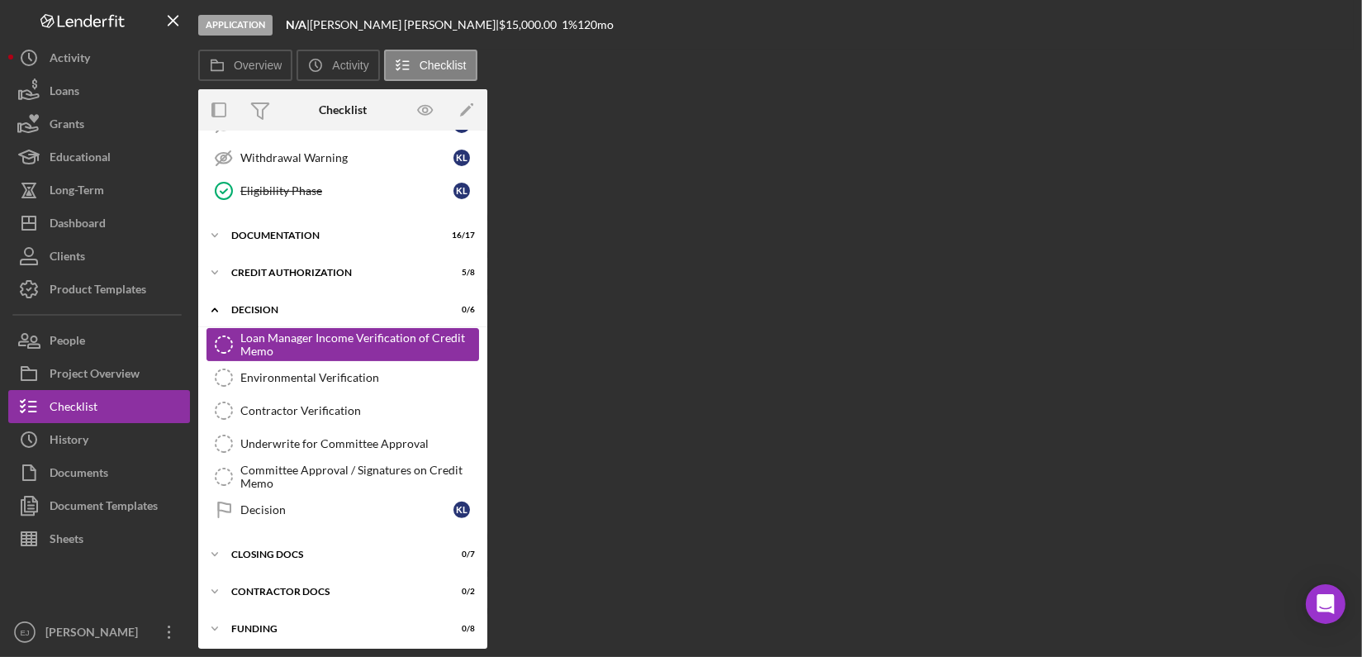
scroll to position [531, 0]
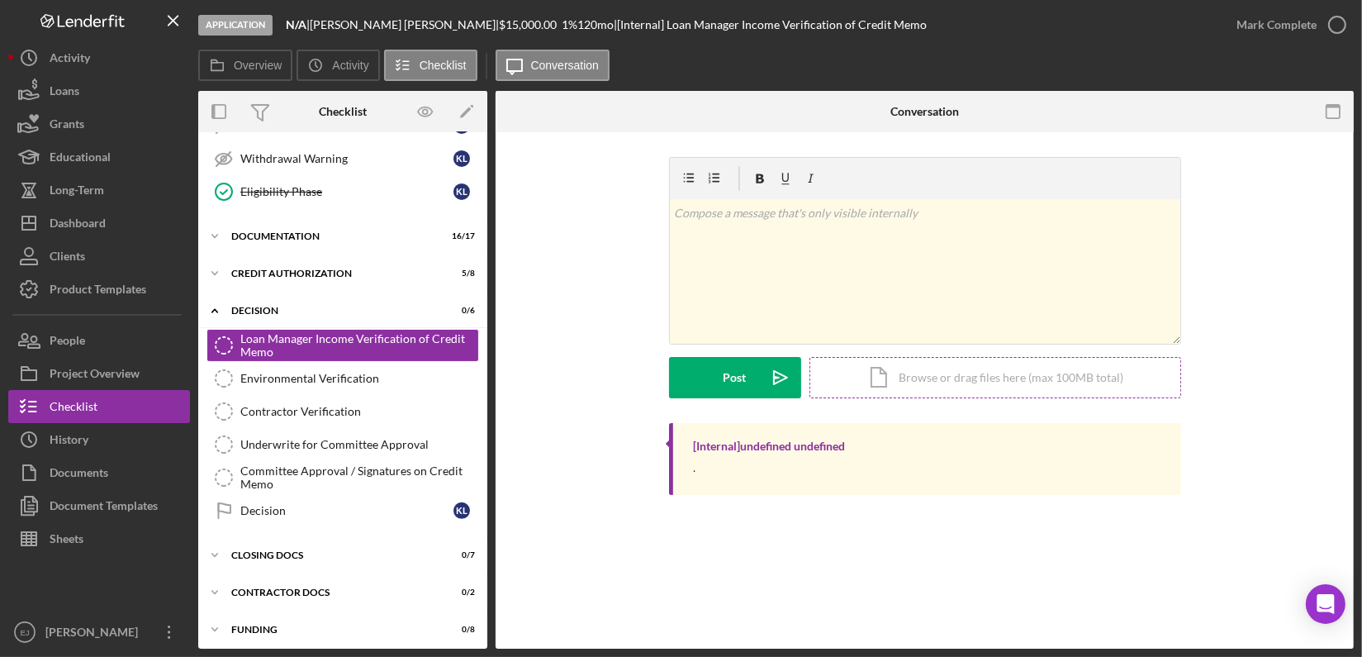
click at [993, 380] on div "Icon/Document Browse or drag files here (max 100MB total) Tap to choose files o…" at bounding box center [995, 377] width 372 height 41
click at [947, 363] on div "Icon/Document Browse or drag files here (max 100MB total) Tap to choose files o…" at bounding box center [995, 377] width 372 height 41
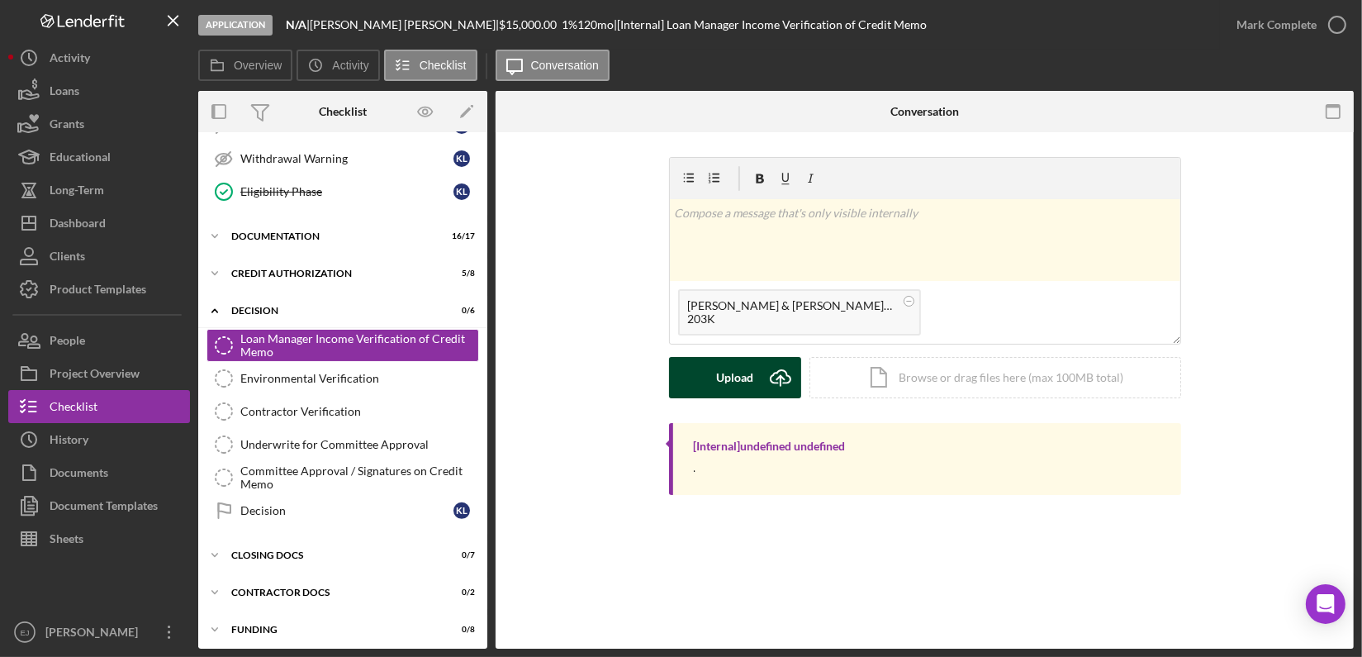
click at [785, 385] on icon "Icon/Upload" at bounding box center [780, 377] width 41 height 41
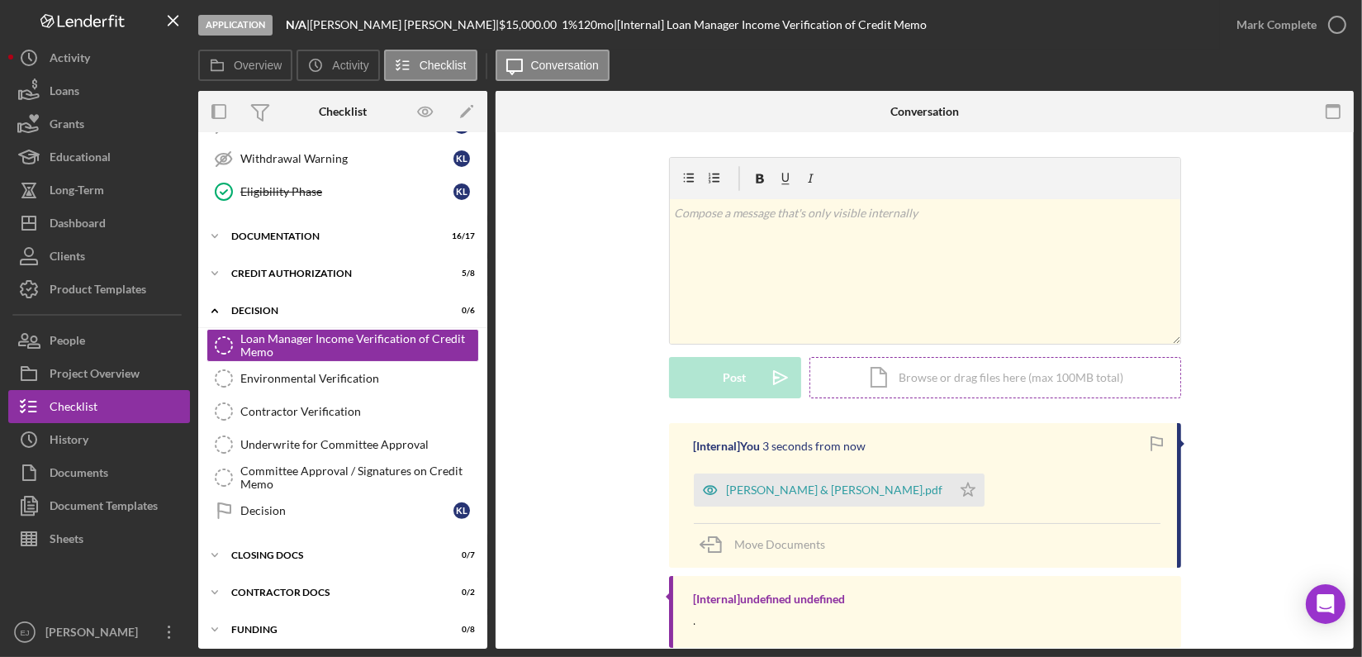
click at [917, 383] on div "Icon/Document Browse or drag files here (max 100MB total) Tap to choose files o…" at bounding box center [995, 377] width 372 height 41
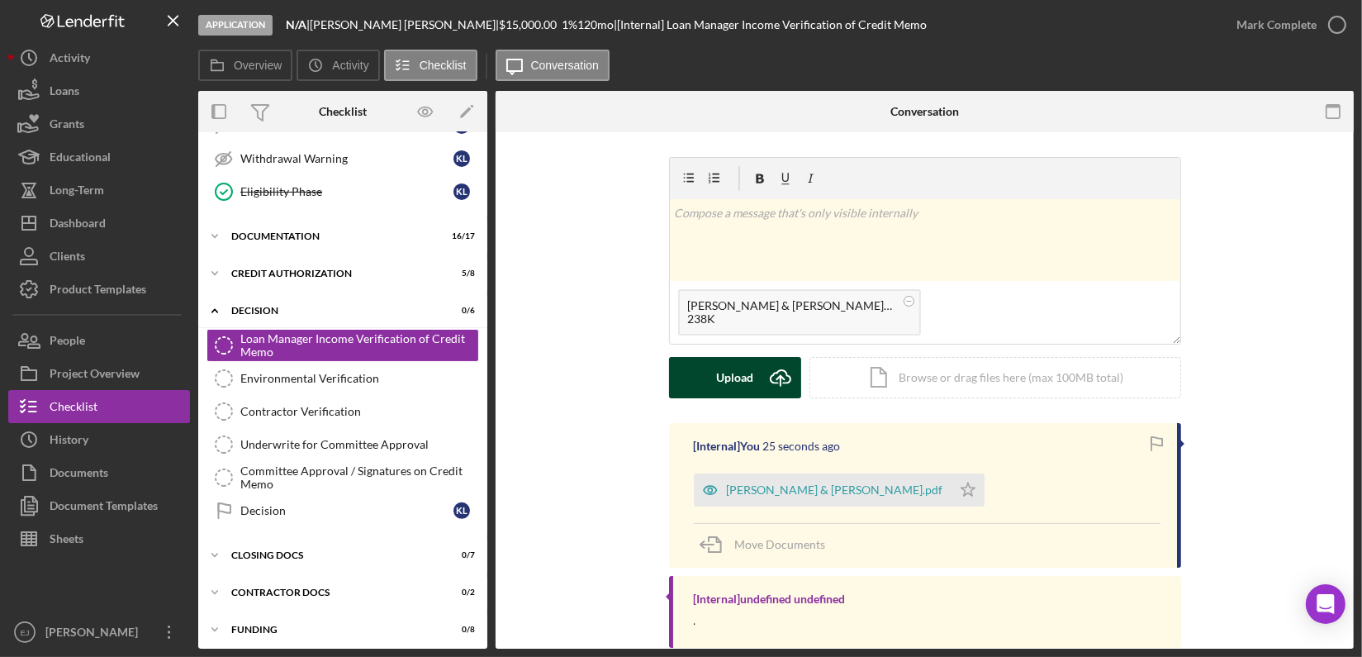
click at [784, 382] on icon "submit" at bounding box center [781, 376] width 20 height 12
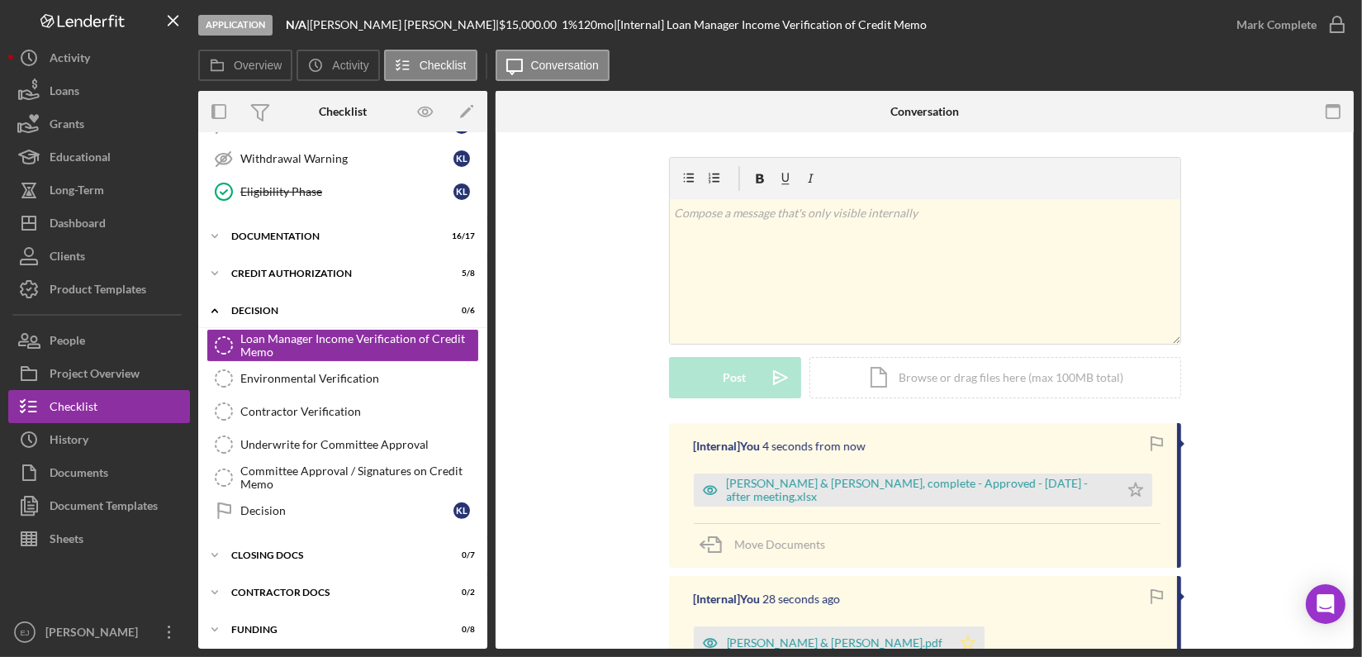
click at [952, 638] on icon "Icon/Star" at bounding box center [968, 642] width 33 height 33
click at [1128, 490] on polygon "button" at bounding box center [1135, 488] width 14 height 13
click at [1350, 16] on icon "button" at bounding box center [1337, 24] width 41 height 41
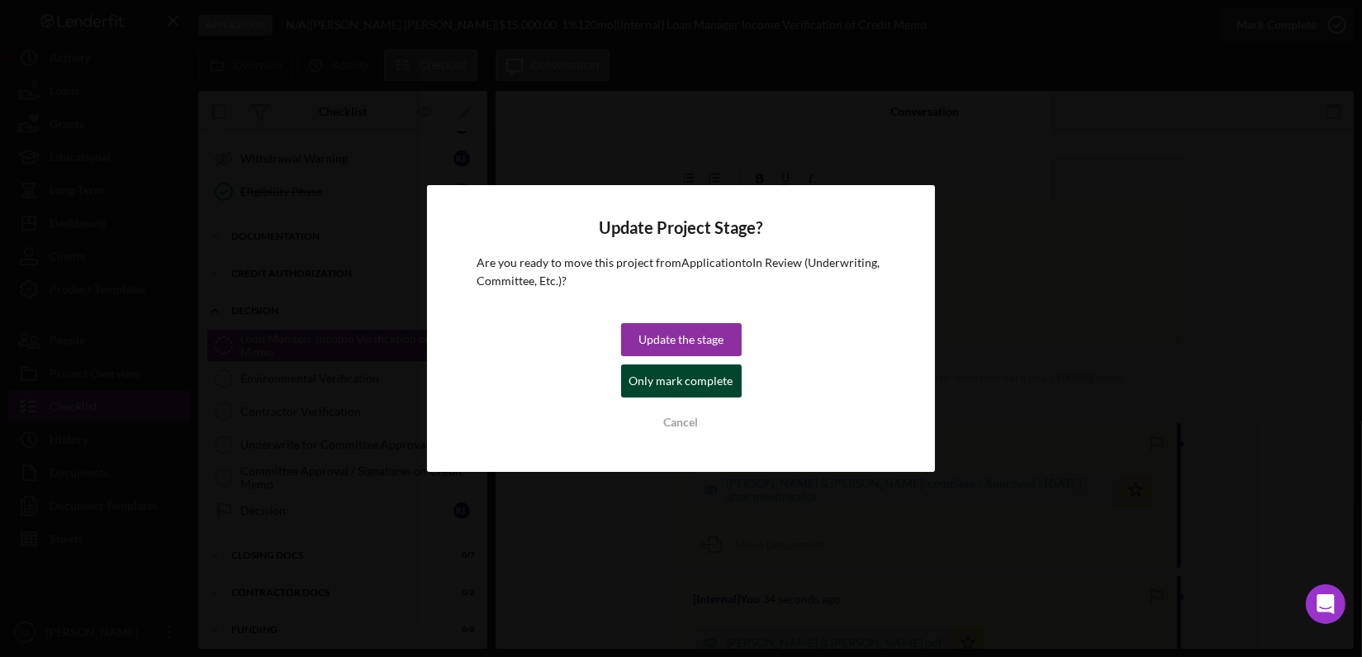
click at [679, 387] on div "Only mark complete" at bounding box center [681, 380] width 104 height 33
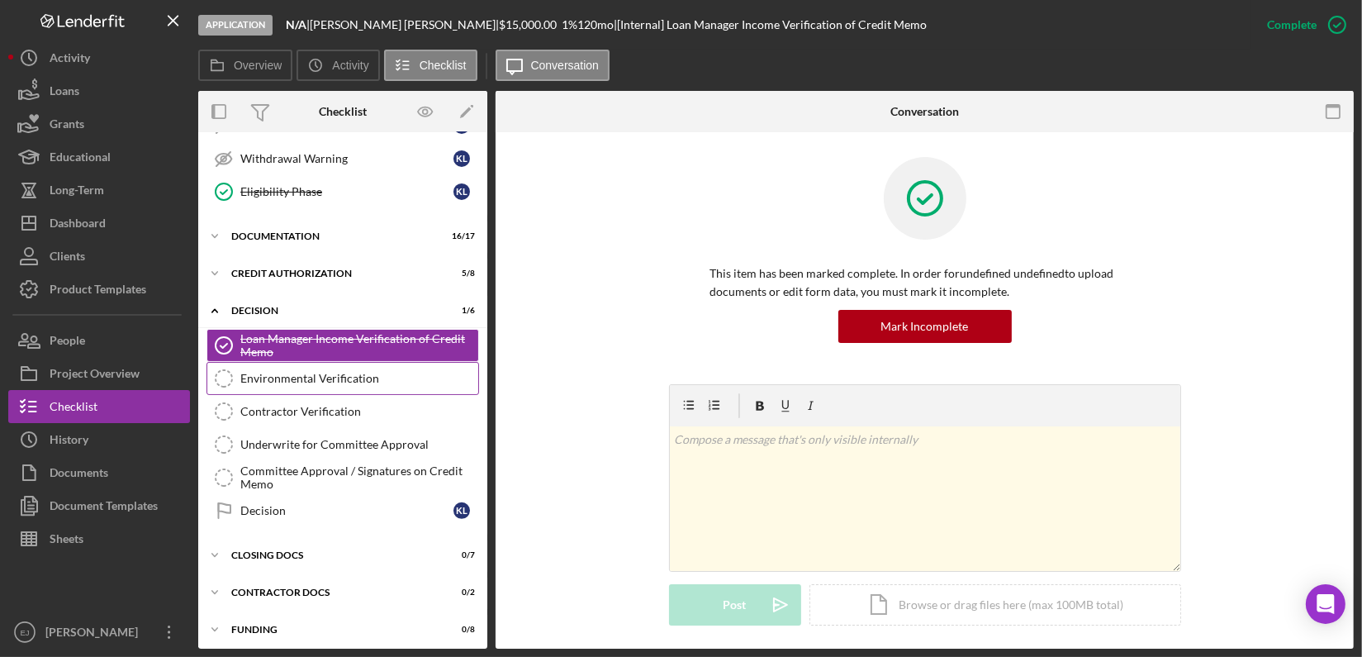
click at [267, 364] on link "Environmental Verification Environmental Verification" at bounding box center [342, 378] width 273 height 33
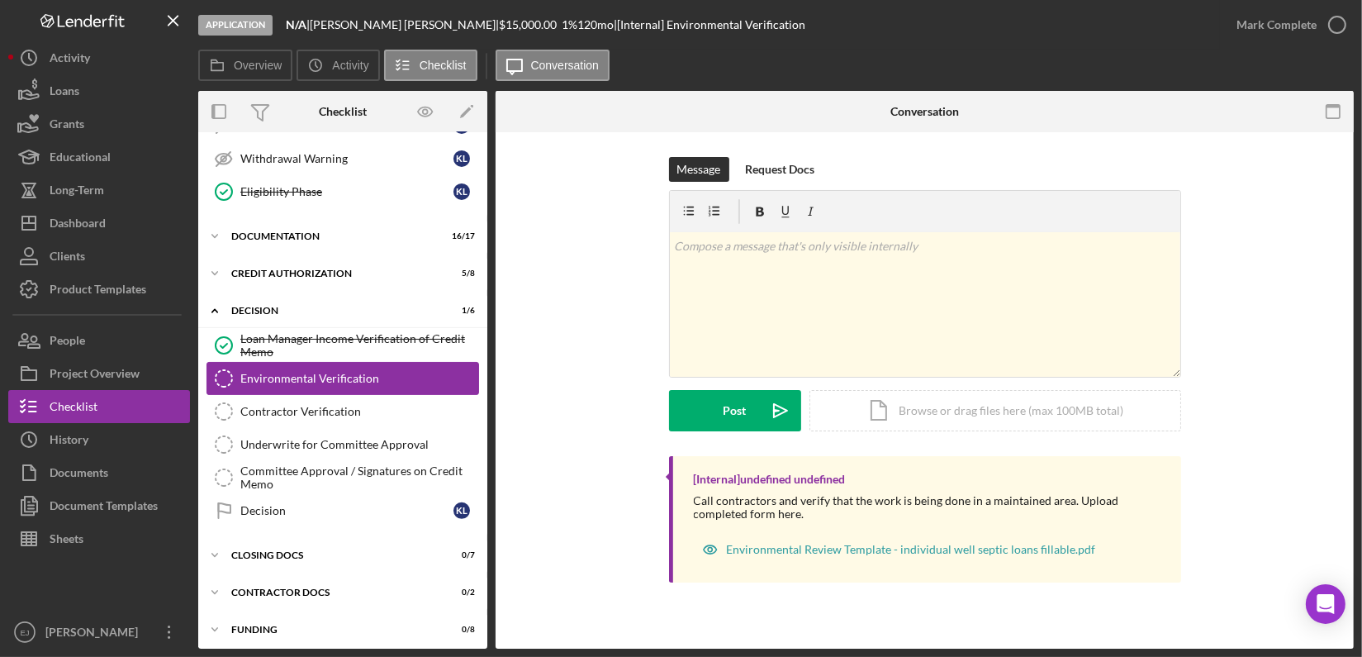
scroll to position [531, 0]
click at [1018, 415] on div "Icon/Document Browse or drag files here (max 100MB total) Tap to choose files o…" at bounding box center [995, 410] width 372 height 41
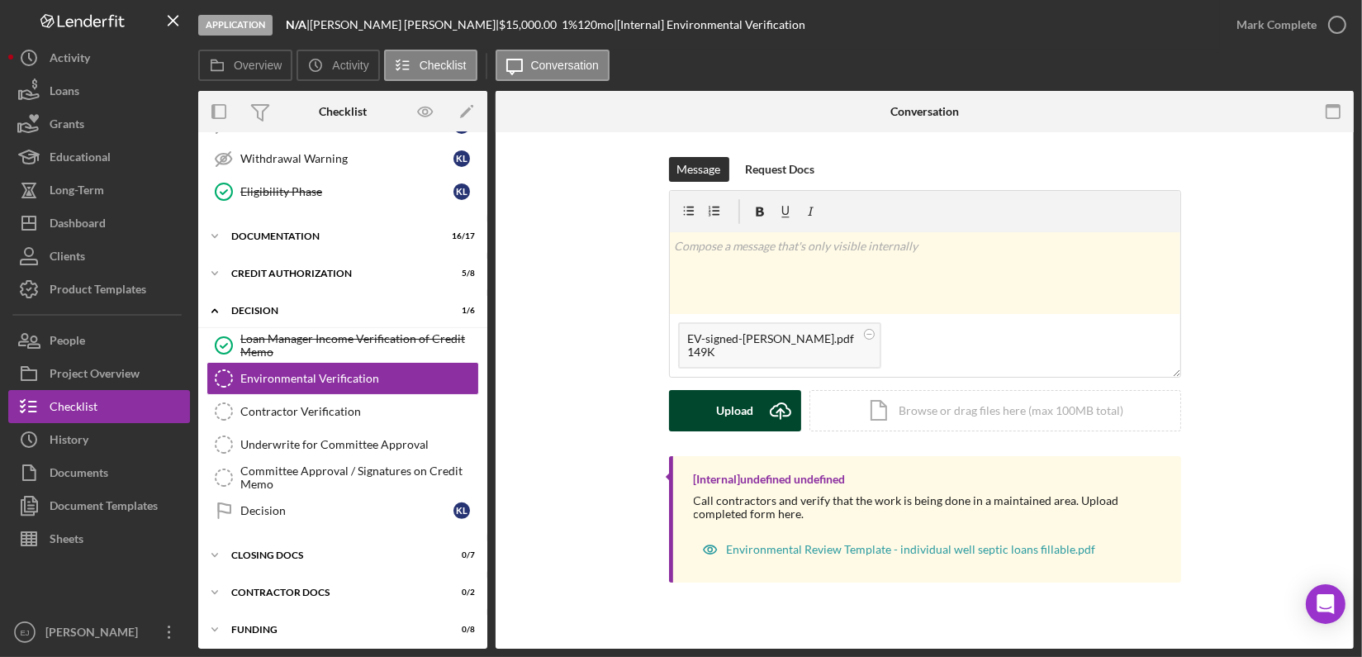
click at [733, 406] on div "Upload" at bounding box center [734, 410] width 37 height 41
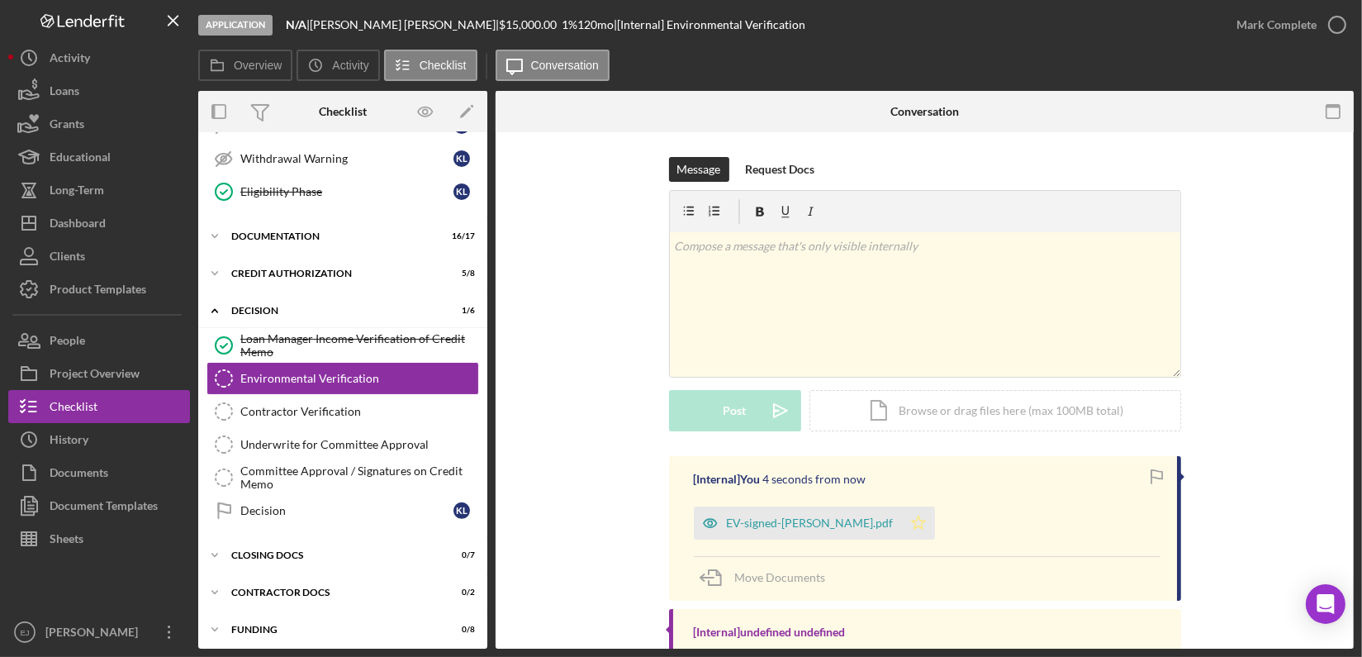
click at [902, 524] on icon "Icon/Star" at bounding box center [918, 522] width 33 height 33
click at [1341, 35] on icon "button" at bounding box center [1337, 24] width 41 height 41
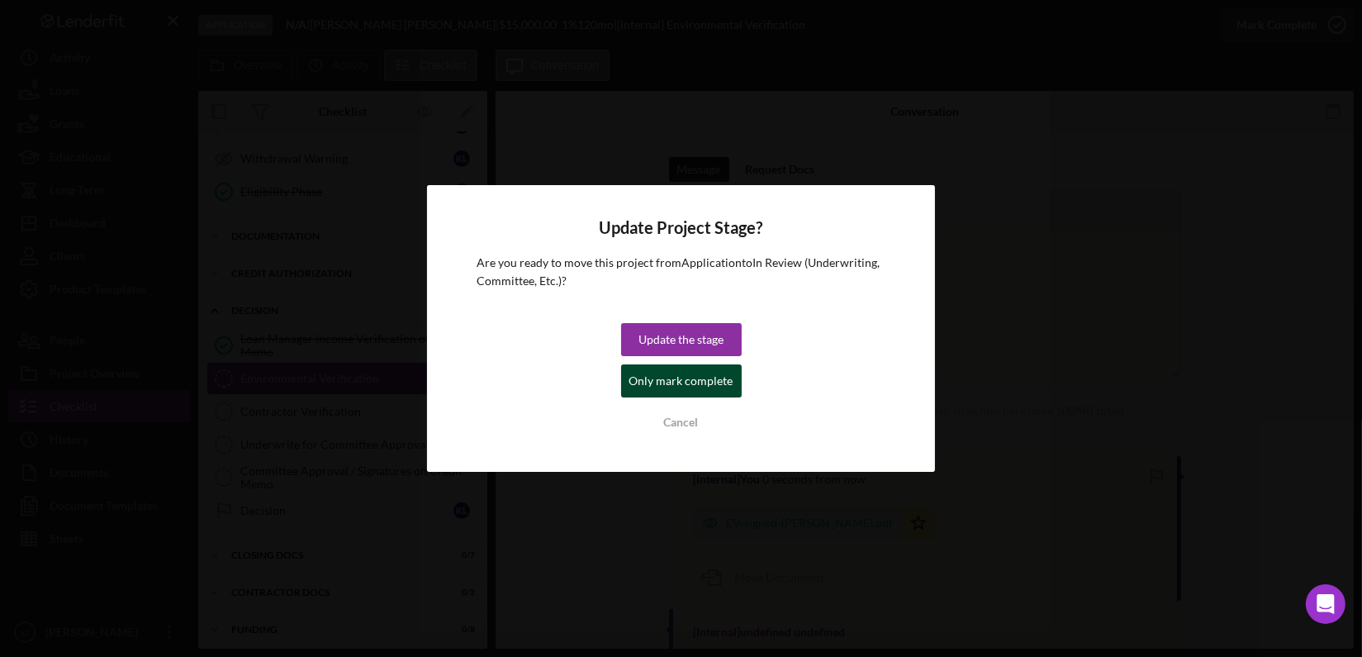
click at [728, 381] on div "Only mark complete" at bounding box center [681, 380] width 104 height 33
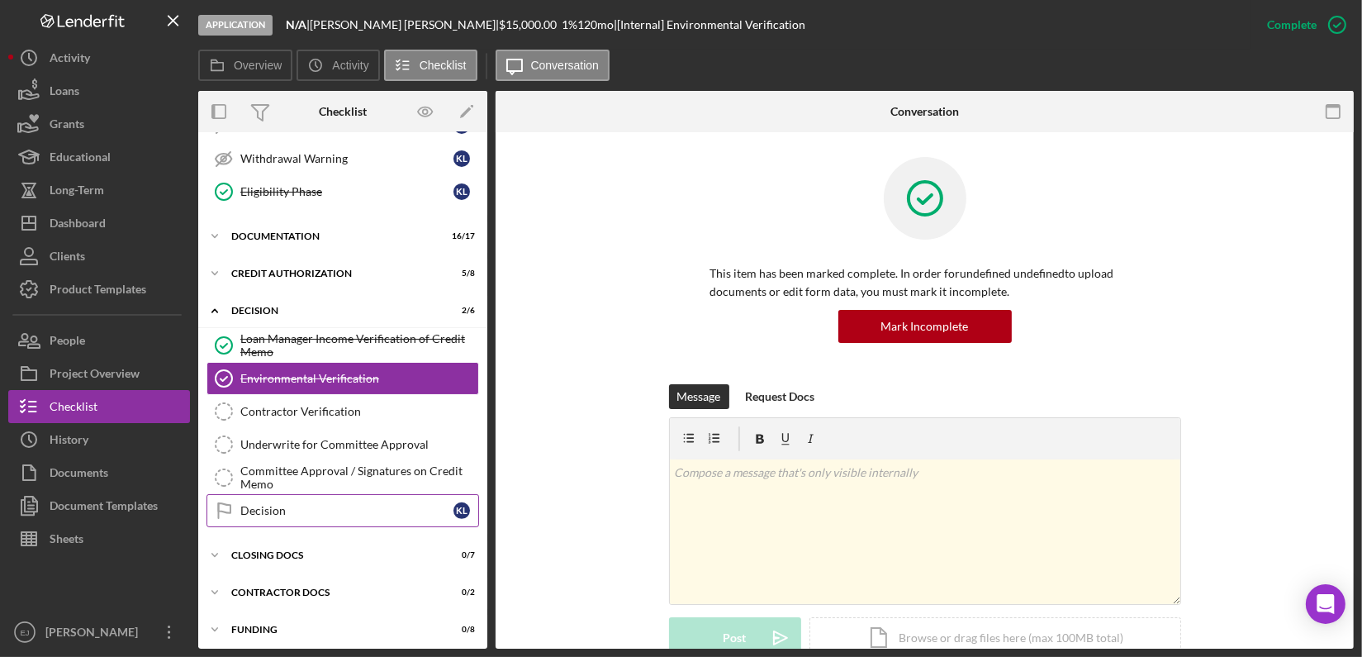
click at [283, 515] on link "Decision Decision K L" at bounding box center [342, 510] width 273 height 33
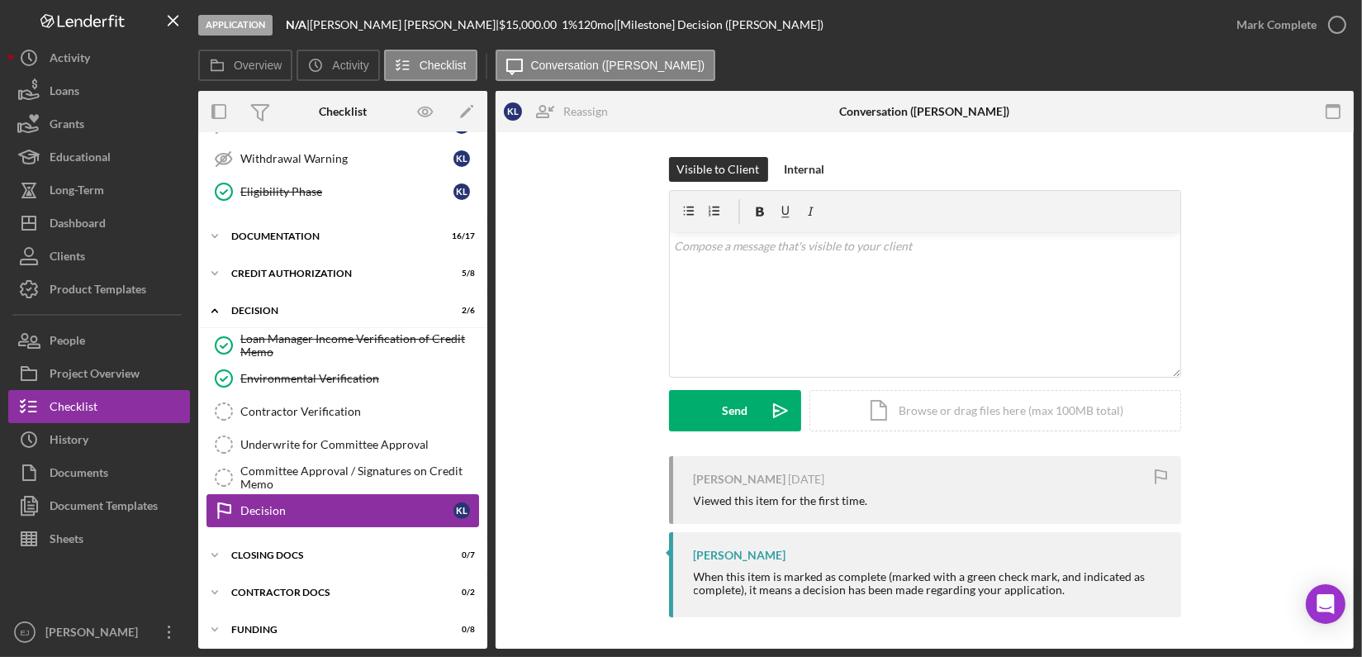
scroll to position [531, 0]
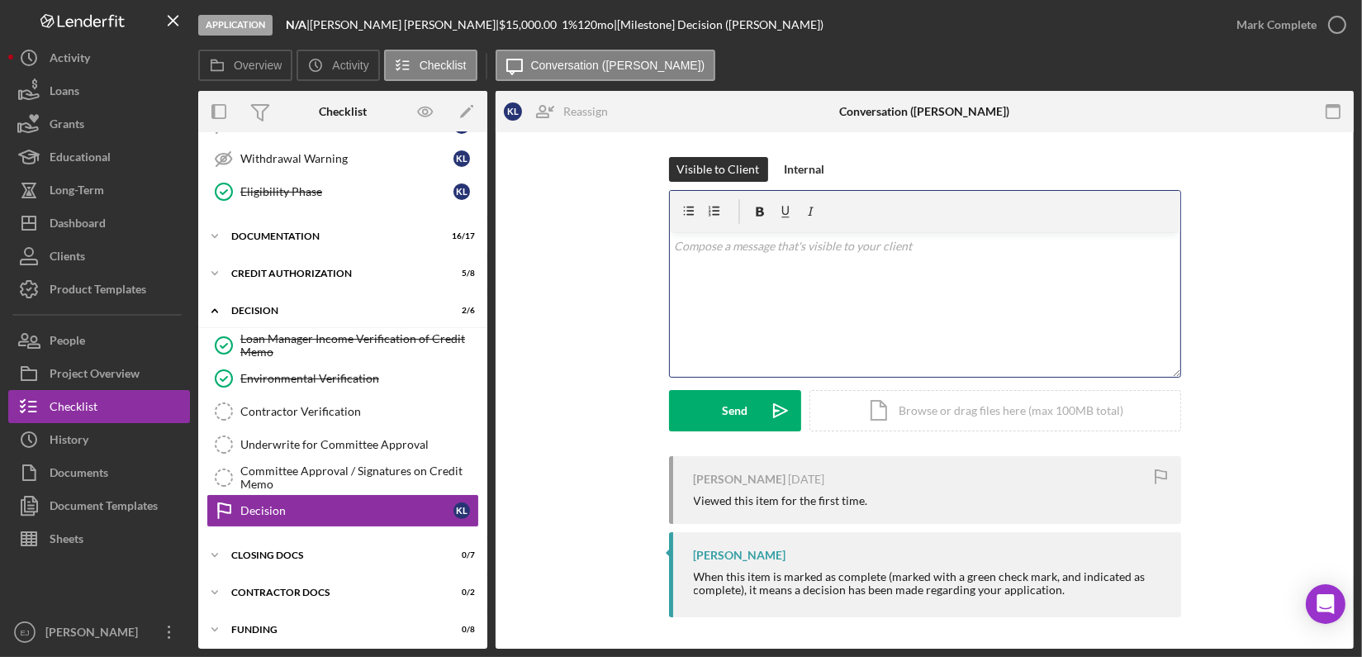
click at [730, 276] on div "v Color teal Color pink Remove color Add row above Add row below Add column bef…" at bounding box center [925, 304] width 510 height 145
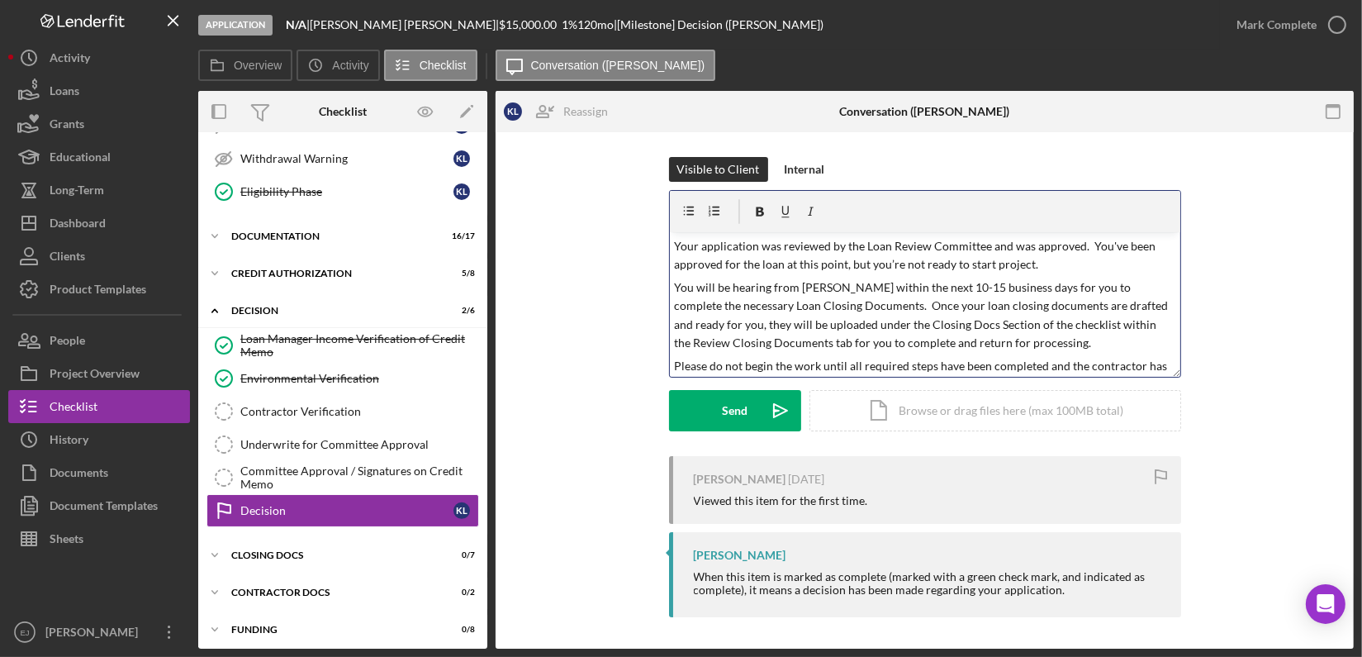
scroll to position [102, 0]
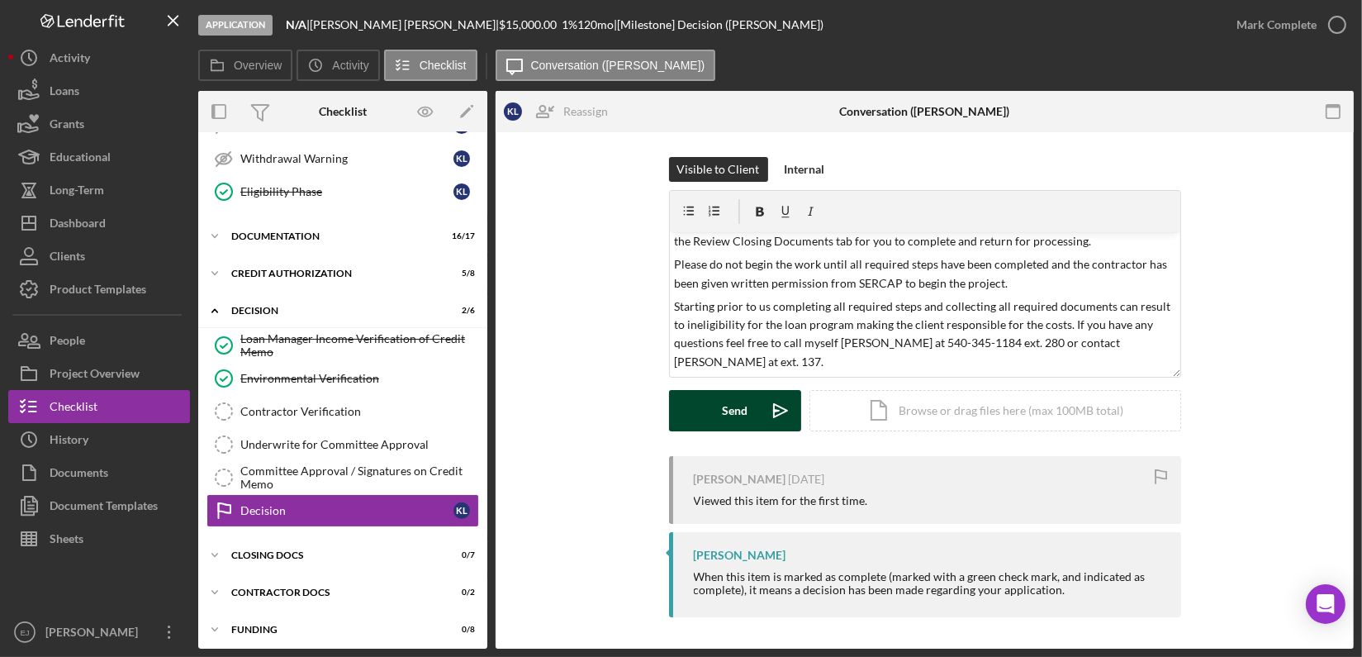
click at [731, 404] on div "Send" at bounding box center [735, 410] width 26 height 41
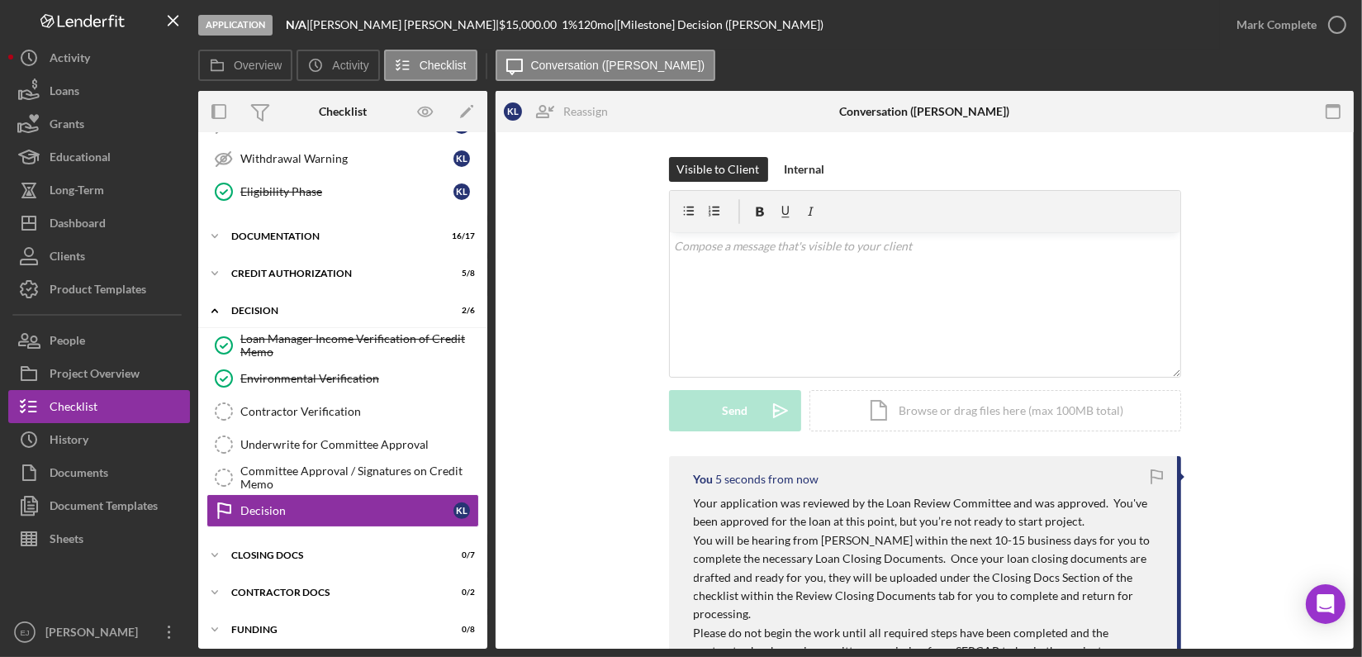
scroll to position [0, 0]
click at [1335, 23] on icon "button" at bounding box center [1337, 24] width 41 height 41
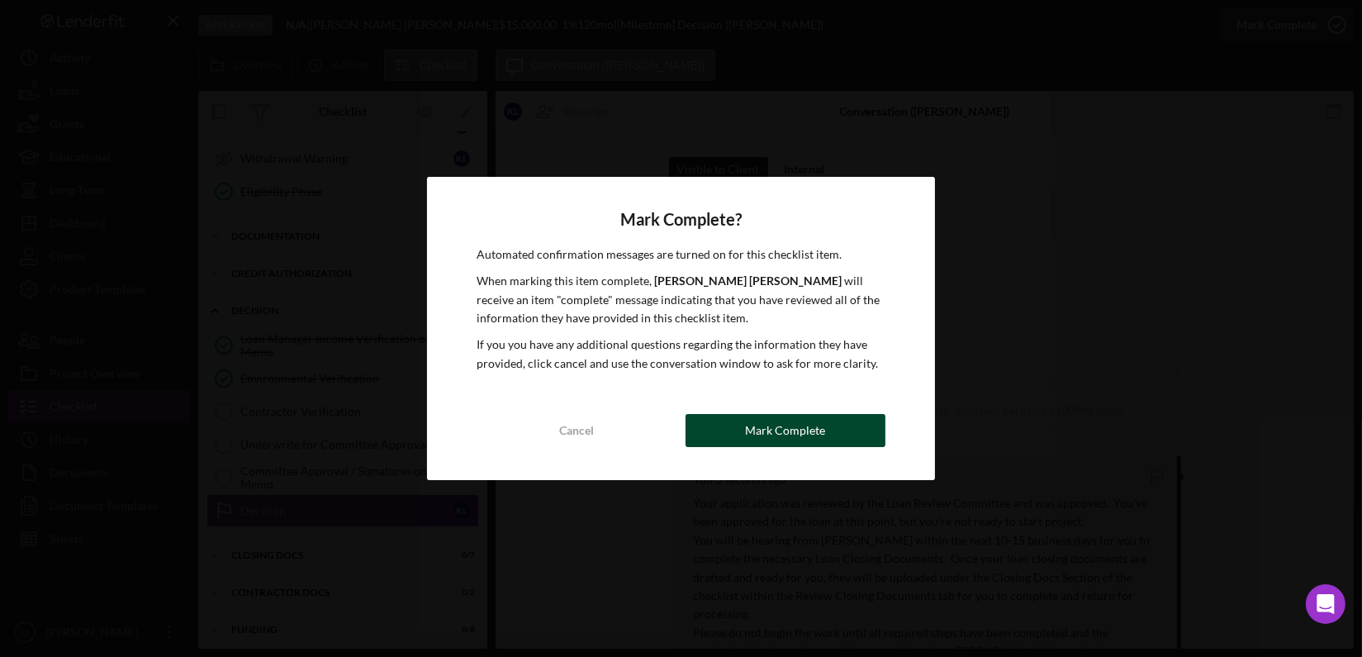
click at [876, 423] on button "Mark Complete" at bounding box center [786, 430] width 200 height 33
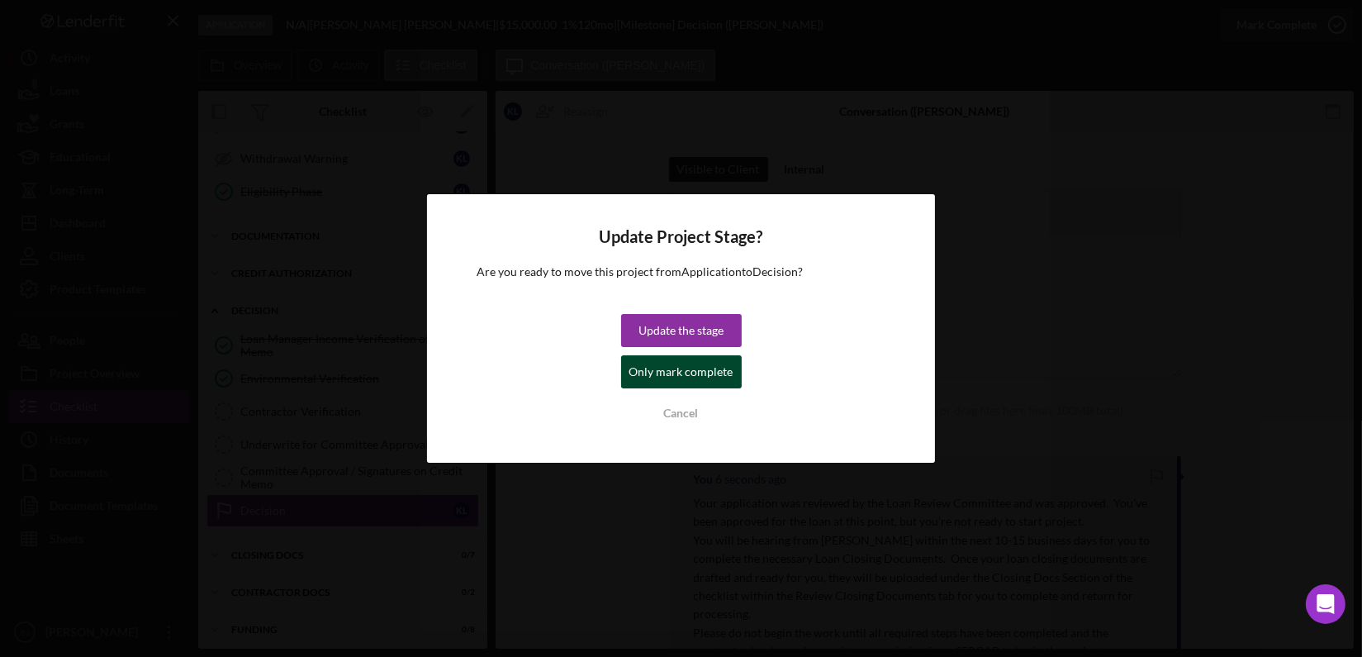
click at [696, 375] on div "Only mark complete" at bounding box center [681, 371] width 104 height 33
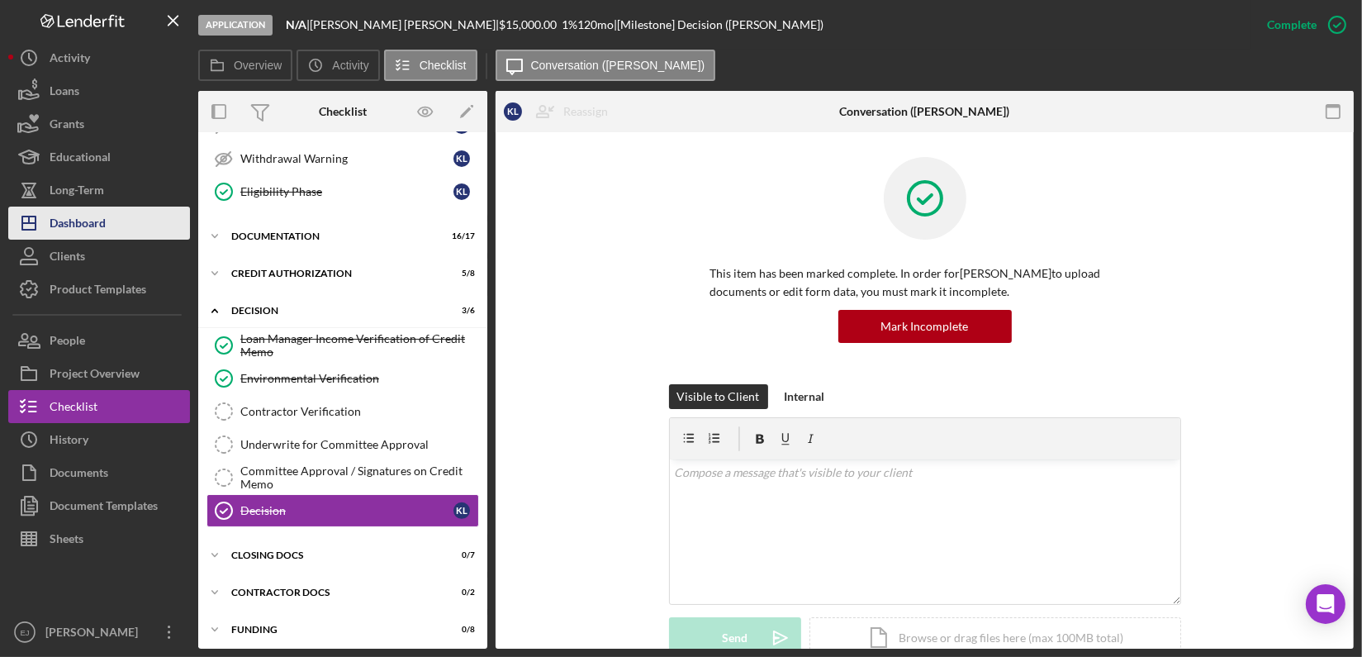
click at [81, 211] on div "Dashboard" at bounding box center [78, 224] width 56 height 37
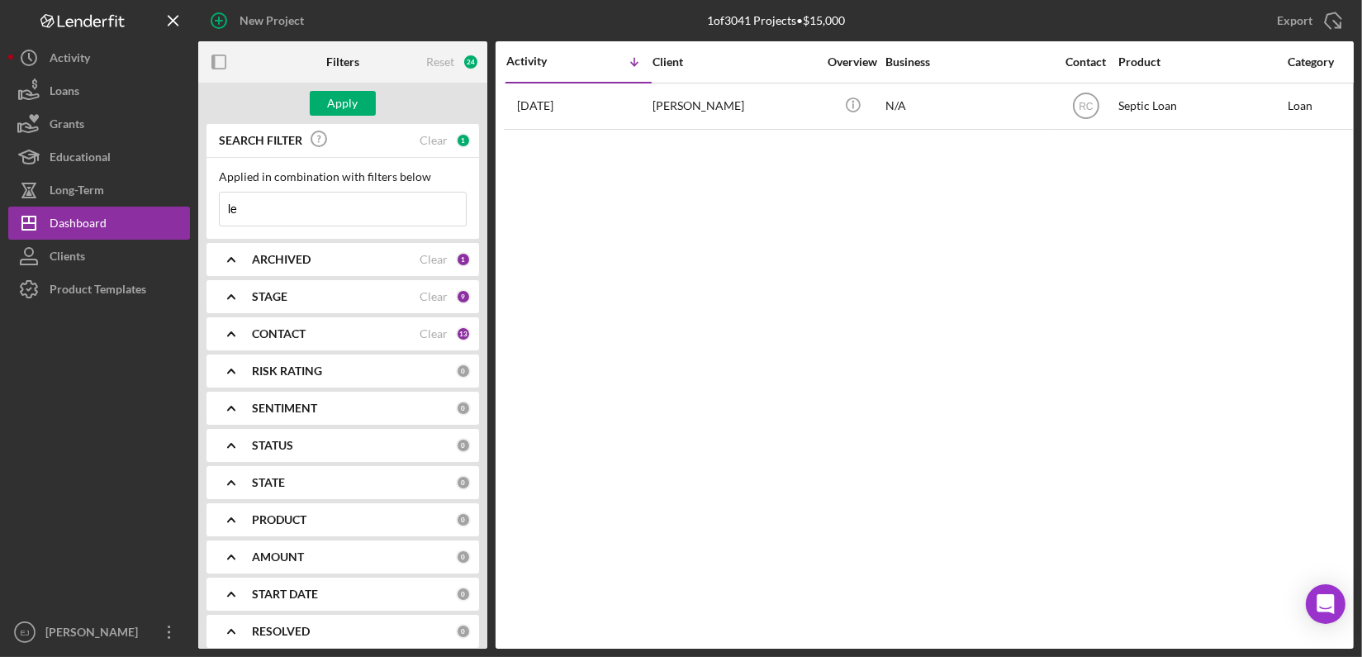
type input "l"
type input "[PERSON_NAME]"
click at [323, 108] on button "Apply" at bounding box center [343, 103] width 66 height 25
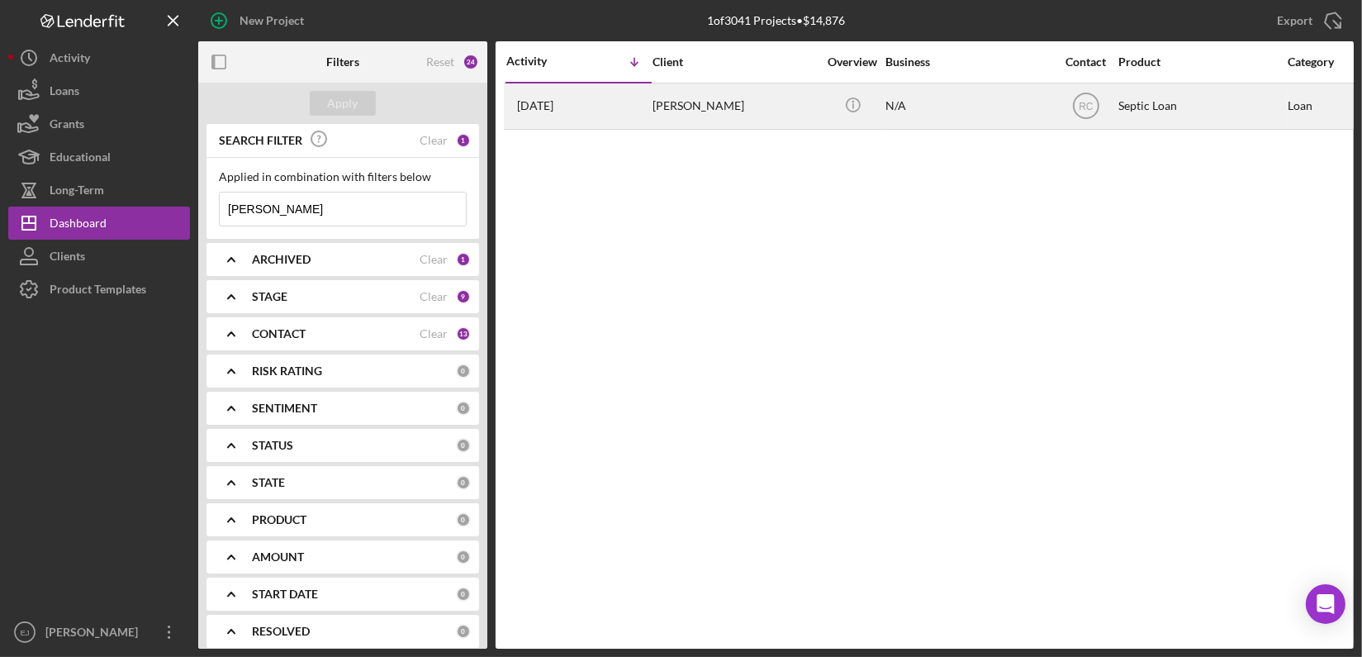
click at [757, 118] on div "[PERSON_NAME]" at bounding box center [735, 106] width 165 height 44
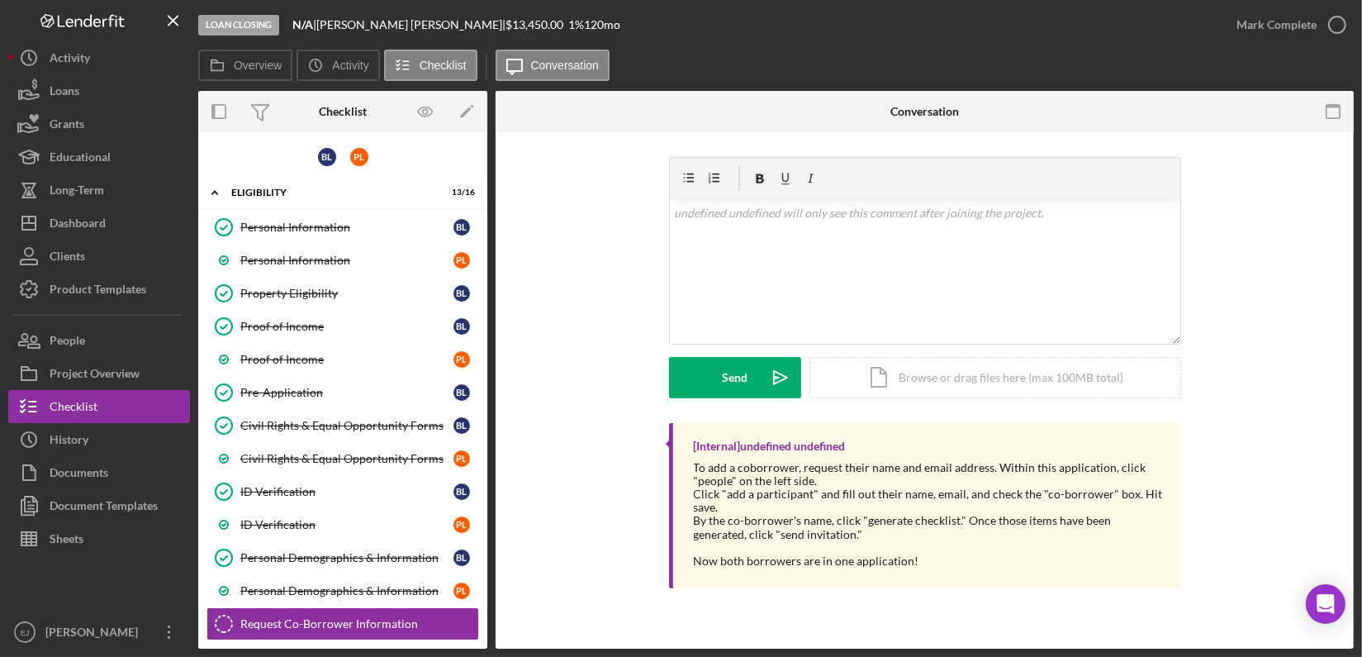
scroll to position [229, 0]
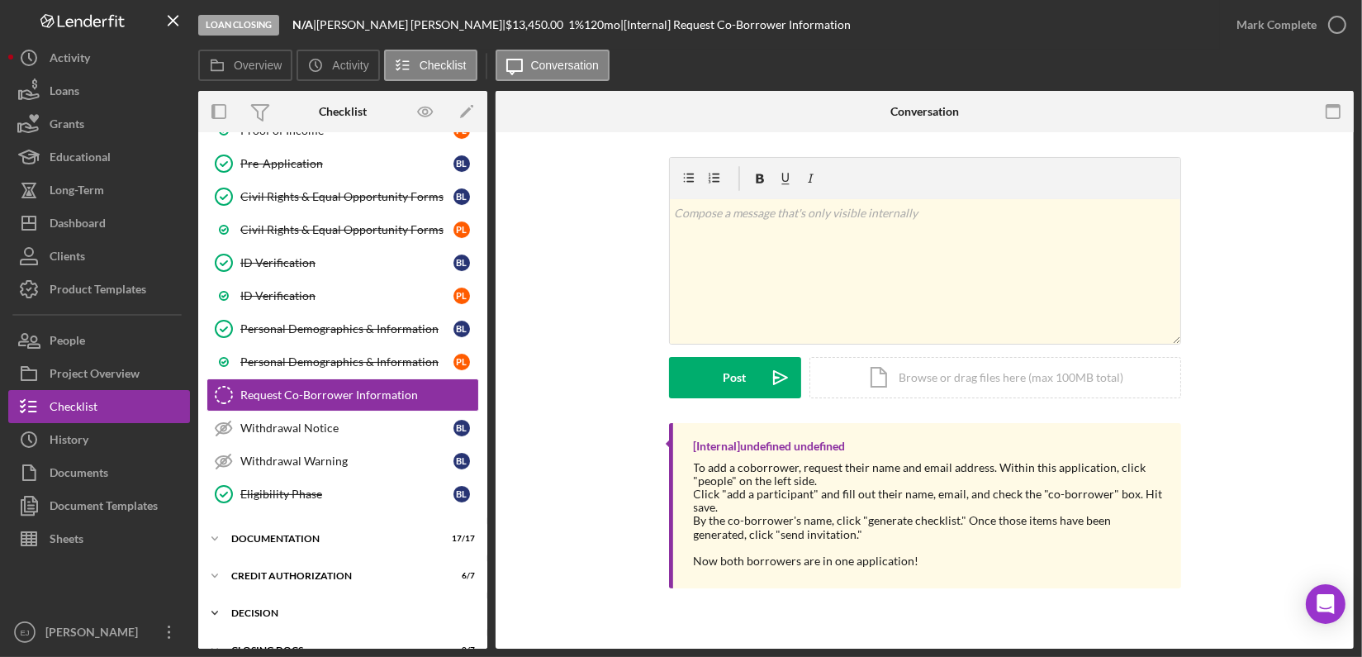
click at [248, 608] on div "Decision" at bounding box center [348, 613] width 235 height 10
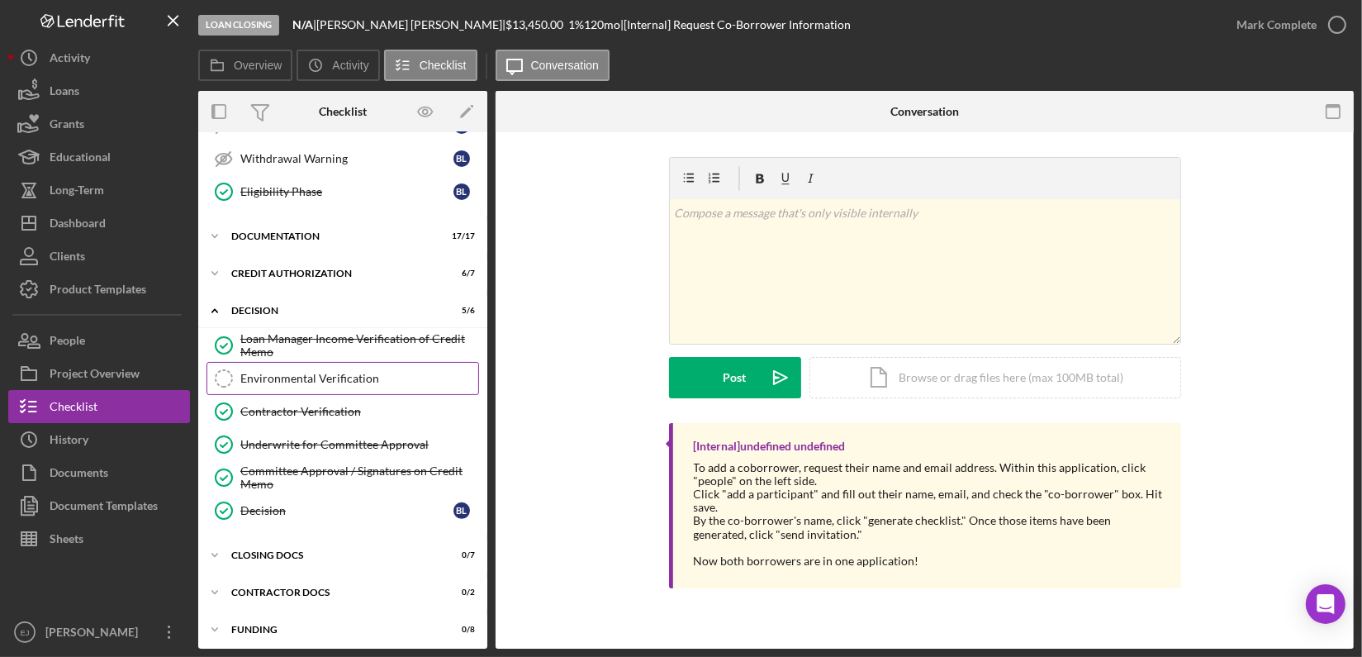
click at [365, 372] on div "Environmental Verification" at bounding box center [359, 378] width 238 height 13
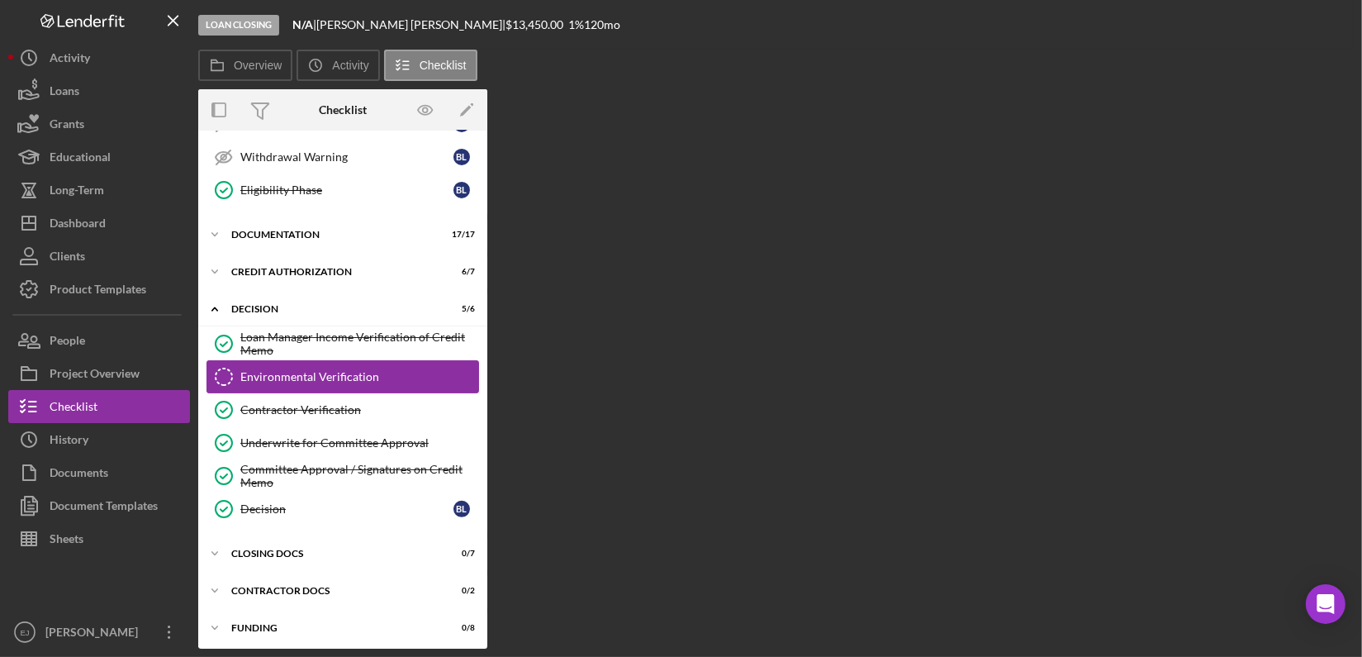
scroll to position [531, 0]
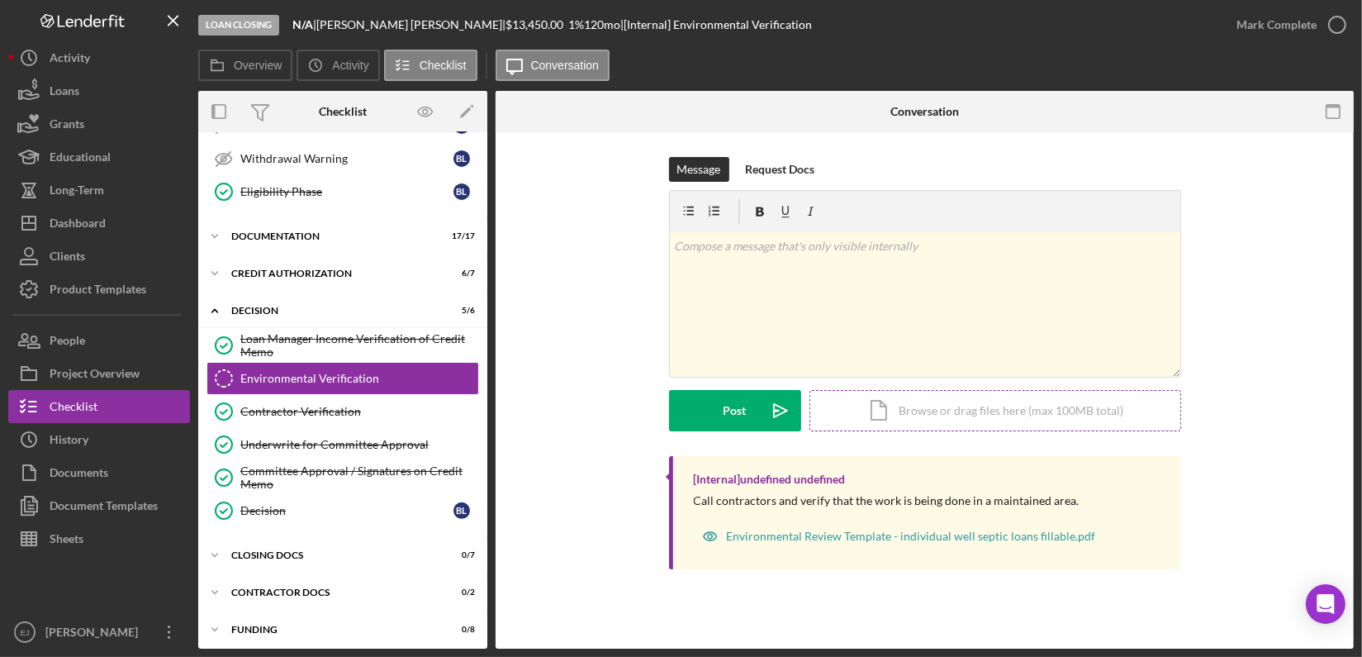
click at [930, 412] on div "Icon/Document Browse or drag files here (max 100MB total) Tap to choose files o…" at bounding box center [995, 410] width 372 height 41
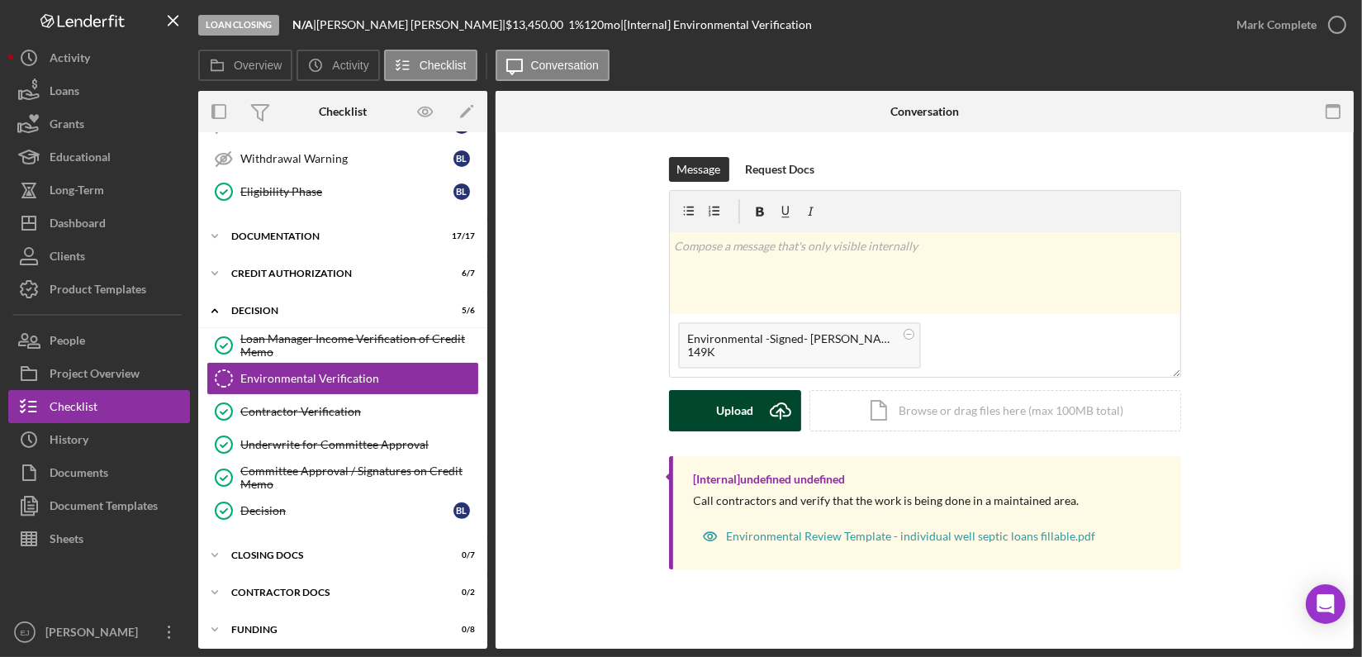
click at [760, 404] on icon "Icon/Upload" at bounding box center [780, 410] width 41 height 41
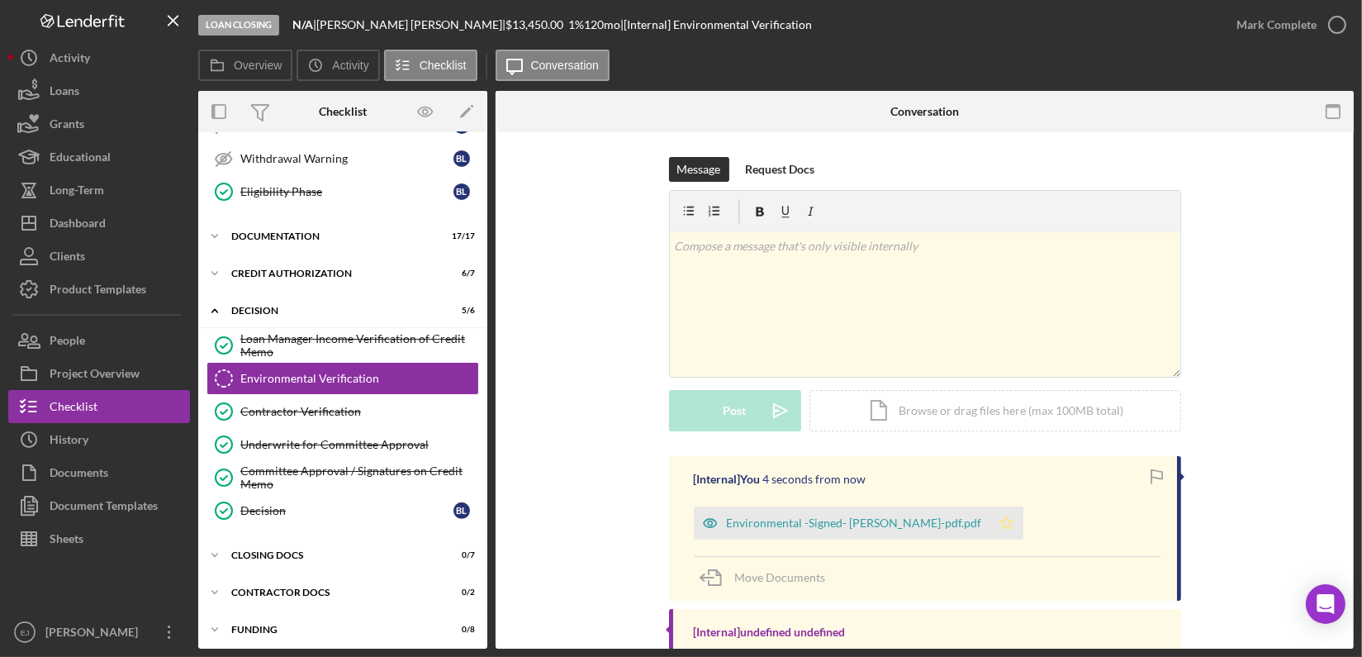
click at [999, 526] on polygon "button" at bounding box center [1006, 521] width 14 height 13
click at [1336, 25] on icon "button" at bounding box center [1337, 24] width 41 height 41
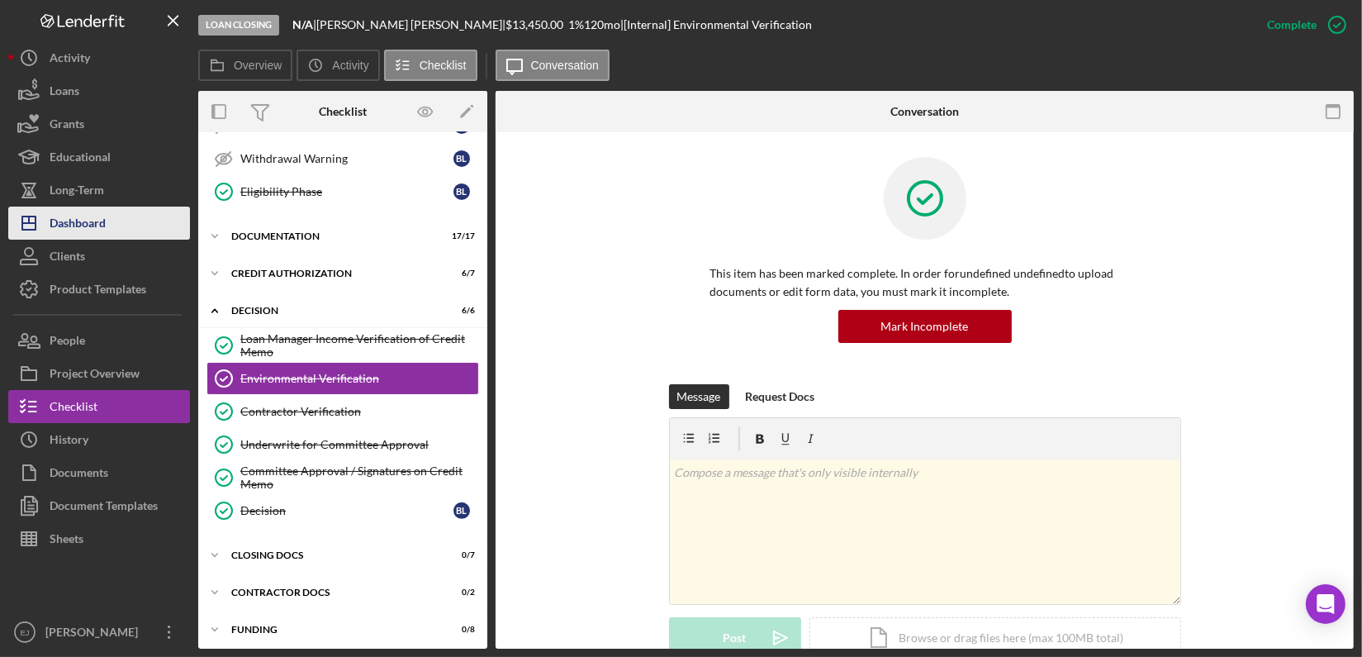
click at [100, 232] on div "Dashboard" at bounding box center [78, 224] width 56 height 37
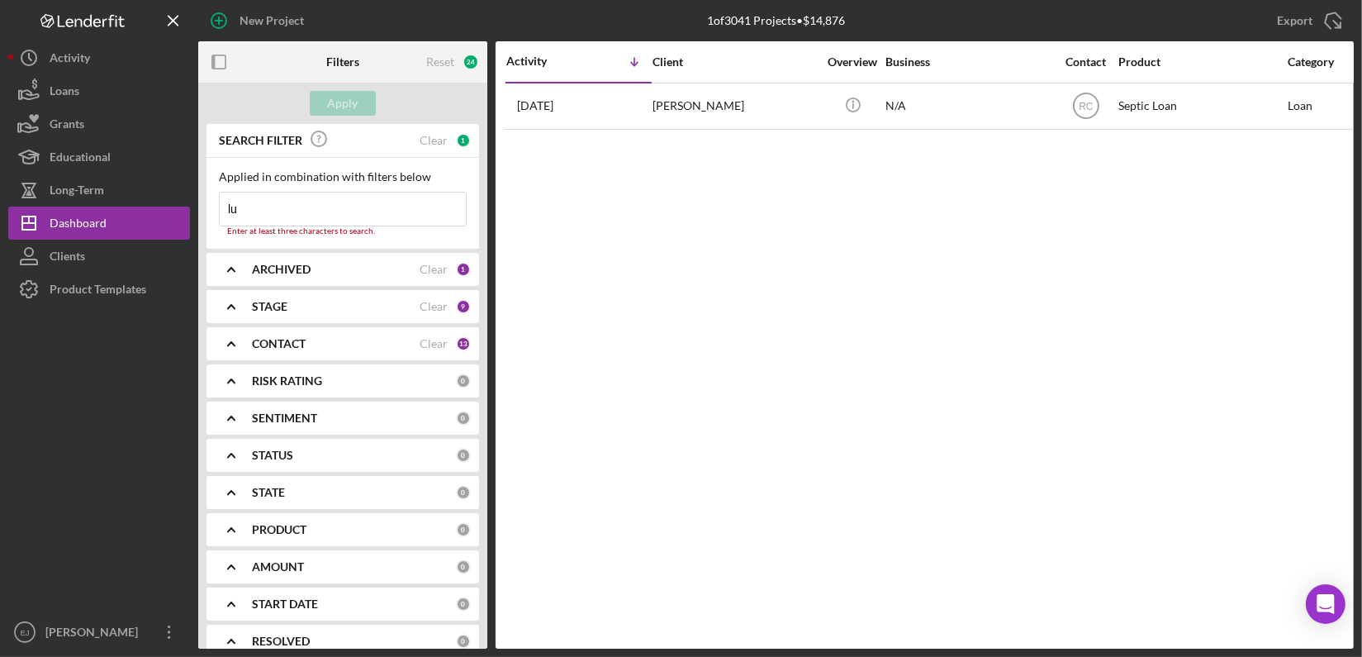
type input "l"
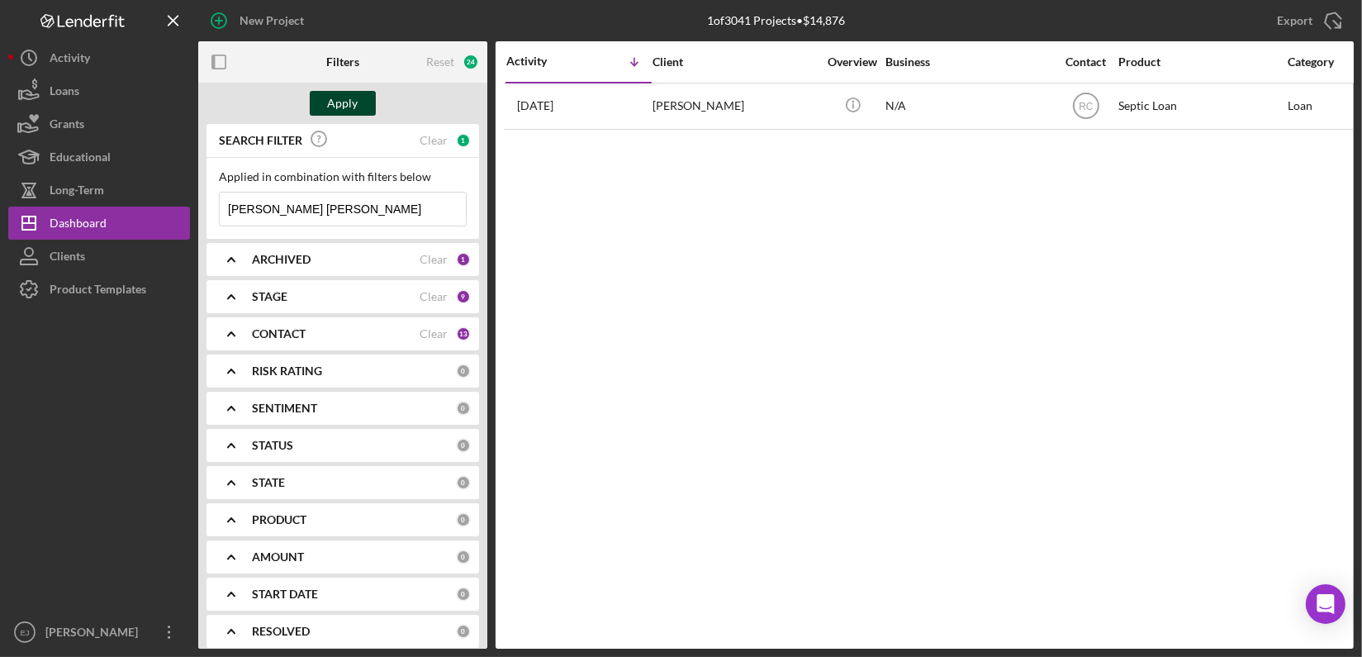
type input "[PERSON_NAME] [PERSON_NAME]"
click at [353, 97] on div "Apply" at bounding box center [343, 103] width 31 height 25
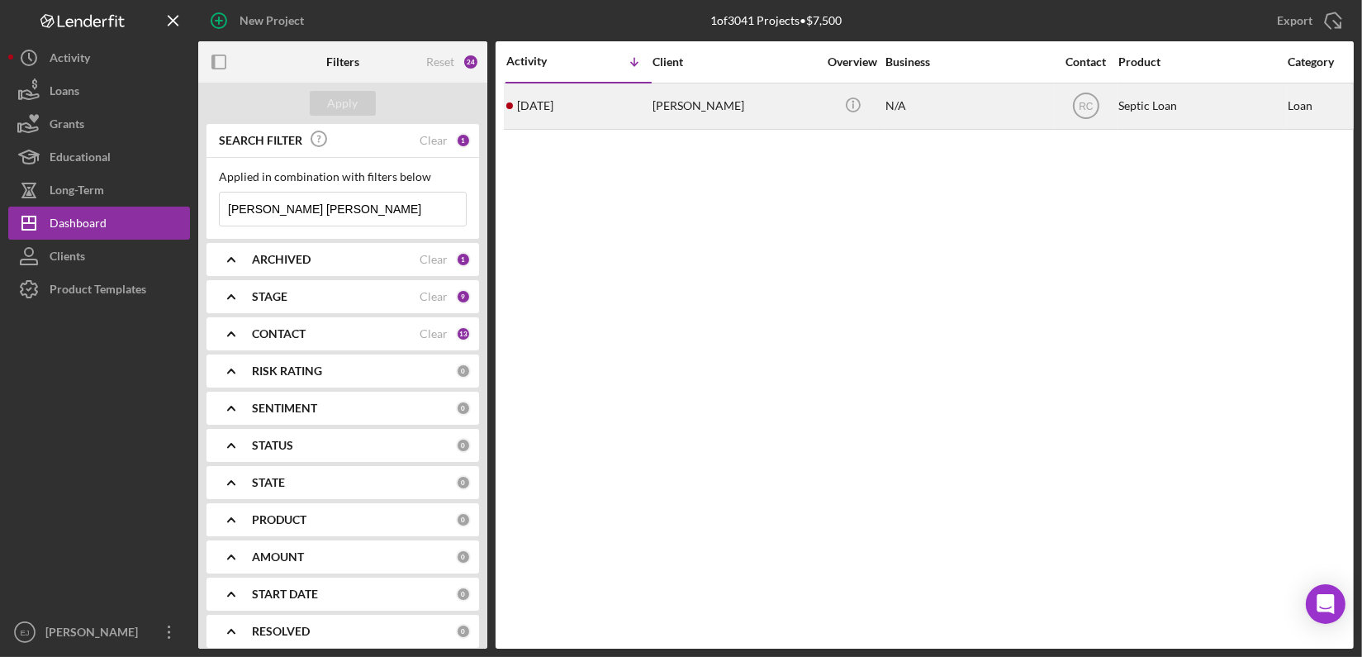
click at [697, 112] on div "[PERSON_NAME]" at bounding box center [735, 106] width 165 height 44
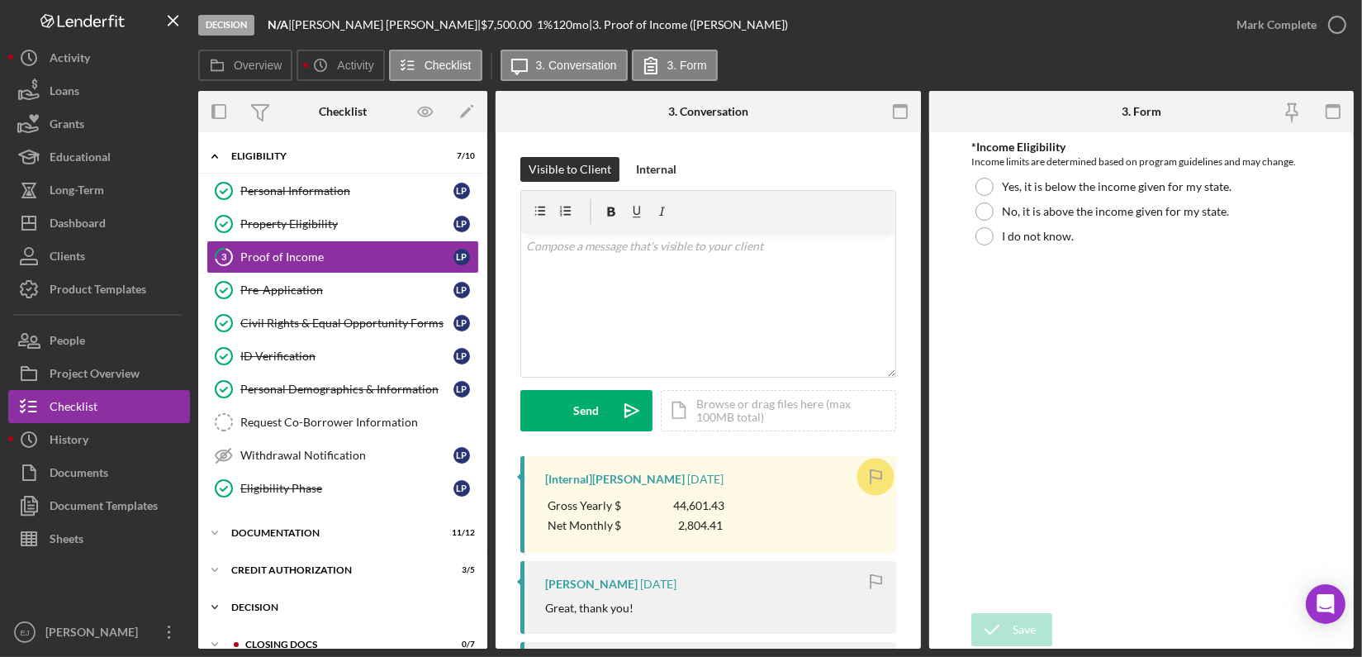
click at [215, 158] on polyline at bounding box center [214, 155] width 5 height 3
click at [482, 615] on div "Icon/Expander Decision 5 / 6" at bounding box center [342, 608] width 289 height 34
click at [256, 606] on div "Decision" at bounding box center [348, 607] width 235 height 10
click at [488, 516] on div "Overview Internal Workflow Stage Decision Icon/Dropdown Arrow Archive (can unar…" at bounding box center [776, 370] width 1156 height 558
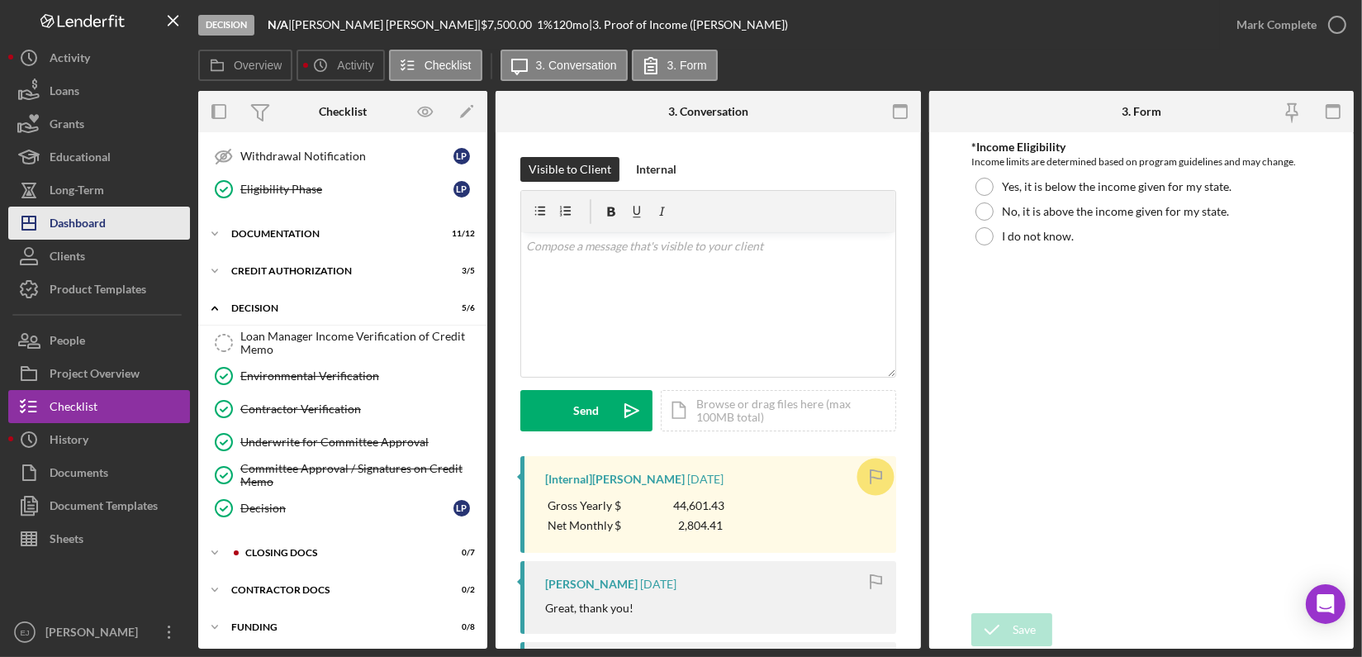
click at [105, 227] on div "Dashboard" at bounding box center [78, 224] width 56 height 37
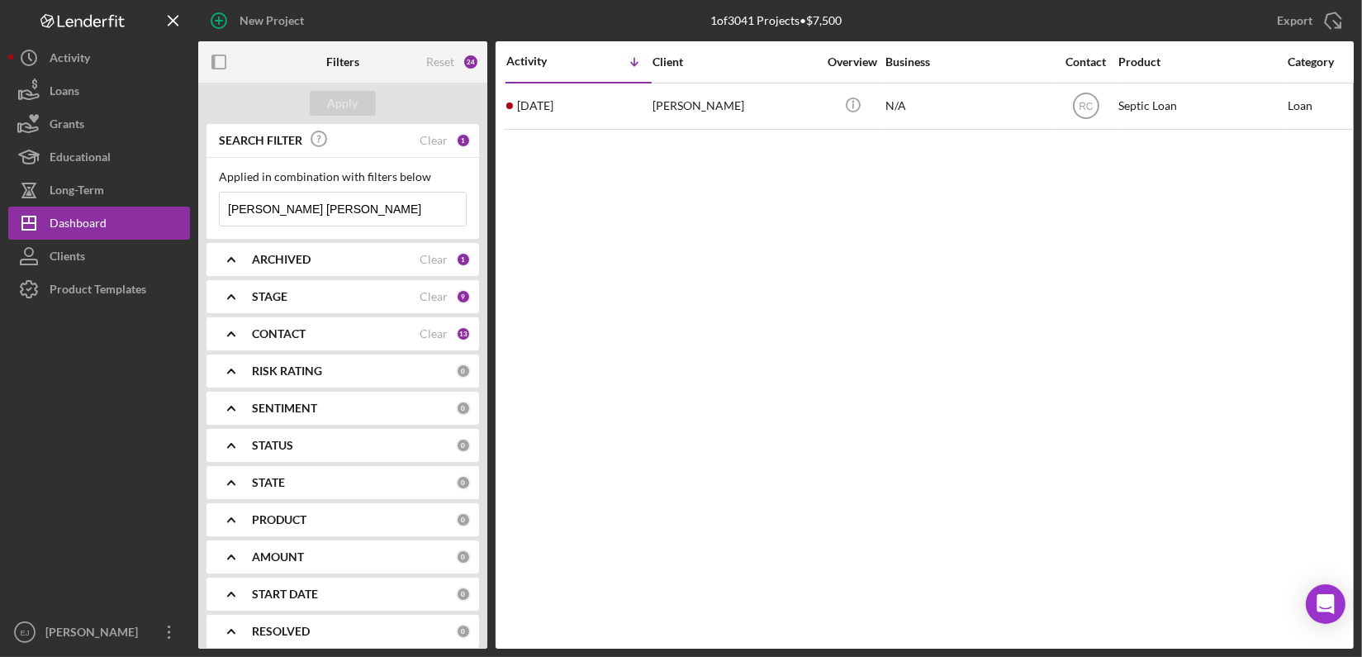
click at [325, 211] on input "[PERSON_NAME] [PERSON_NAME]" at bounding box center [343, 208] width 246 height 33
type input "p"
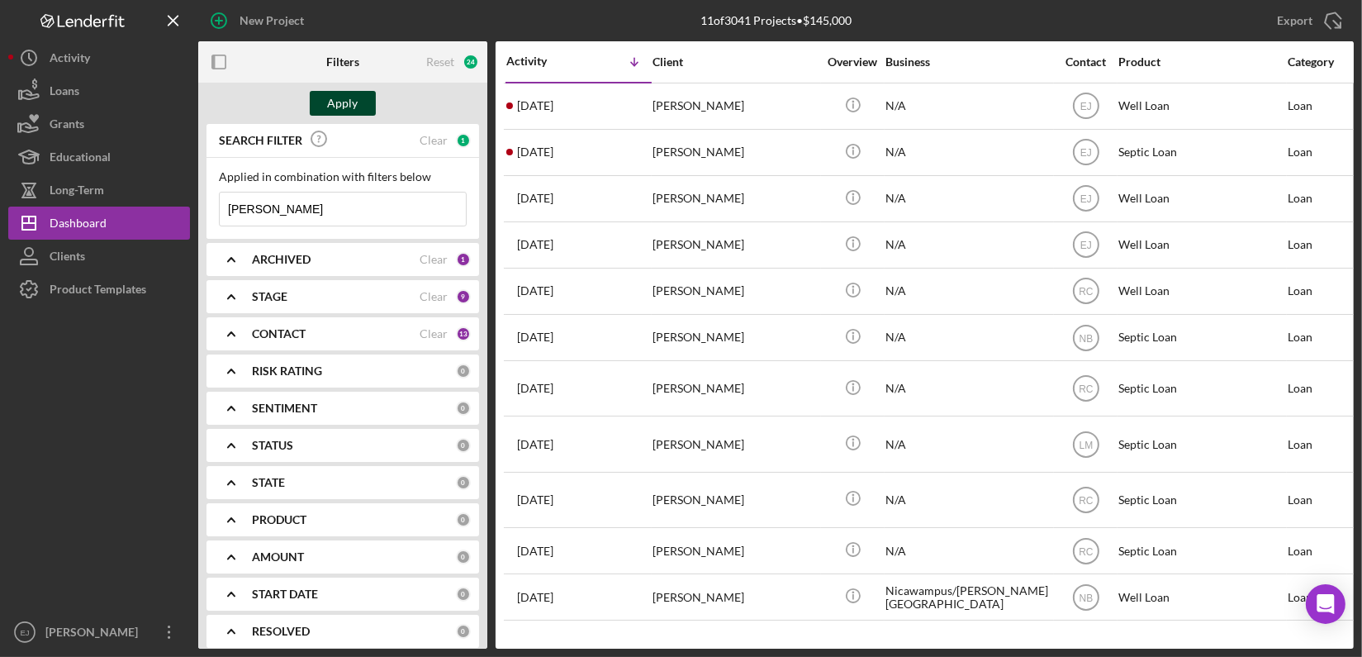
click at [344, 94] on div "Apply" at bounding box center [343, 103] width 31 height 25
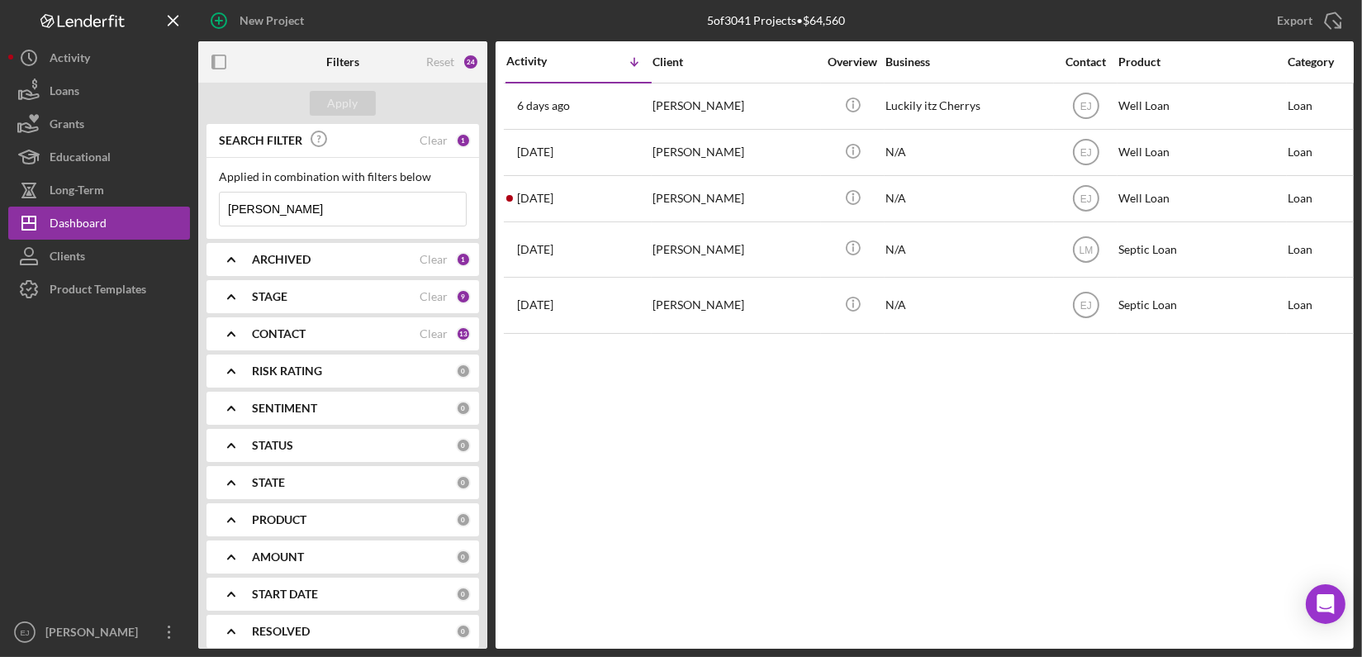
click at [358, 208] on input "[PERSON_NAME]" at bounding box center [343, 208] width 246 height 33
click at [330, 108] on div "Apply" at bounding box center [343, 103] width 31 height 25
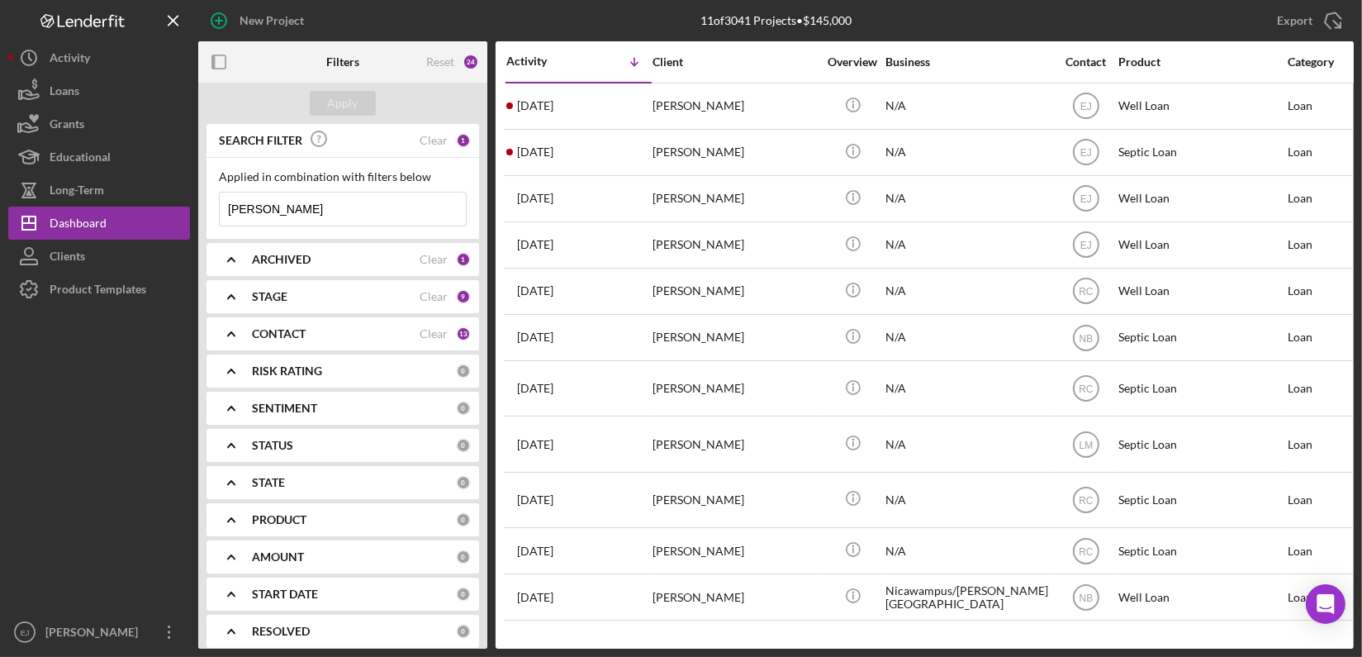
click at [274, 205] on input "[PERSON_NAME]" at bounding box center [343, 208] width 246 height 33
type input "s"
click at [308, 198] on input at bounding box center [343, 208] width 246 height 33
click at [363, 107] on button "Apply" at bounding box center [343, 103] width 66 height 25
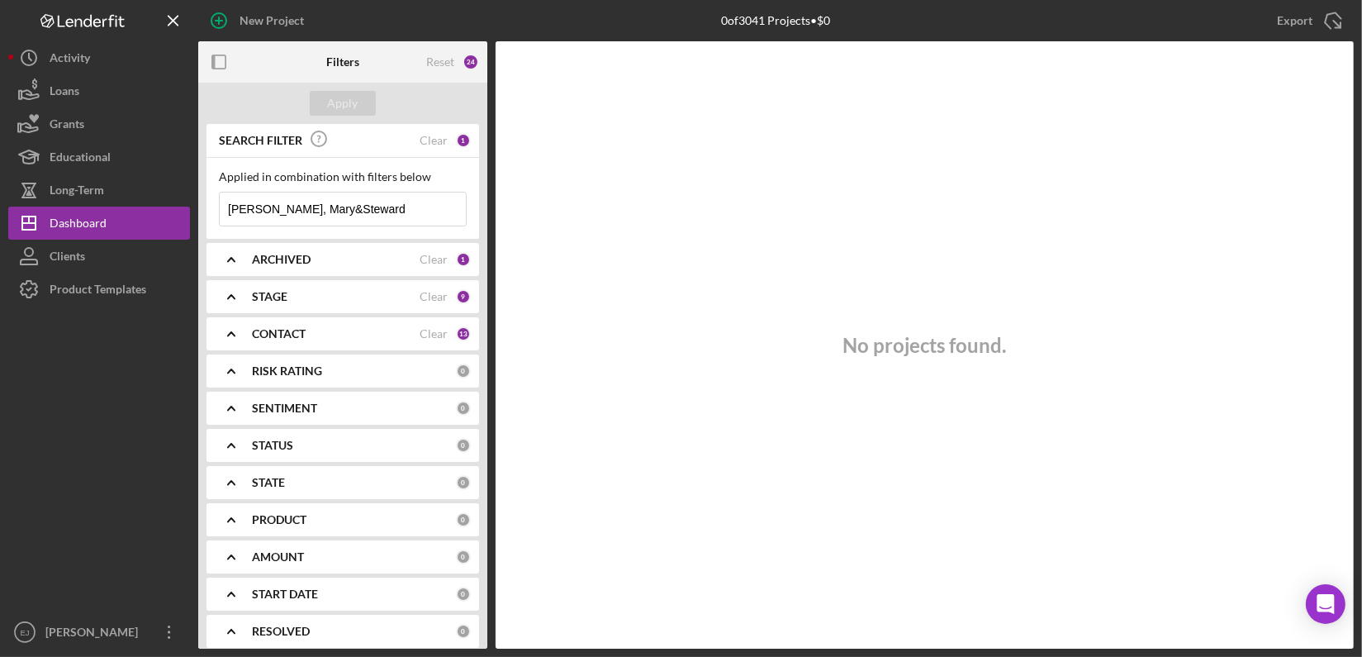
click at [380, 215] on input "[PERSON_NAME], Mary&Steward" at bounding box center [343, 208] width 246 height 33
type input "s"
click at [358, 211] on input at bounding box center [343, 208] width 246 height 33
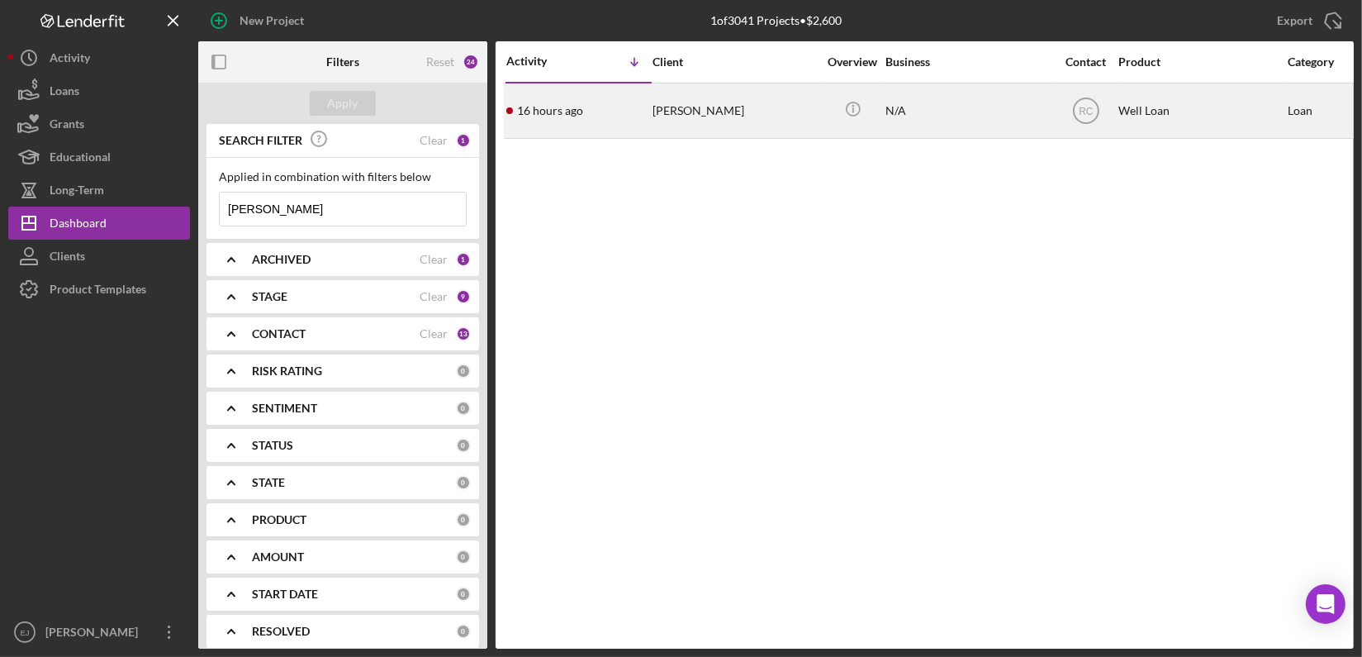
type input "[PERSON_NAME]"
click at [662, 100] on div "[PERSON_NAME]" at bounding box center [735, 110] width 165 height 53
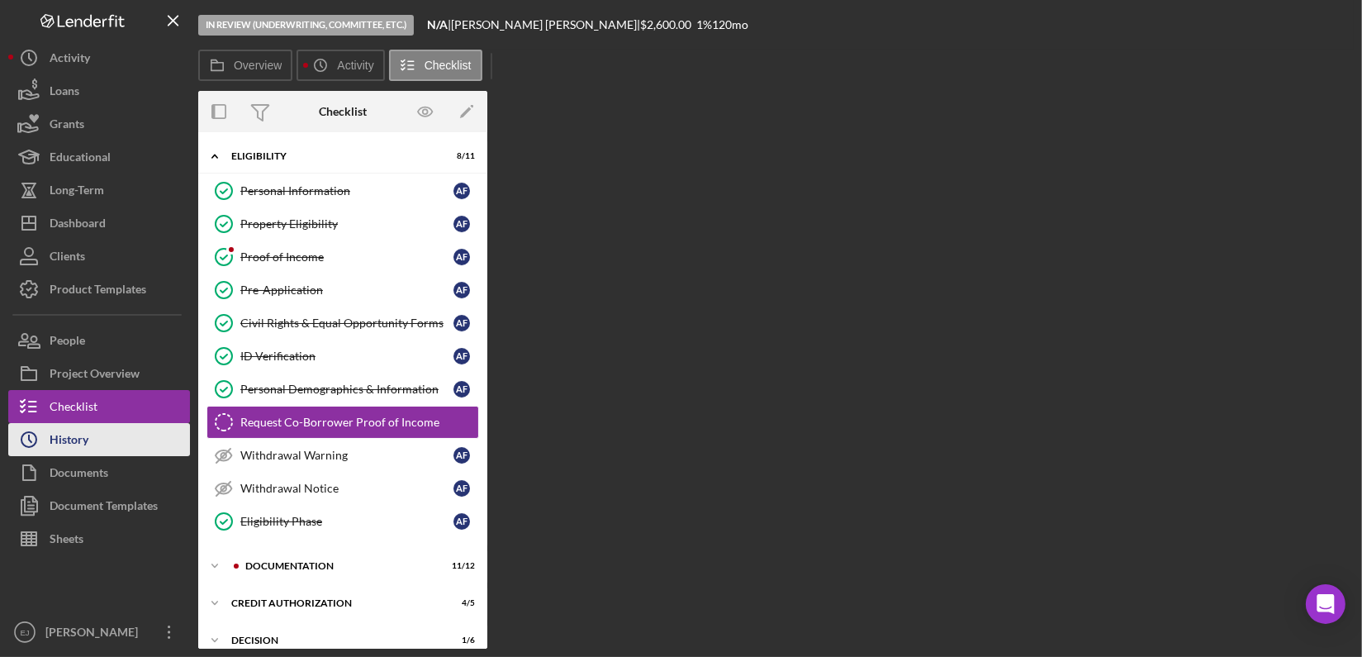
scroll to position [30, 0]
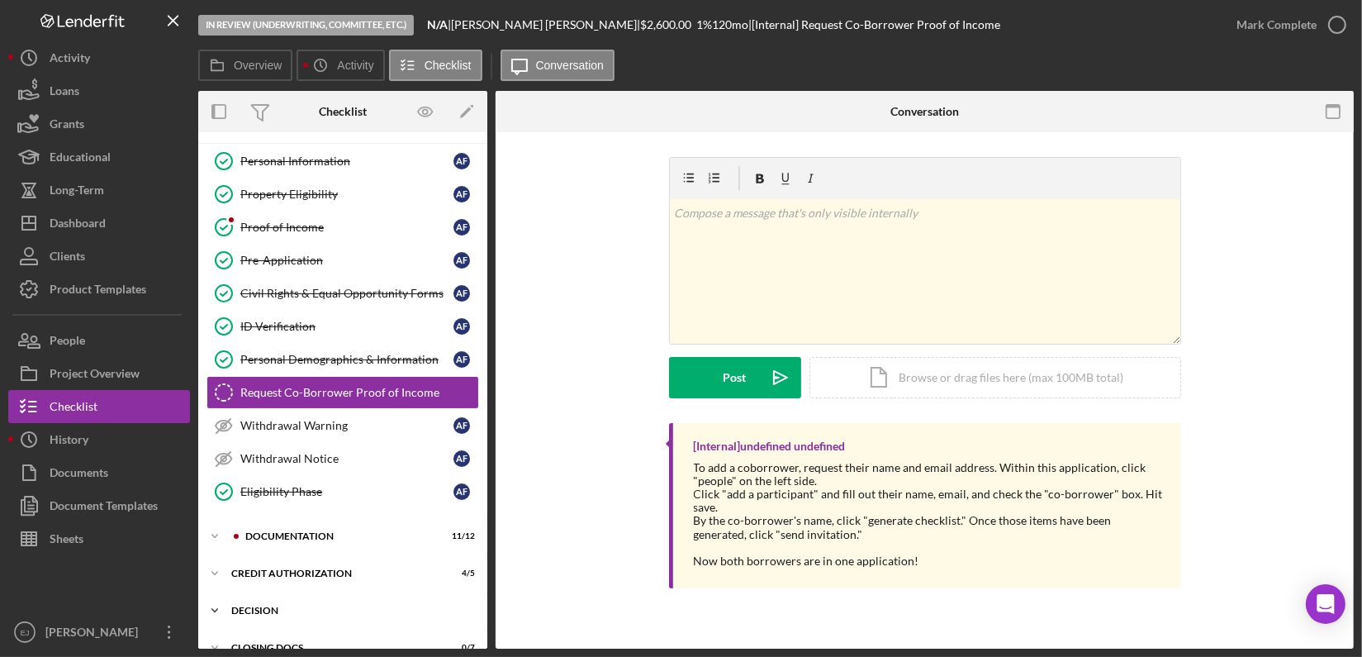
click at [225, 605] on icon "Icon/Expander" at bounding box center [214, 610] width 33 height 33
click at [449, 638] on div "Loan Manager Income Verification of Credit Memo" at bounding box center [359, 645] width 238 height 26
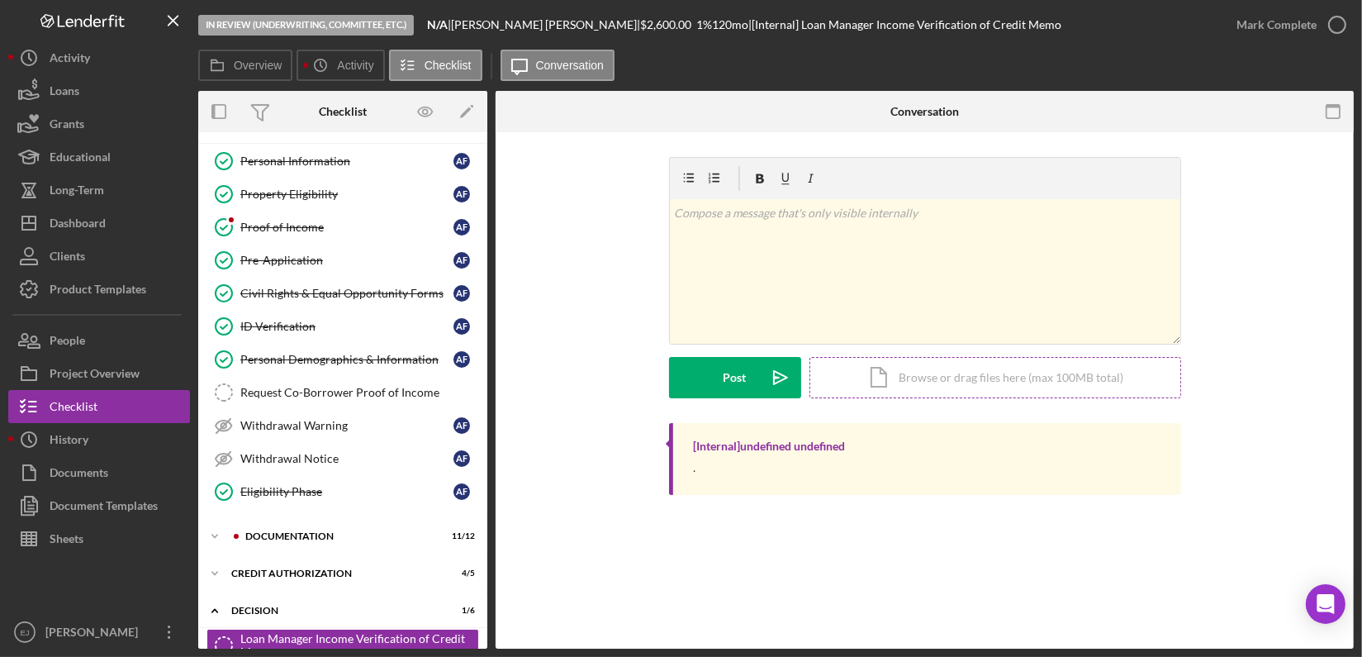
click at [993, 390] on div "Icon/Document Browse or drag files here (max 100MB total) Tap to choose files o…" at bounding box center [995, 377] width 372 height 41
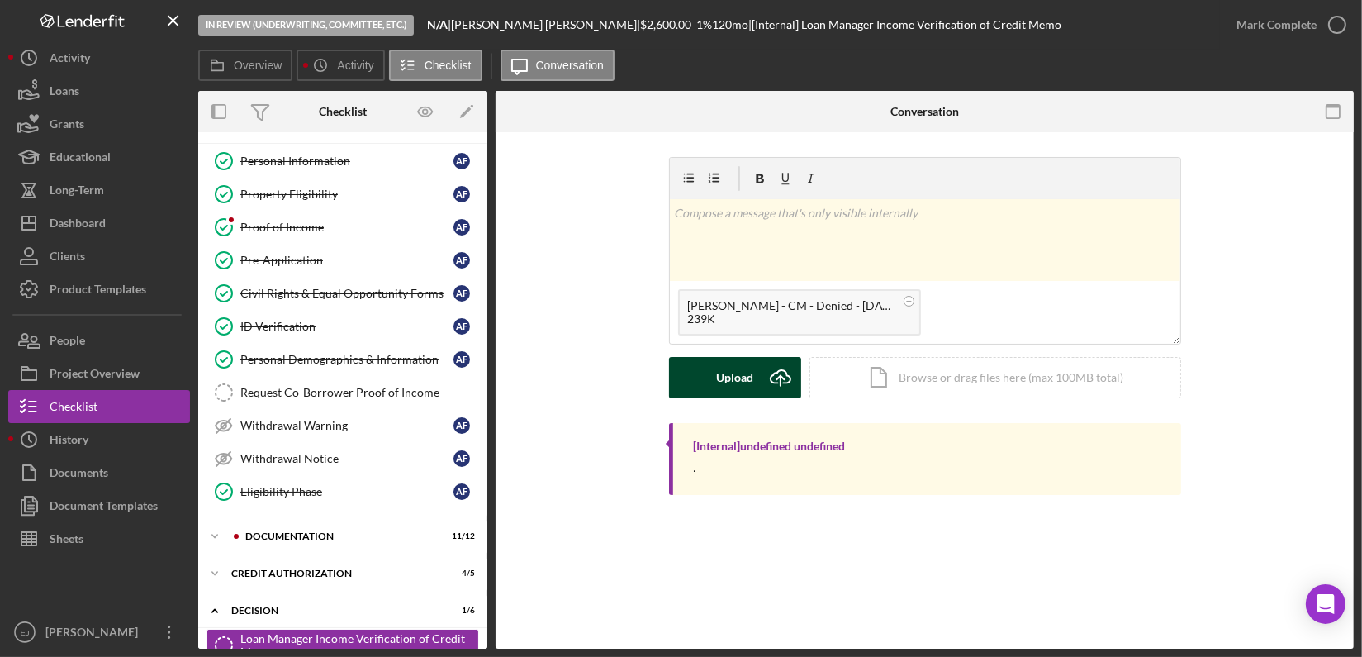
click at [788, 378] on icon "Icon/Upload" at bounding box center [780, 377] width 41 height 41
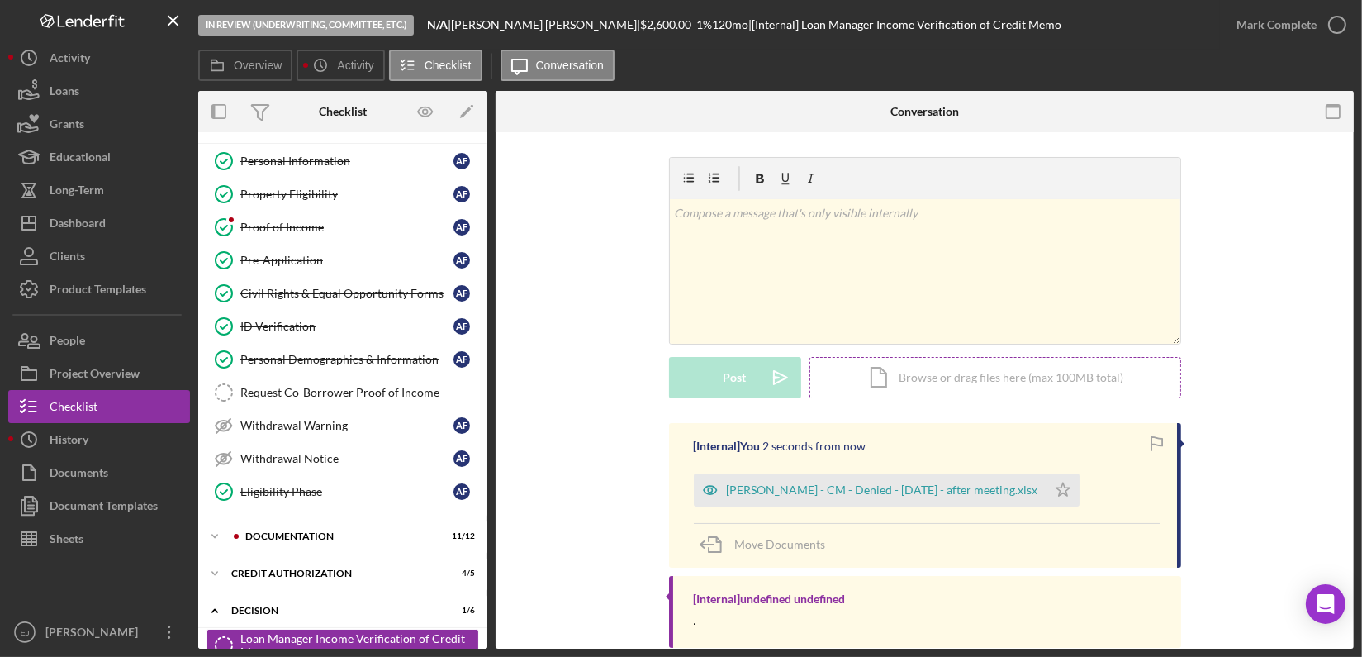
click at [957, 371] on div "Icon/Document Browse or drag files here (max 100MB total) Tap to choose files o…" at bounding box center [995, 377] width 372 height 41
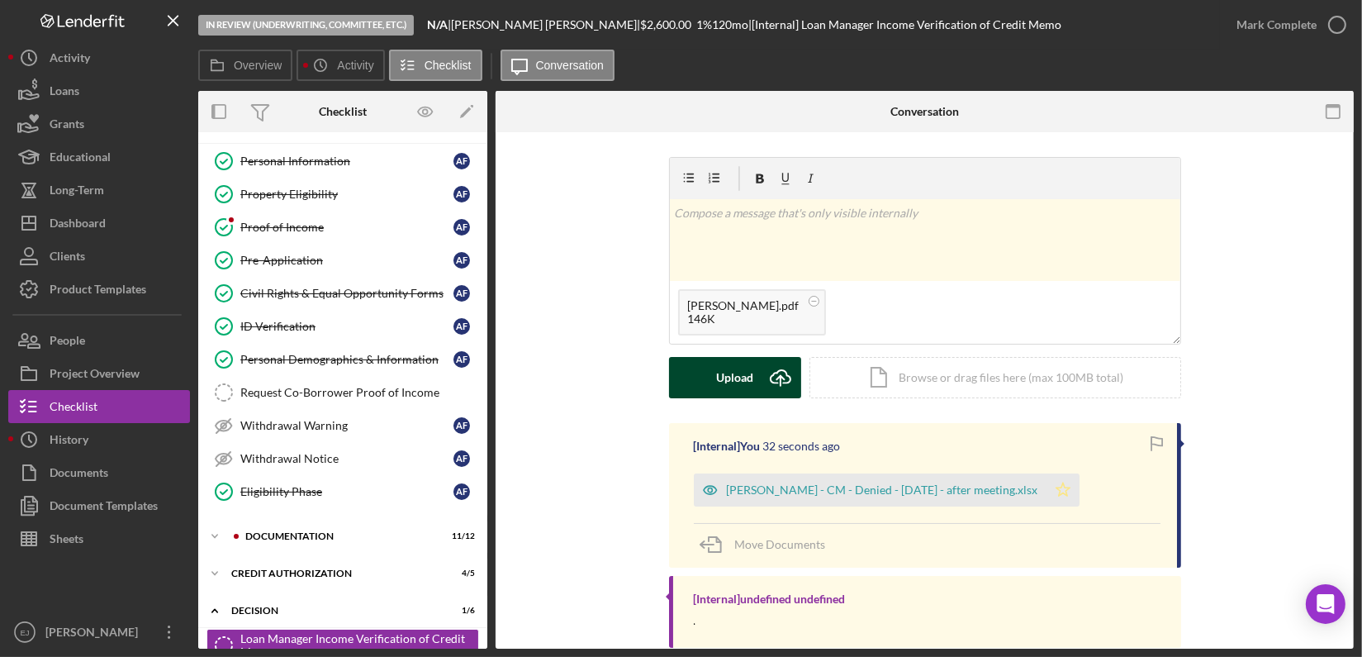
click at [1056, 488] on polygon "button" at bounding box center [1063, 488] width 14 height 13
click at [755, 378] on button "Upload Icon/Upload" at bounding box center [735, 377] width 132 height 41
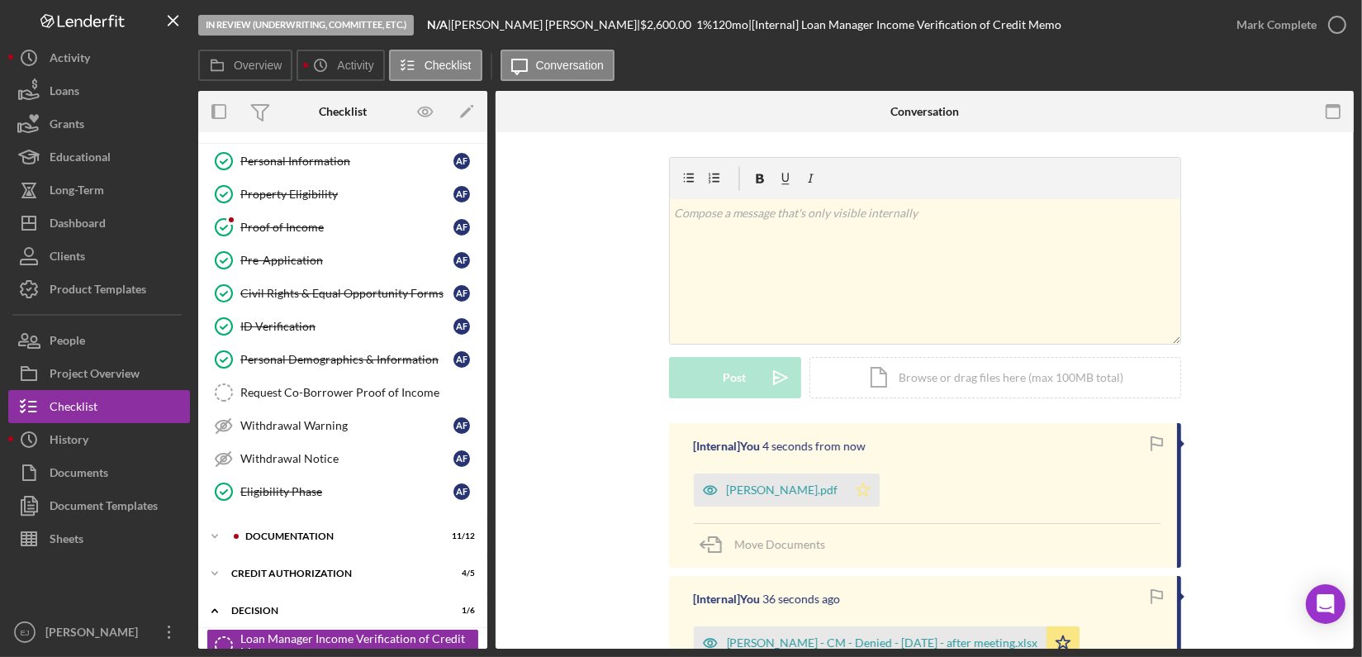
click at [852, 477] on icon "Icon/Star" at bounding box center [863, 489] width 33 height 33
click at [1332, 30] on icon "button" at bounding box center [1337, 24] width 41 height 41
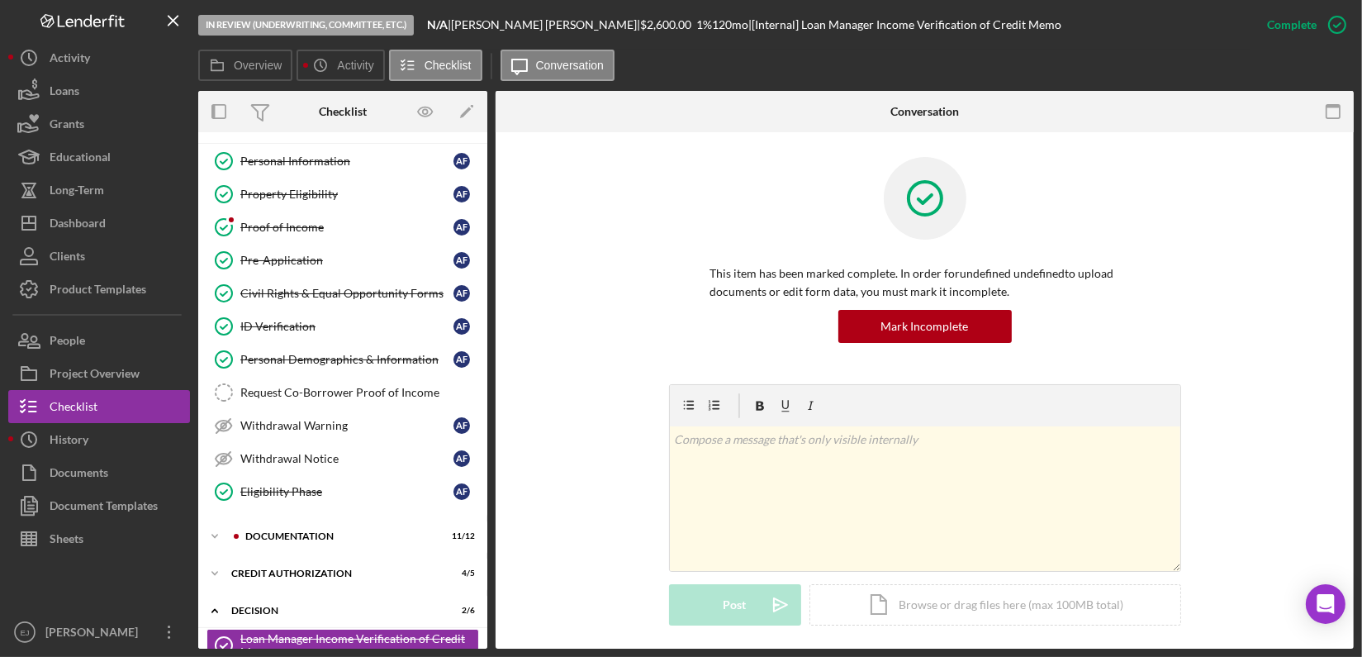
scroll to position [332, 0]
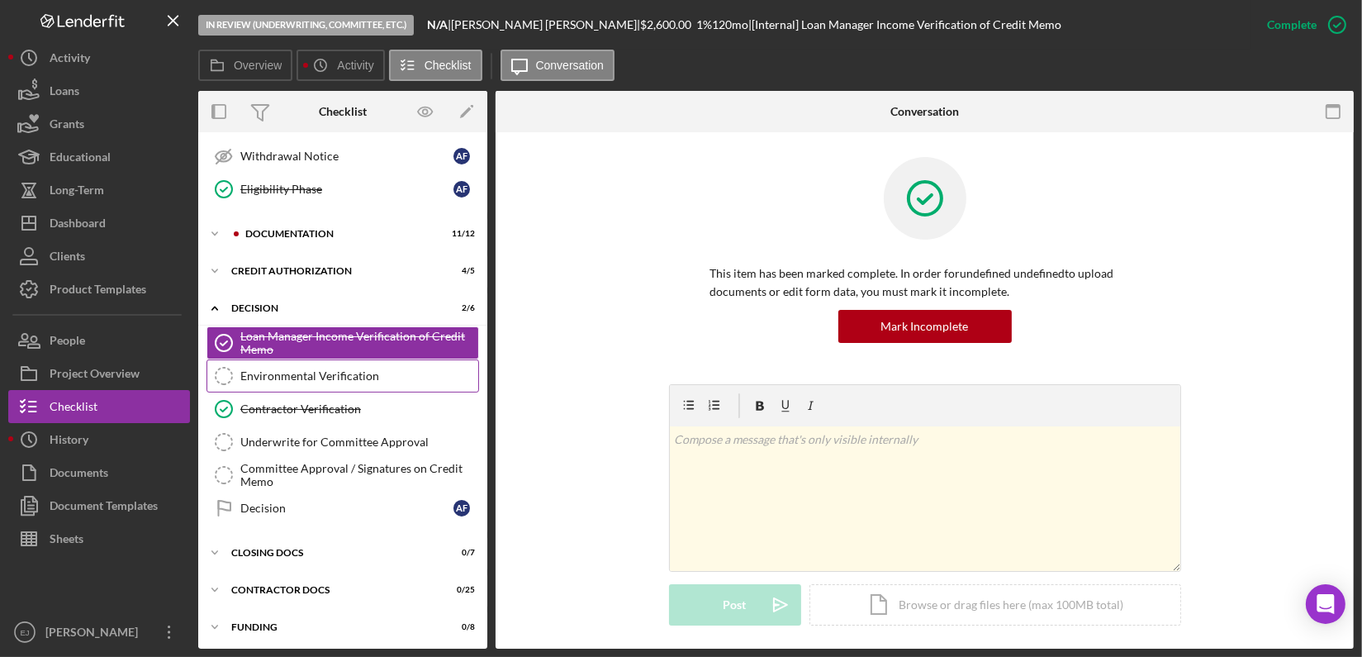
click at [342, 369] on div "Environmental Verification" at bounding box center [359, 375] width 238 height 13
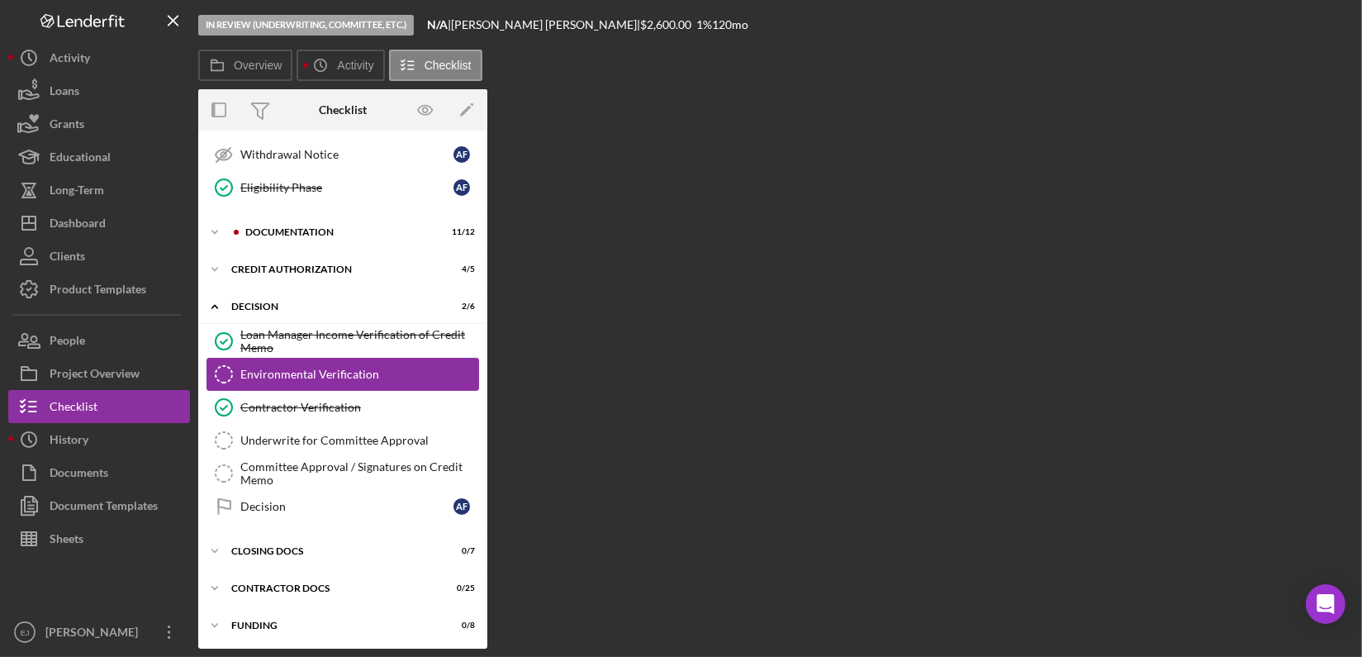
scroll to position [332, 0]
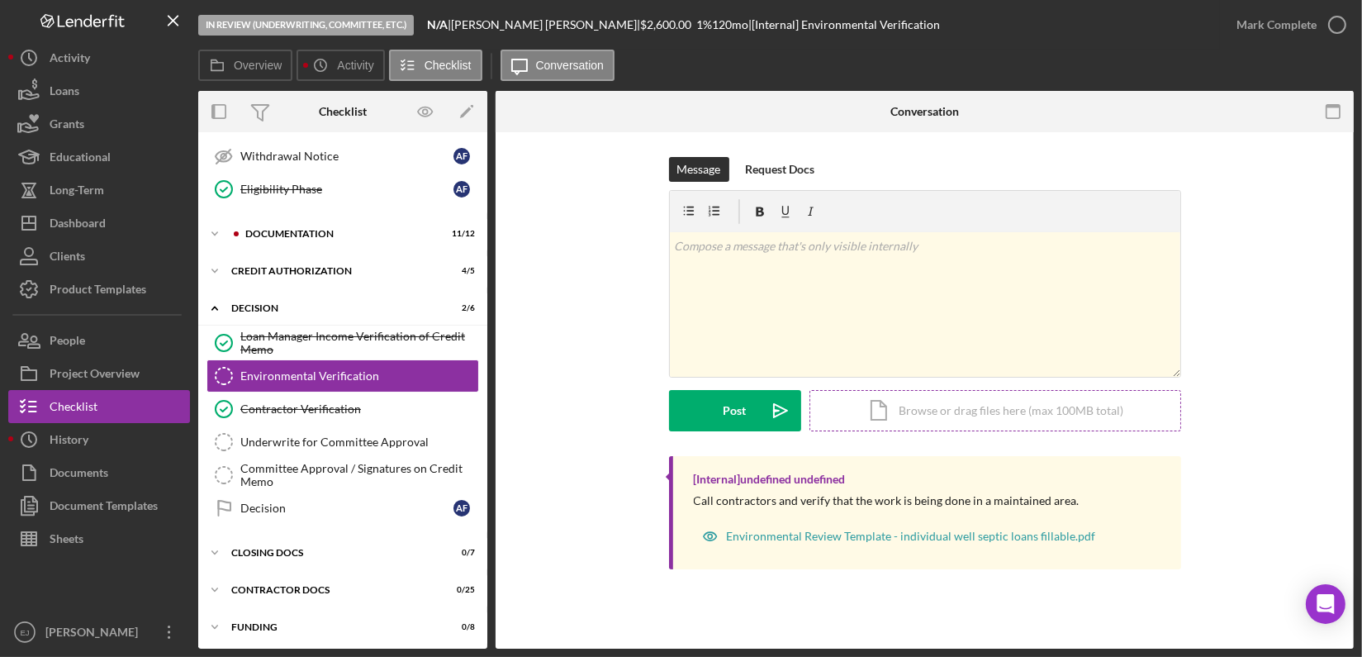
click at [926, 411] on div "Icon/Document Browse or drag files here (max 100MB total) Tap to choose files o…" at bounding box center [995, 410] width 372 height 41
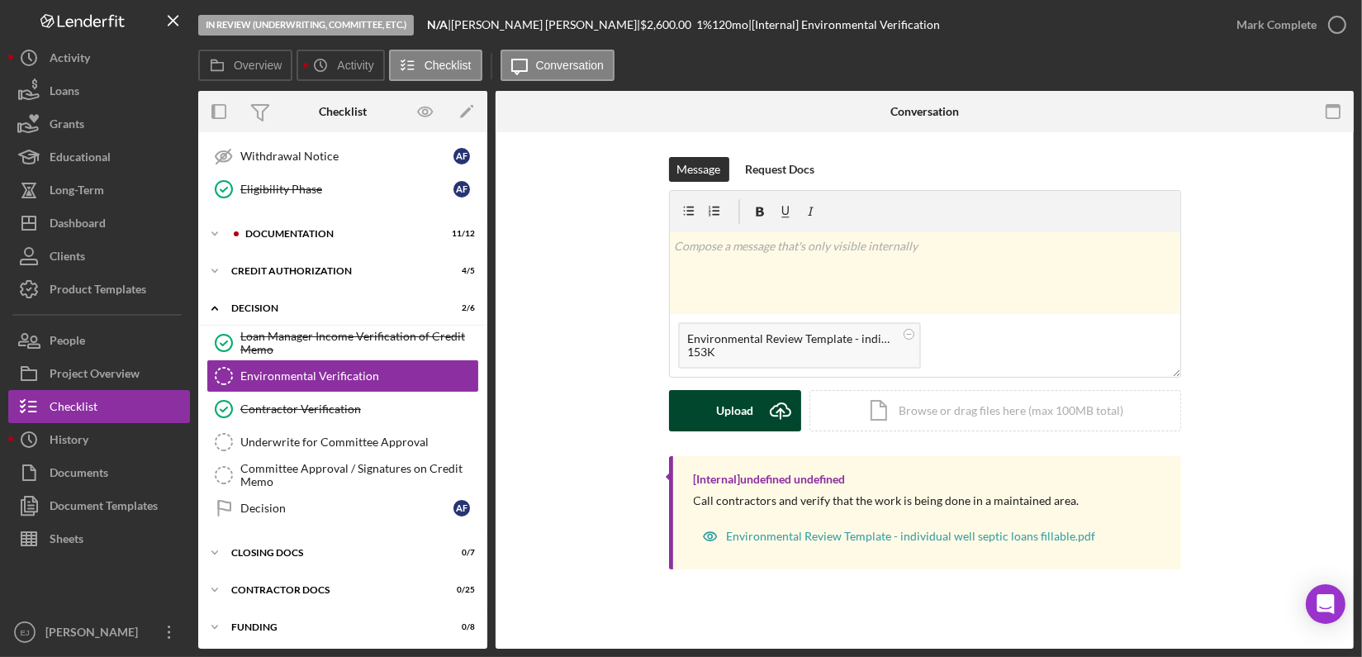
click at [781, 407] on icon "Icon/Upload" at bounding box center [780, 410] width 41 height 41
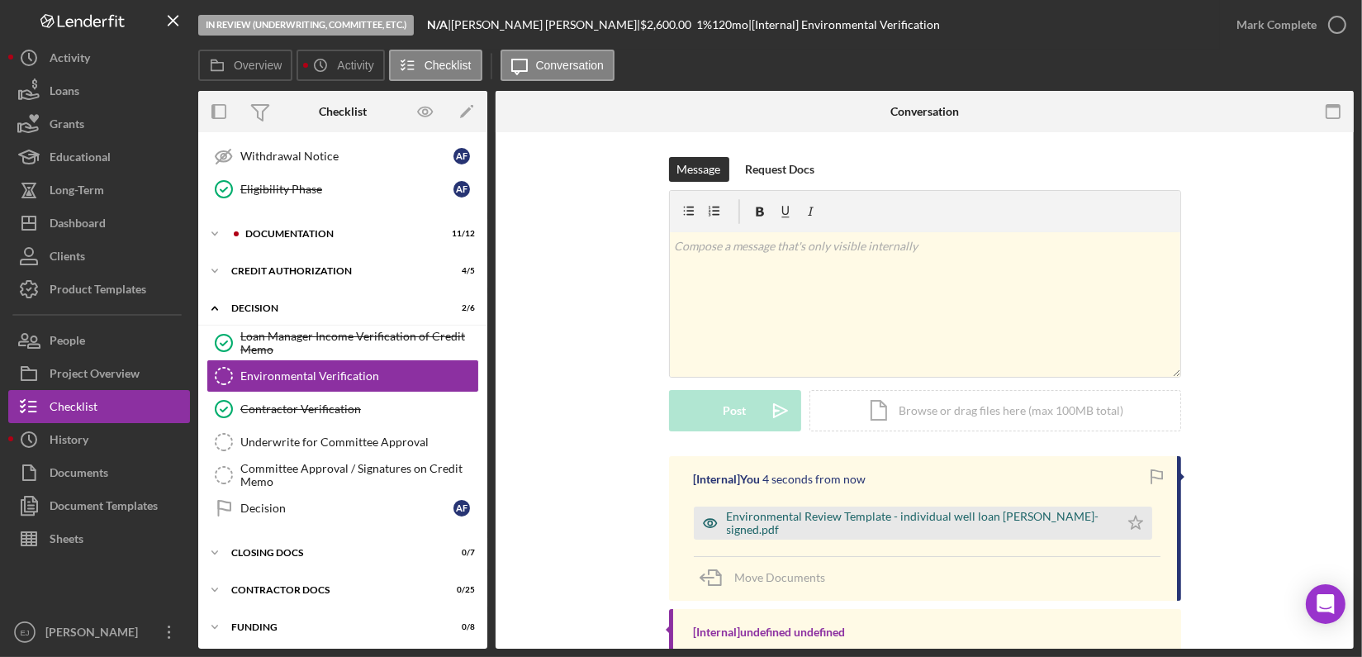
click at [819, 525] on div "Environmental Review Template - individual well loan [PERSON_NAME]-signed.pdf" at bounding box center [919, 523] width 384 height 26
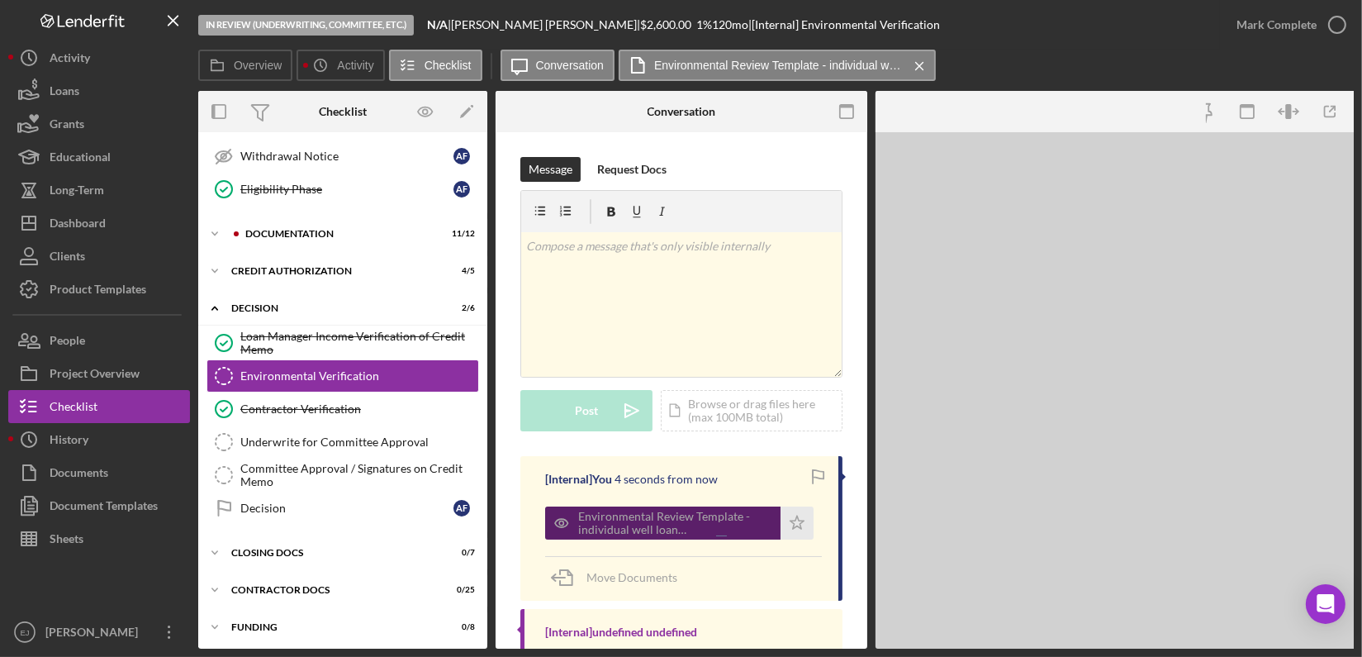
click at [819, 525] on div "[Internal] You 4 seconds from now Environmental Review Template - individual we…" at bounding box center [681, 528] width 322 height 145
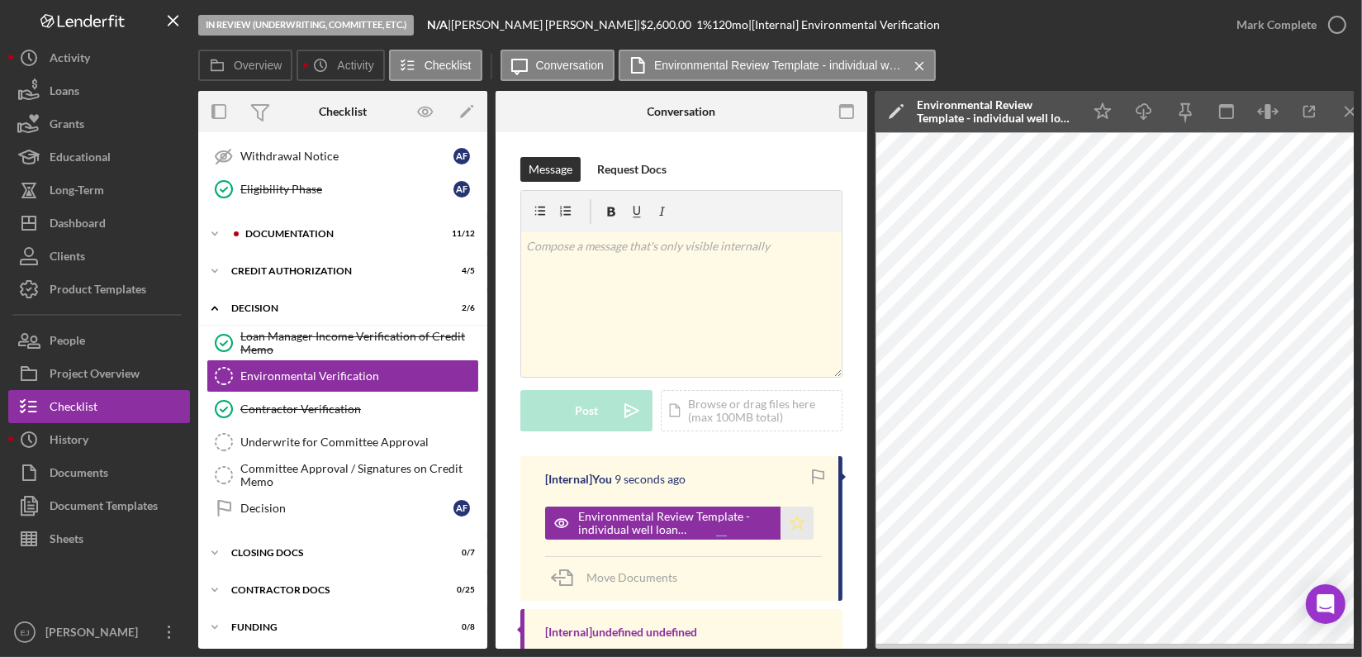
click at [790, 522] on polygon "button" at bounding box center [797, 521] width 14 height 13
click at [1331, 17] on icon "button" at bounding box center [1337, 24] width 41 height 41
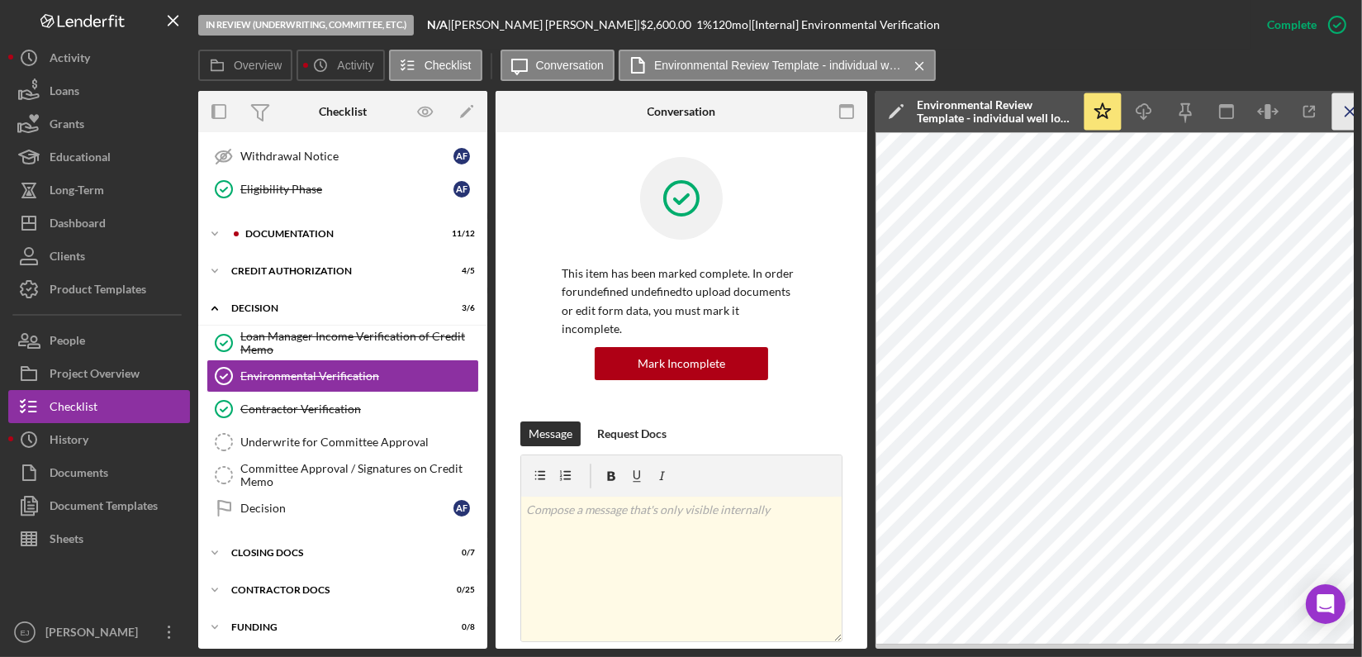
click at [1347, 118] on icon "Icon/Menu Close" at bounding box center [1350, 111] width 37 height 37
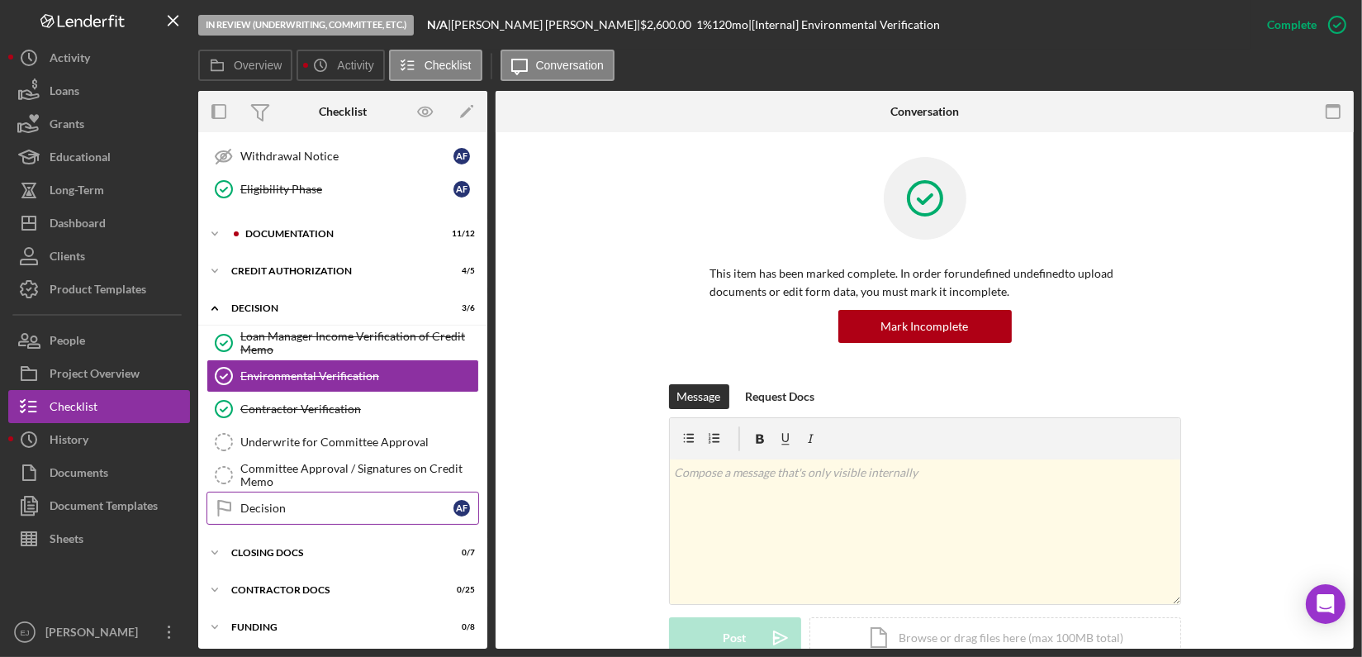
click at [278, 492] on link "Decision Decision A F" at bounding box center [342, 507] width 273 height 33
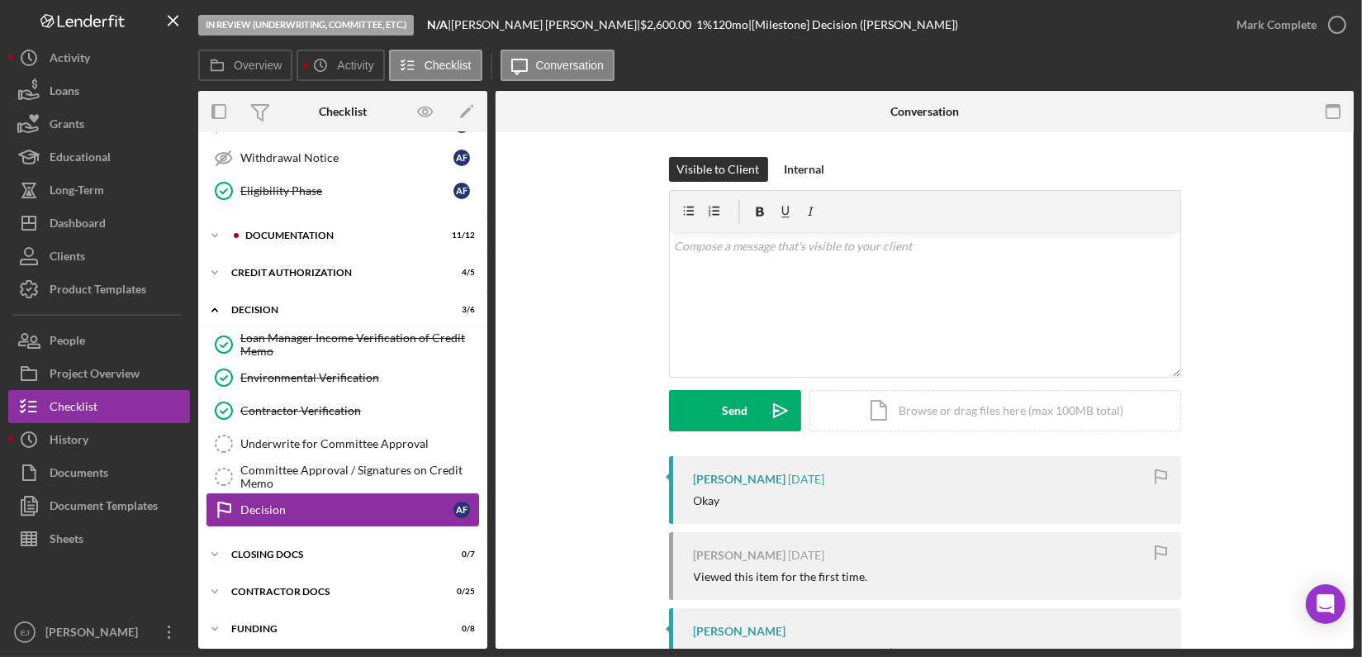
scroll to position [332, 0]
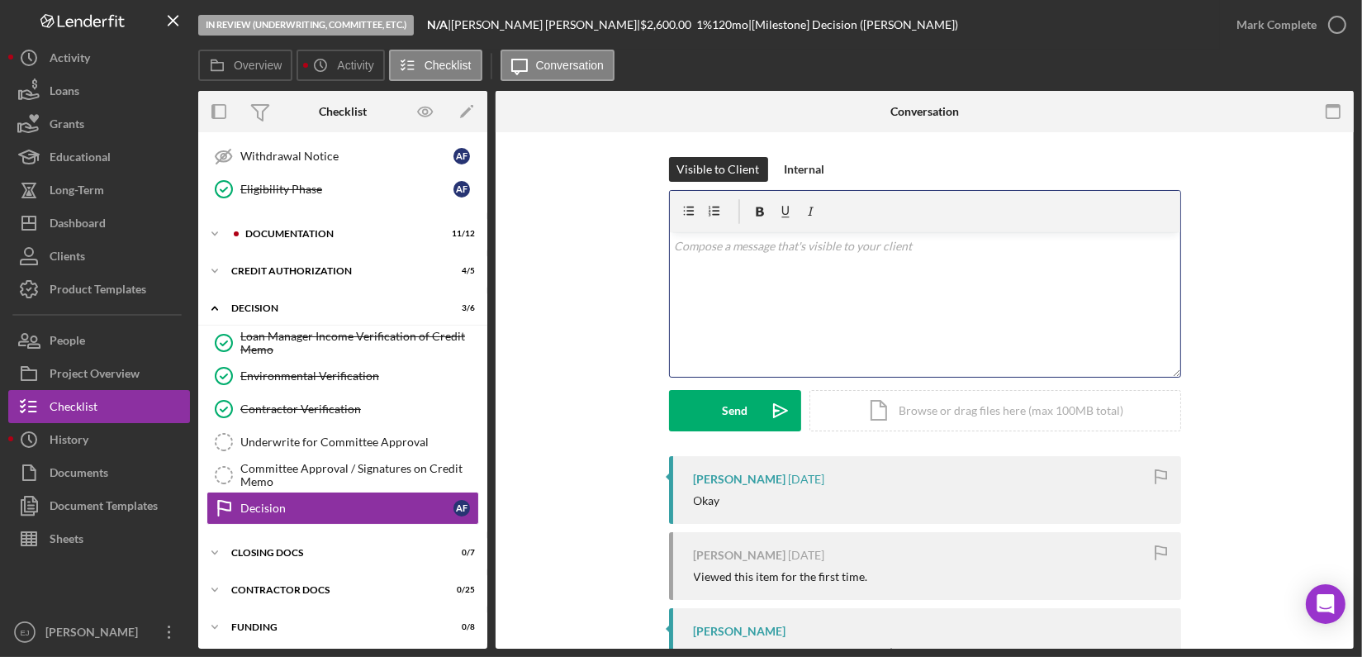
click at [707, 259] on div "v Color teal Color pink Remove color Add row above Add row below Add column bef…" at bounding box center [925, 304] width 510 height 145
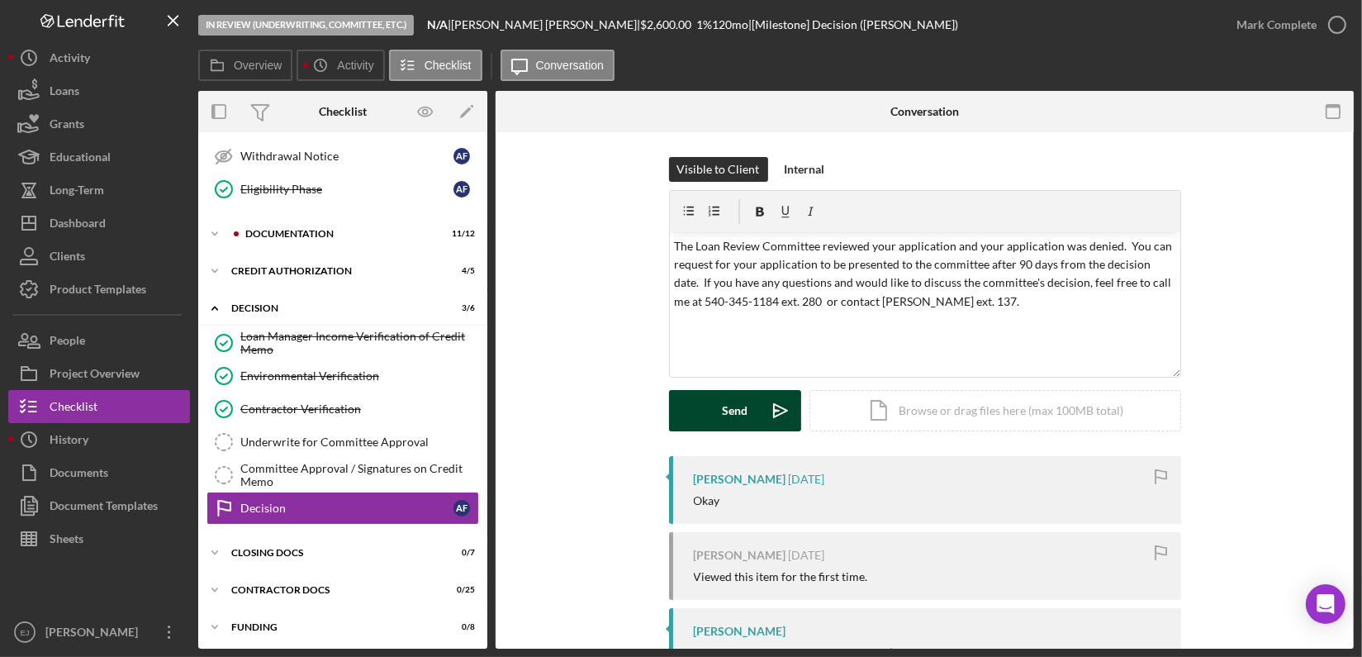
click at [722, 410] on div "Send" at bounding box center [735, 410] width 26 height 41
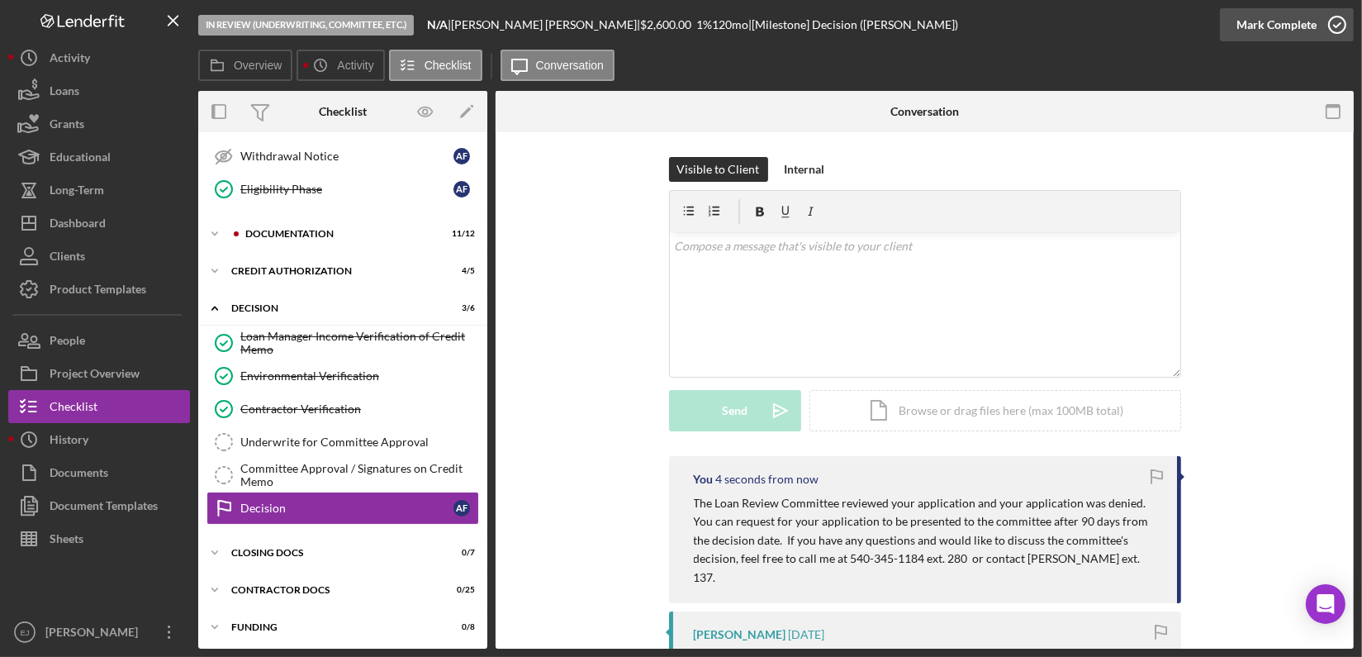
click at [1346, 20] on icon "button" at bounding box center [1337, 24] width 41 height 41
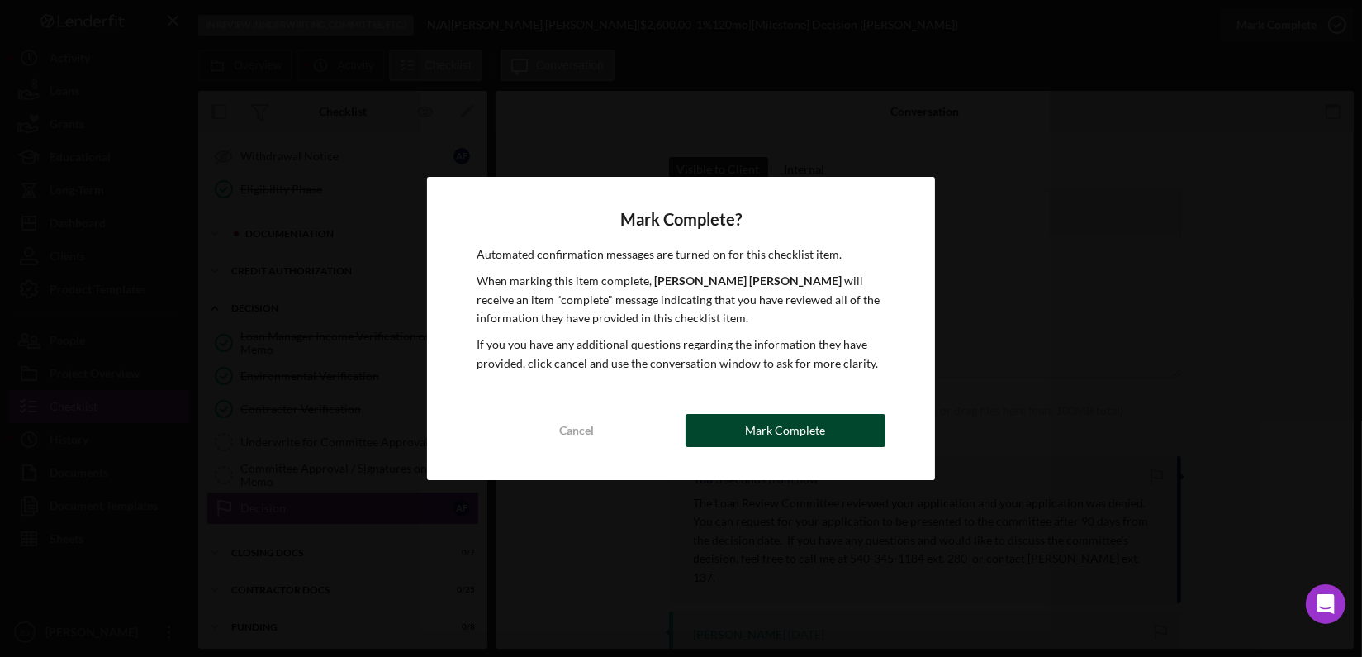
click at [758, 430] on div "Mark Complete" at bounding box center [785, 430] width 80 height 33
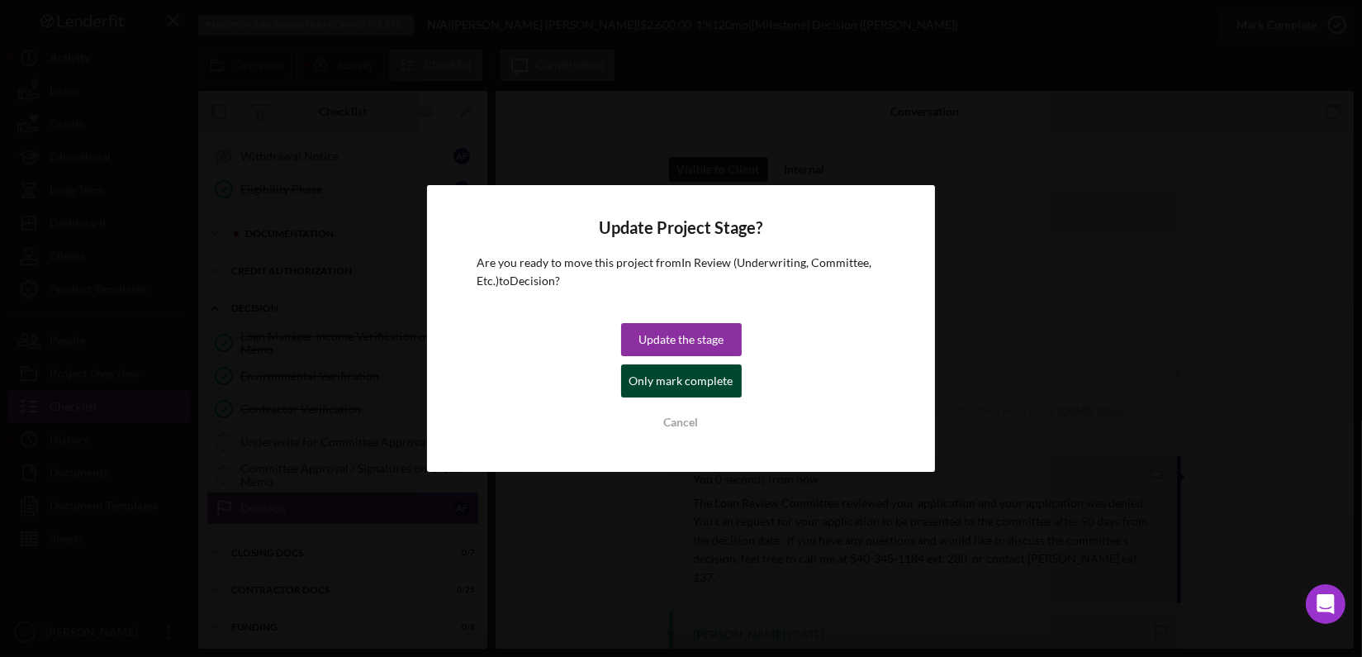
click at [712, 381] on div "Only mark complete" at bounding box center [681, 380] width 104 height 33
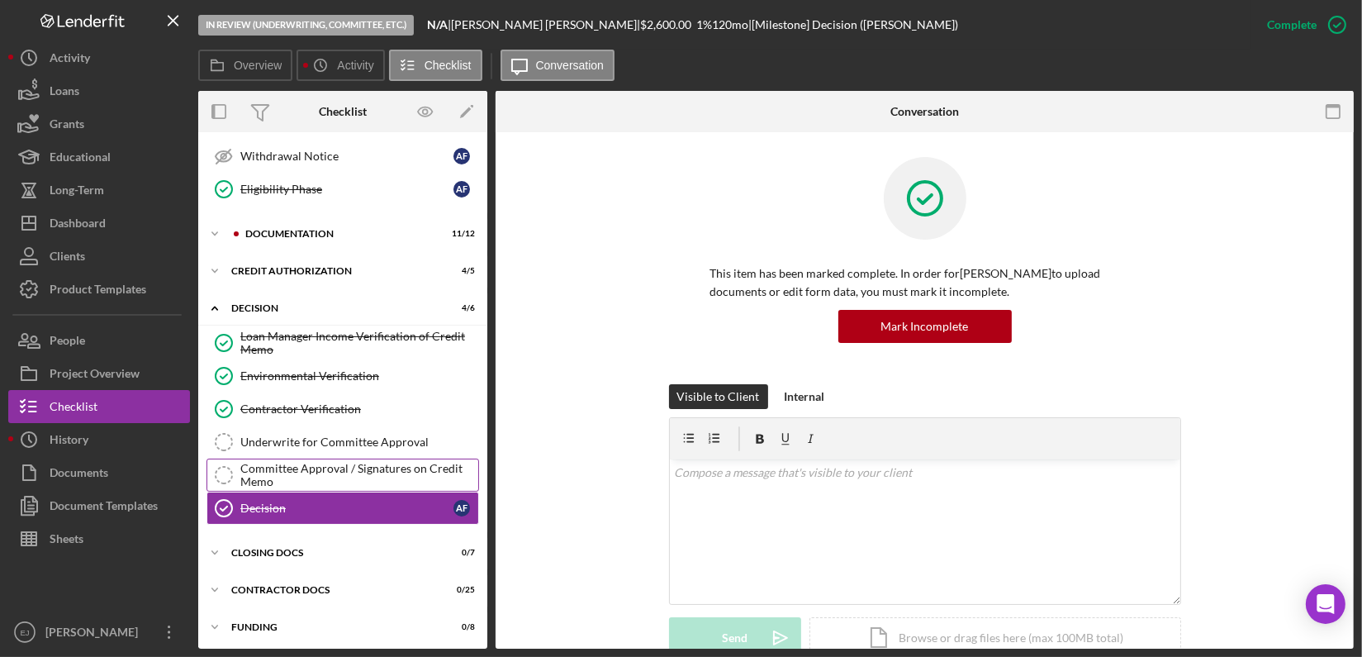
click at [313, 478] on div "Committee Approval / Signatures on Credit Memo" at bounding box center [359, 475] width 238 height 26
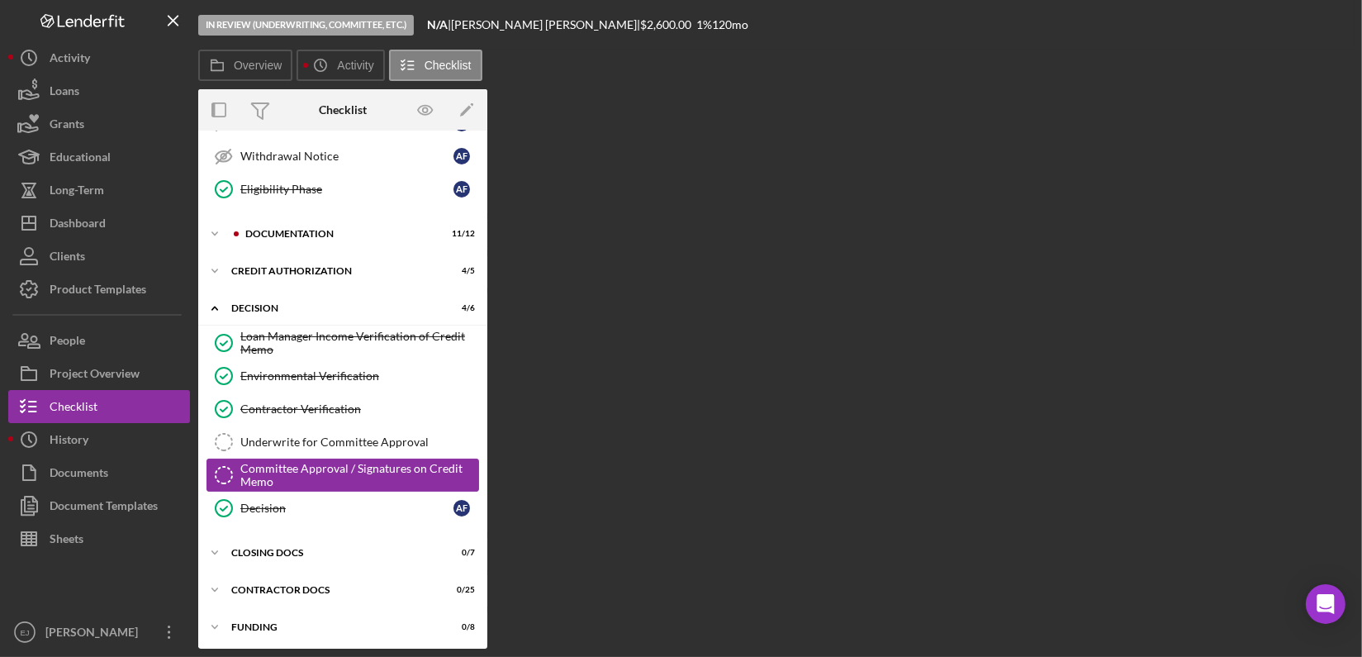
scroll to position [332, 0]
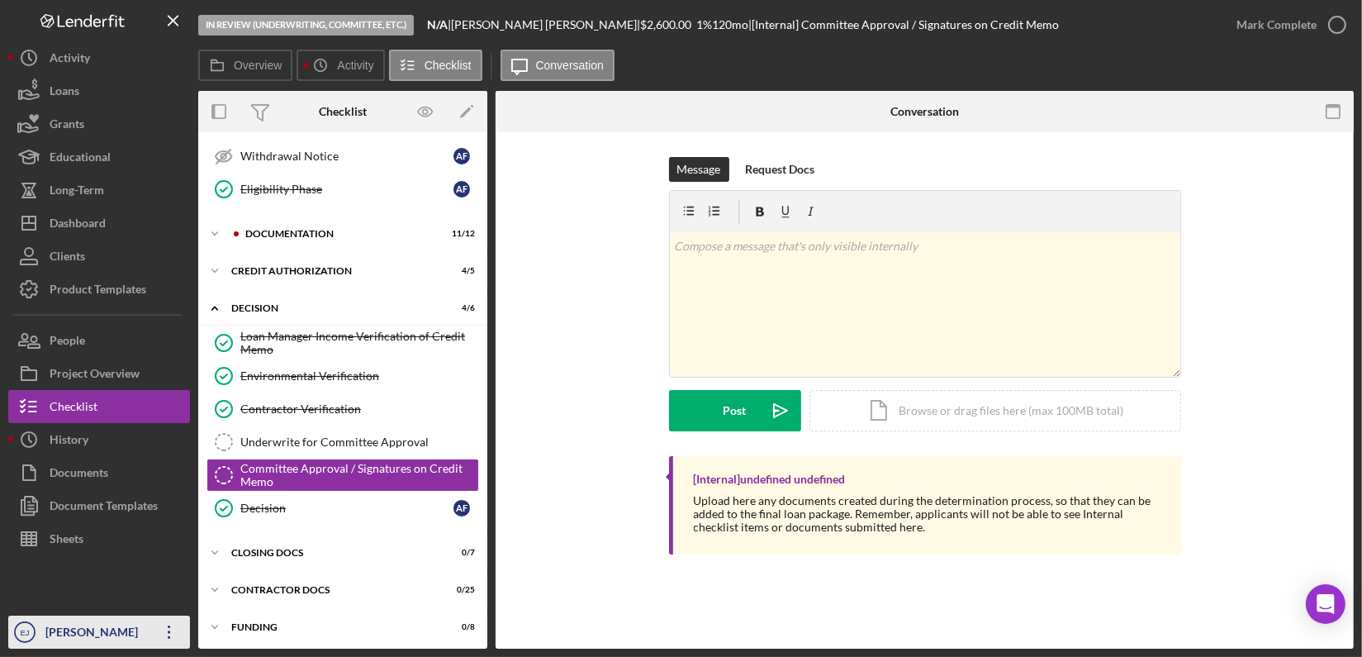
click at [113, 633] on div "[PERSON_NAME]" at bounding box center [94, 633] width 107 height 37
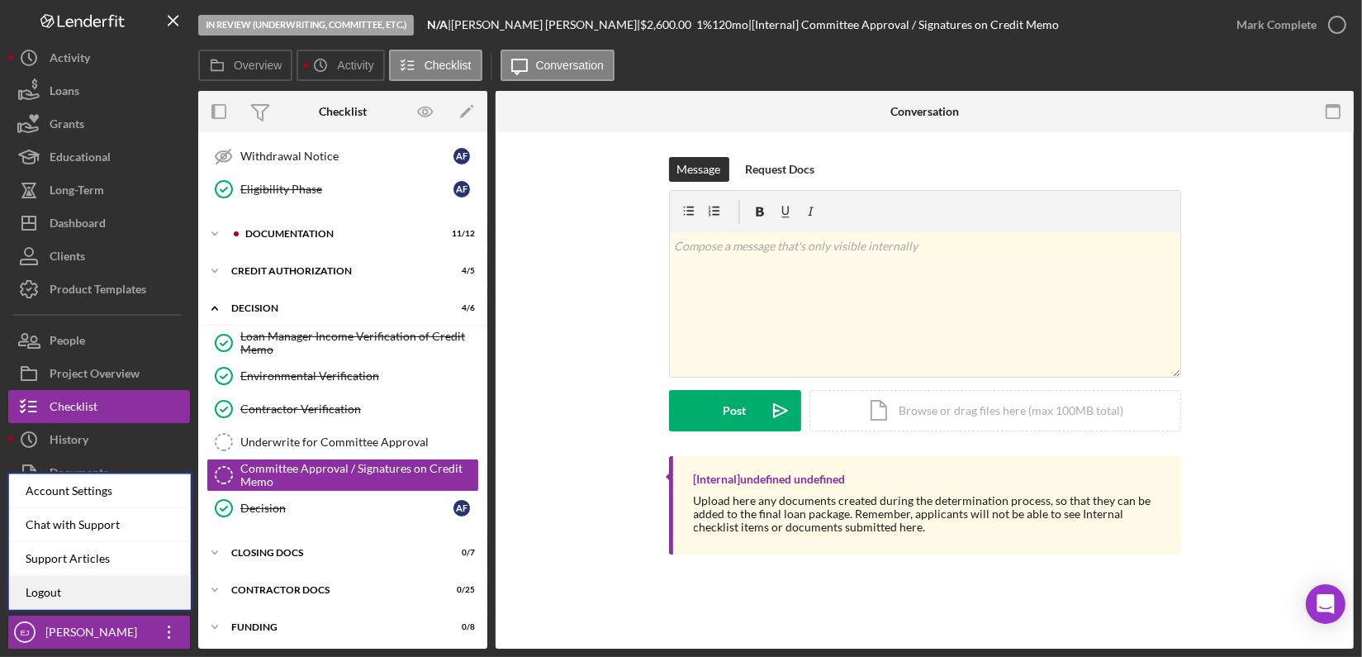
click at [100, 595] on link "Logout" at bounding box center [100, 593] width 182 height 34
